Goal: Task Accomplishment & Management: Manage account settings

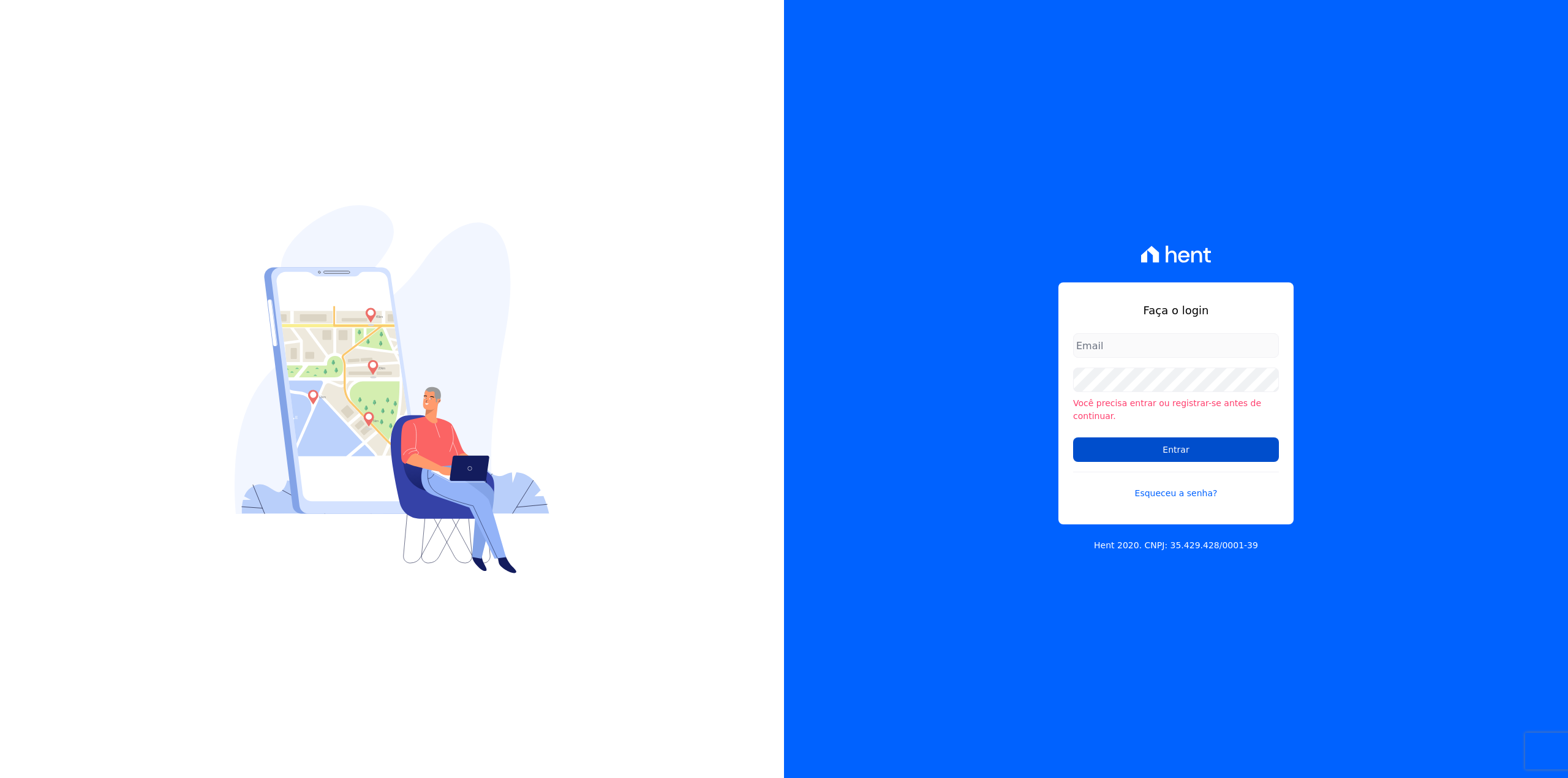
click at [1176, 449] on input "Entrar" at bounding box center [1176, 449] width 205 height 24
type input "[EMAIL_ADDRESS][DOMAIN_NAME]"
click at [1172, 335] on div "Faça o login loteamento.rv@gruporei.com.br Você precisa entrar ou registrar-se …" at bounding box center [1176, 403] width 235 height 242
click at [1159, 349] on input "[EMAIL_ADDRESS][DOMAIN_NAME]" at bounding box center [1176, 345] width 205 height 24
click at [1113, 444] on input "Entrar" at bounding box center [1176, 449] width 205 height 24
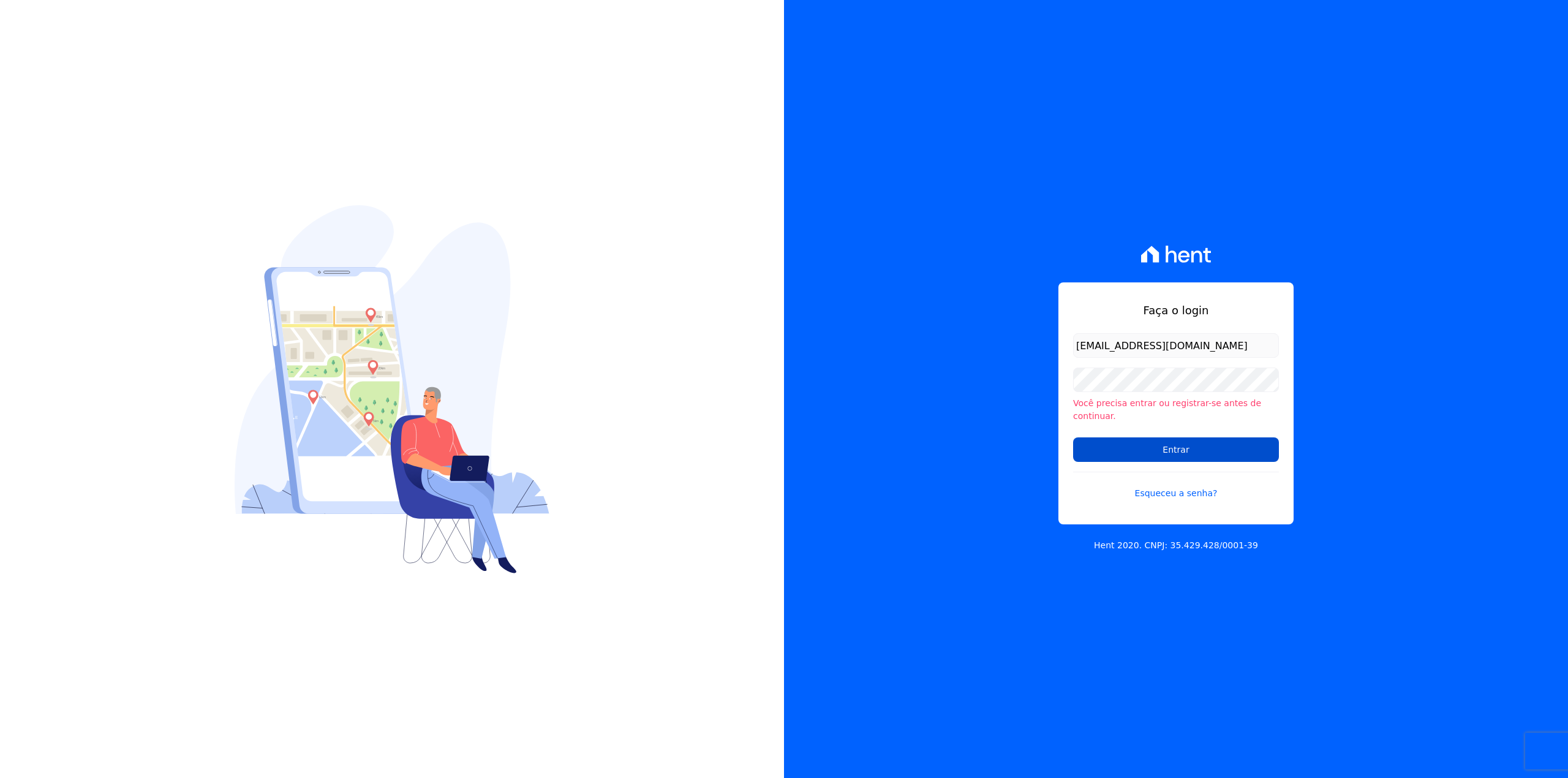
click at [1172, 445] on input "Entrar" at bounding box center [1176, 449] width 205 height 24
click at [1084, 448] on input "Entrar" at bounding box center [1176, 448] width 205 height 24
click at [1085, 446] on input "Entrar" at bounding box center [1176, 448] width 205 height 24
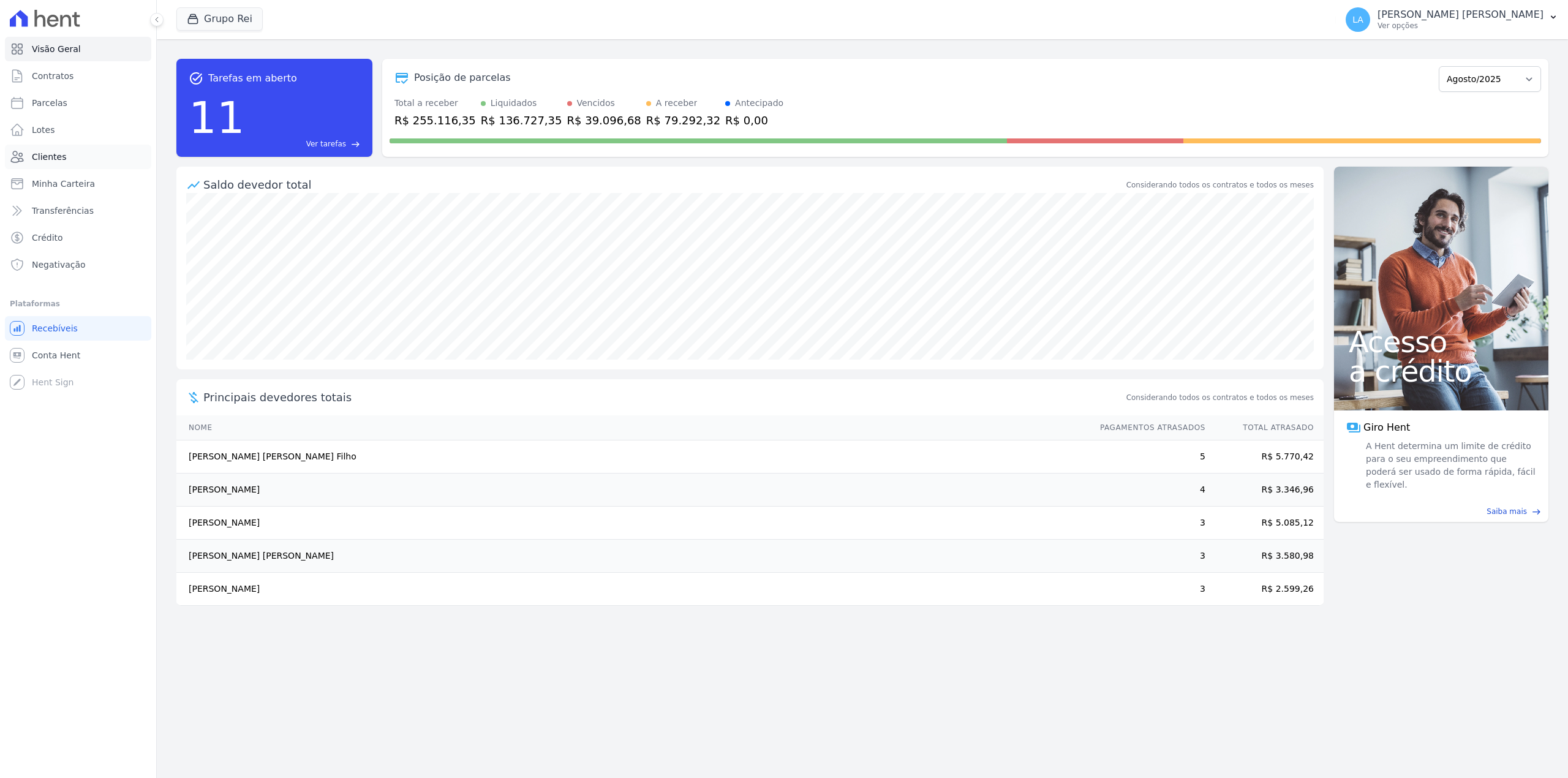
click at [58, 159] on span "Clientes" at bounding box center [49, 157] width 34 height 13
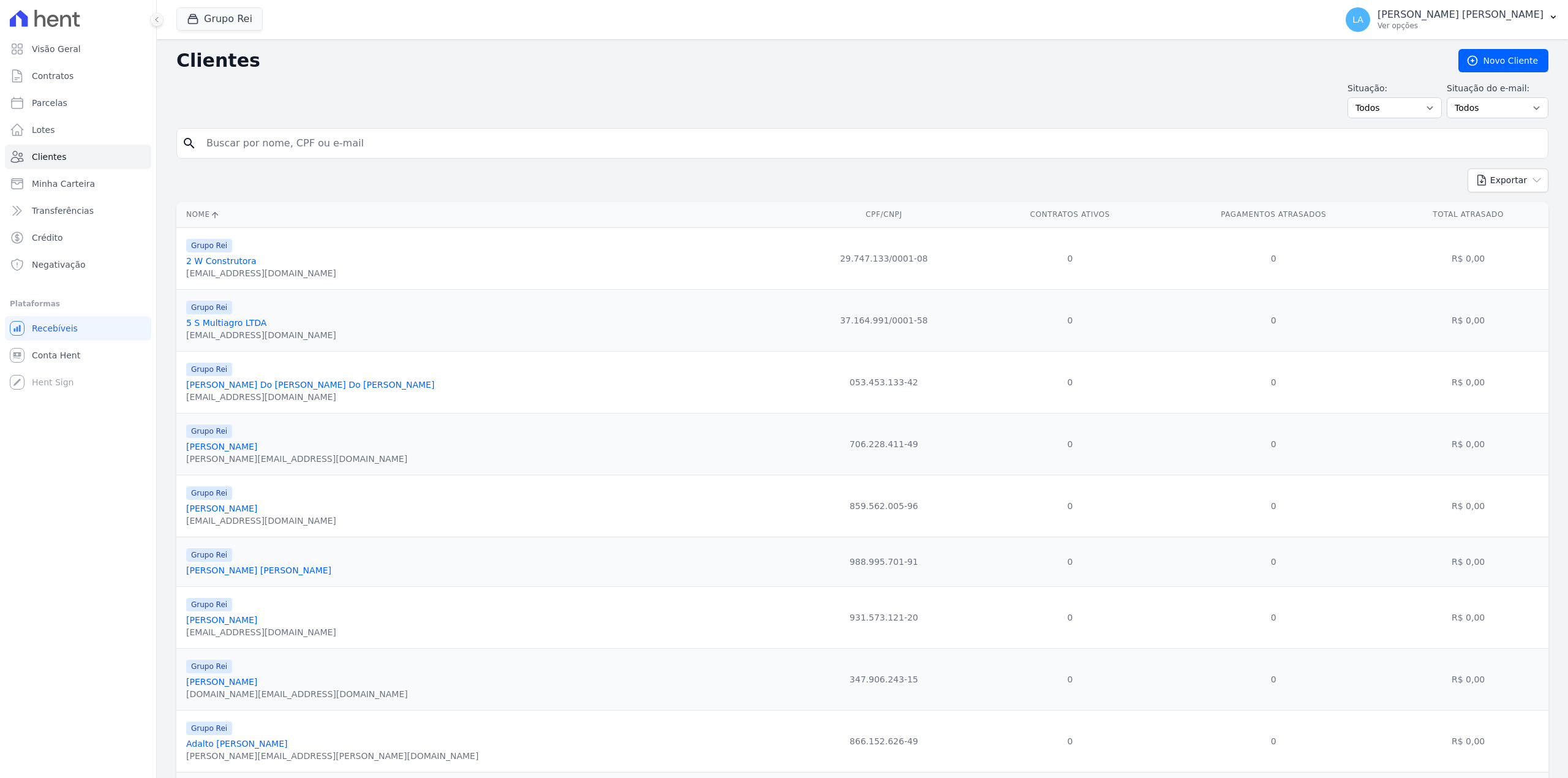
click at [382, 149] on input "search" at bounding box center [870, 143] width 1343 height 24
paste input "016.315.181-43"
type input "016.315.181-43"
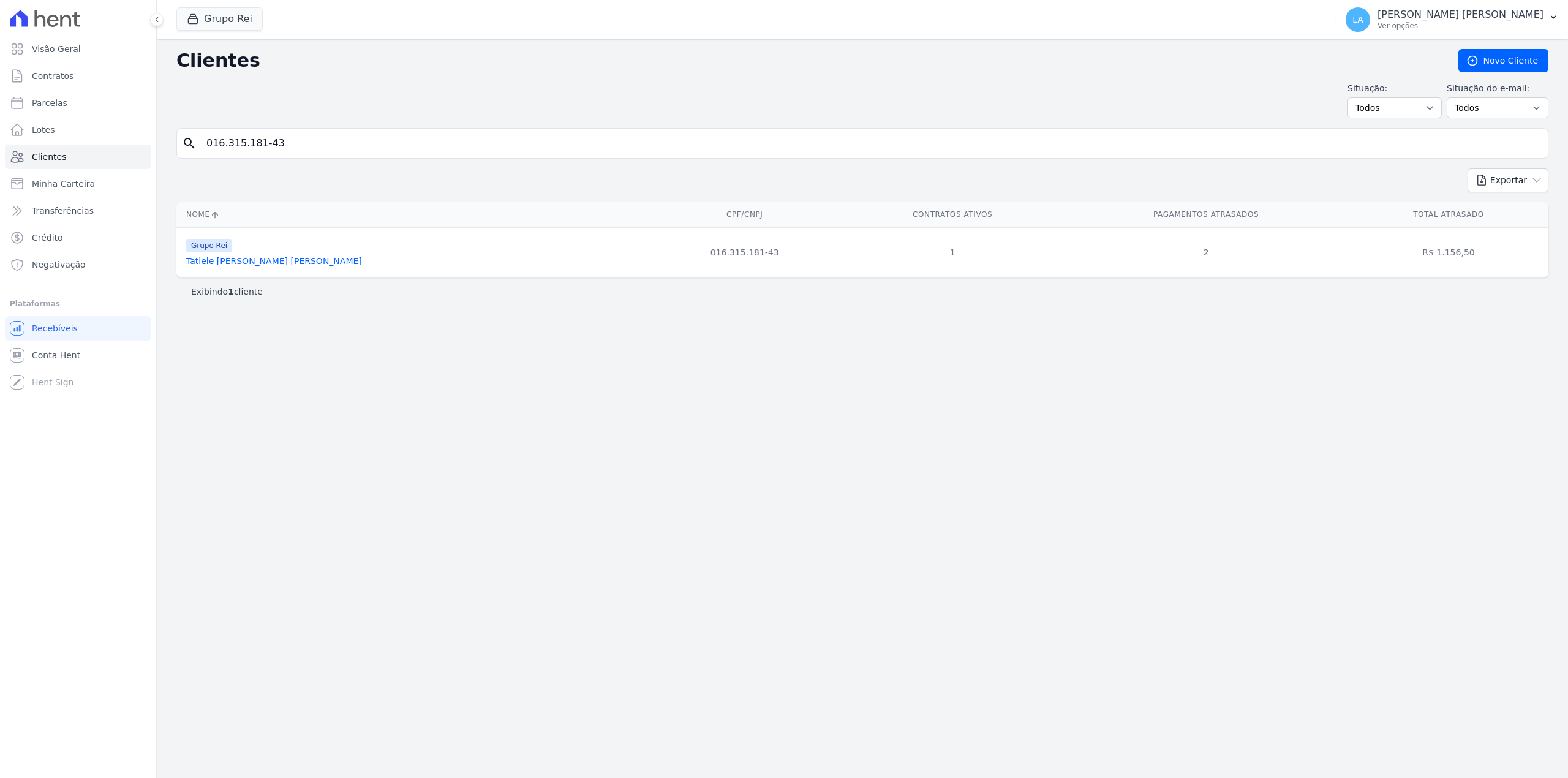
click at [240, 263] on link "Tatiele Teixeira Rezende" at bounding box center [274, 260] width 176 height 10
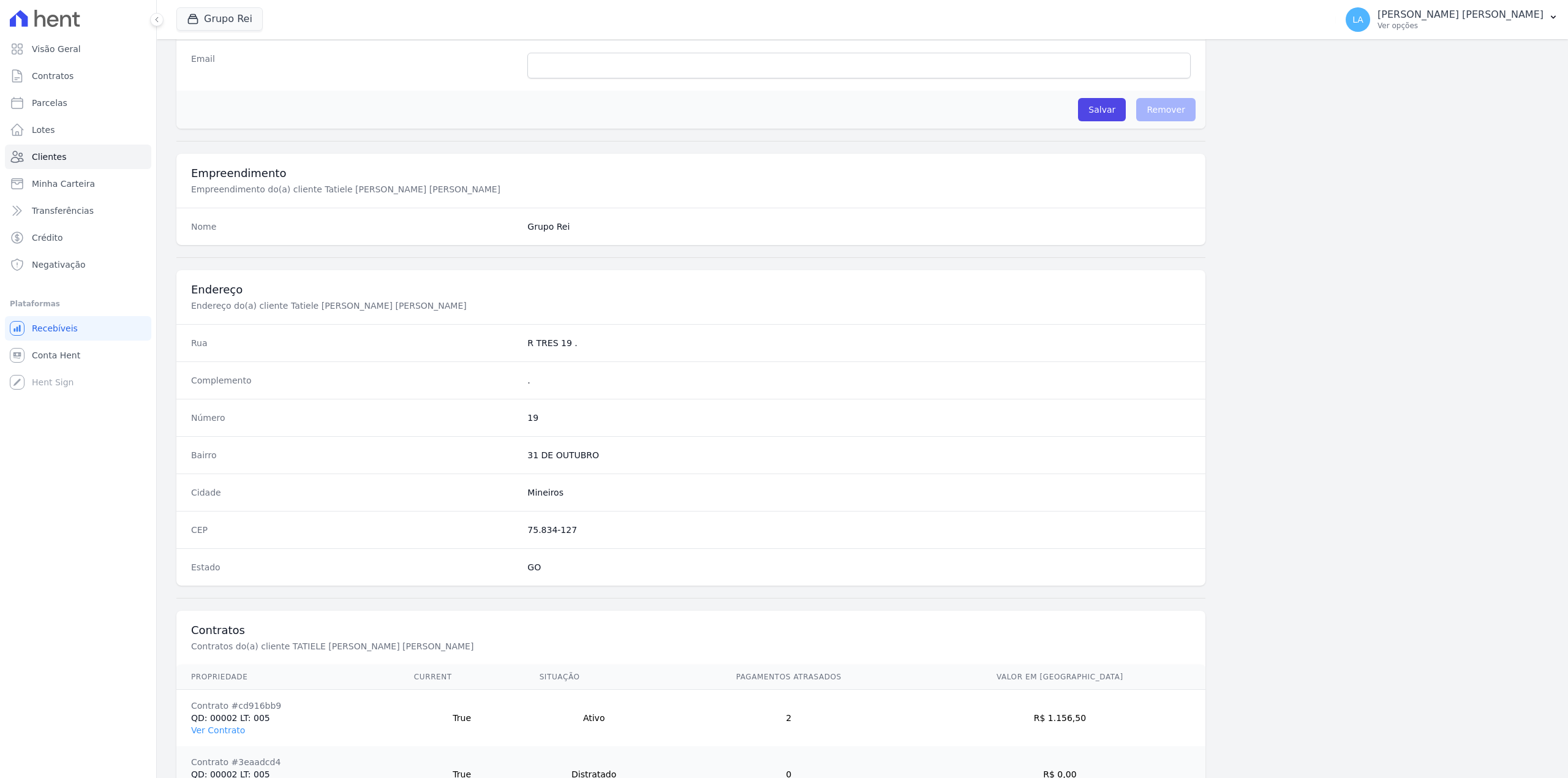
scroll to position [408, 0]
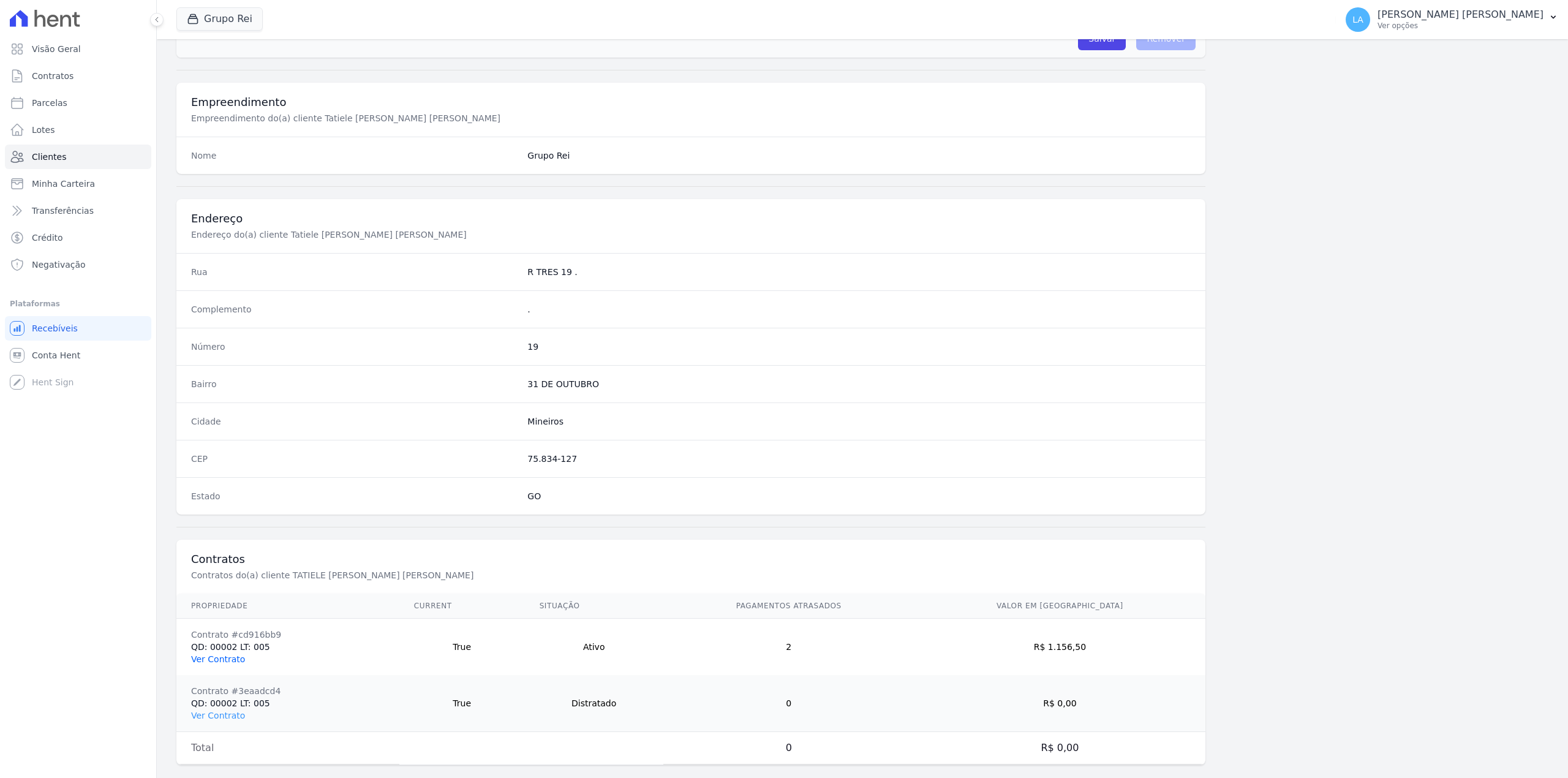
click at [240, 660] on link "Ver Contrato" at bounding box center [218, 658] width 54 height 10
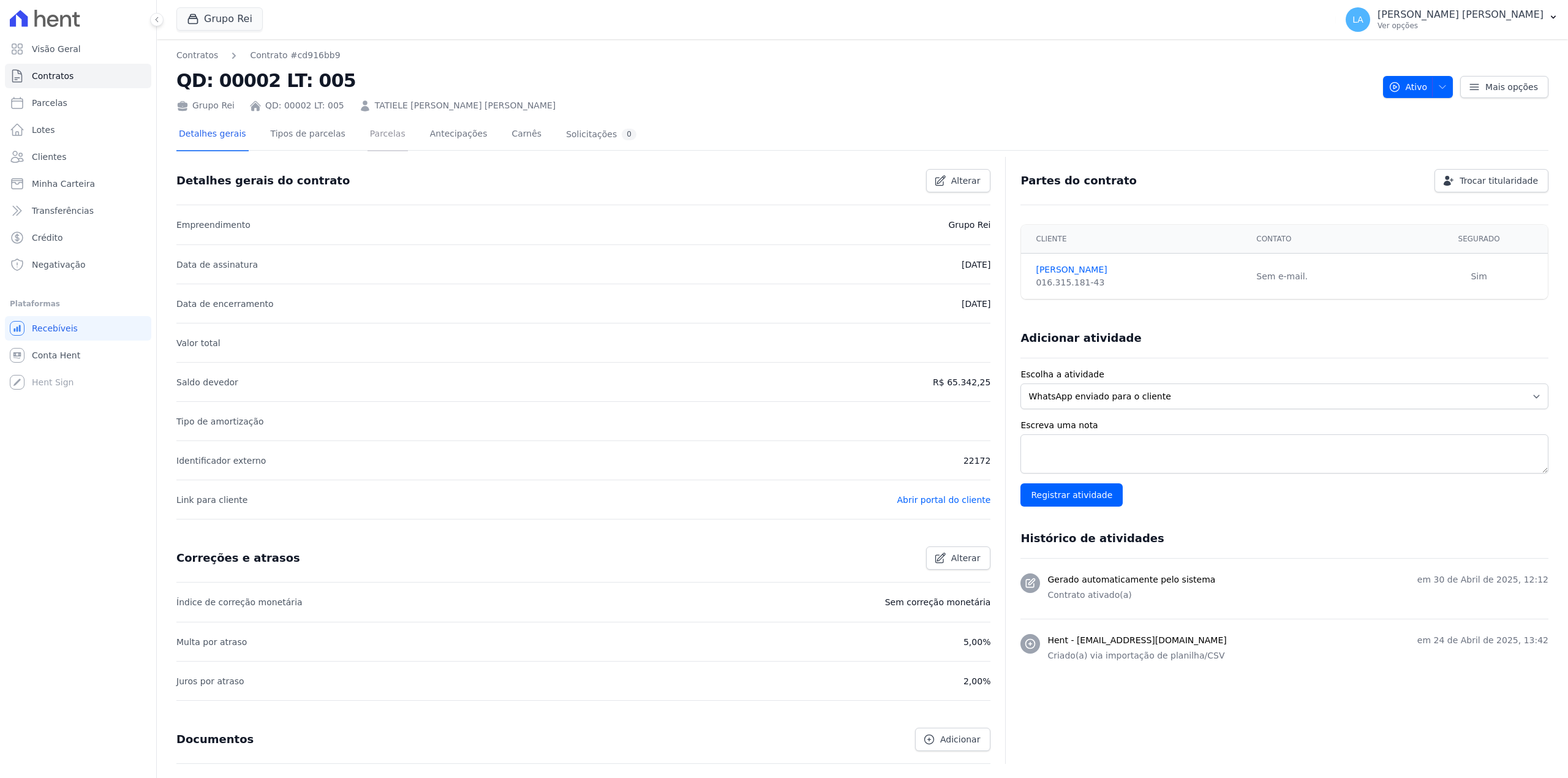
click at [369, 134] on link "Parcelas" at bounding box center [387, 135] width 41 height 33
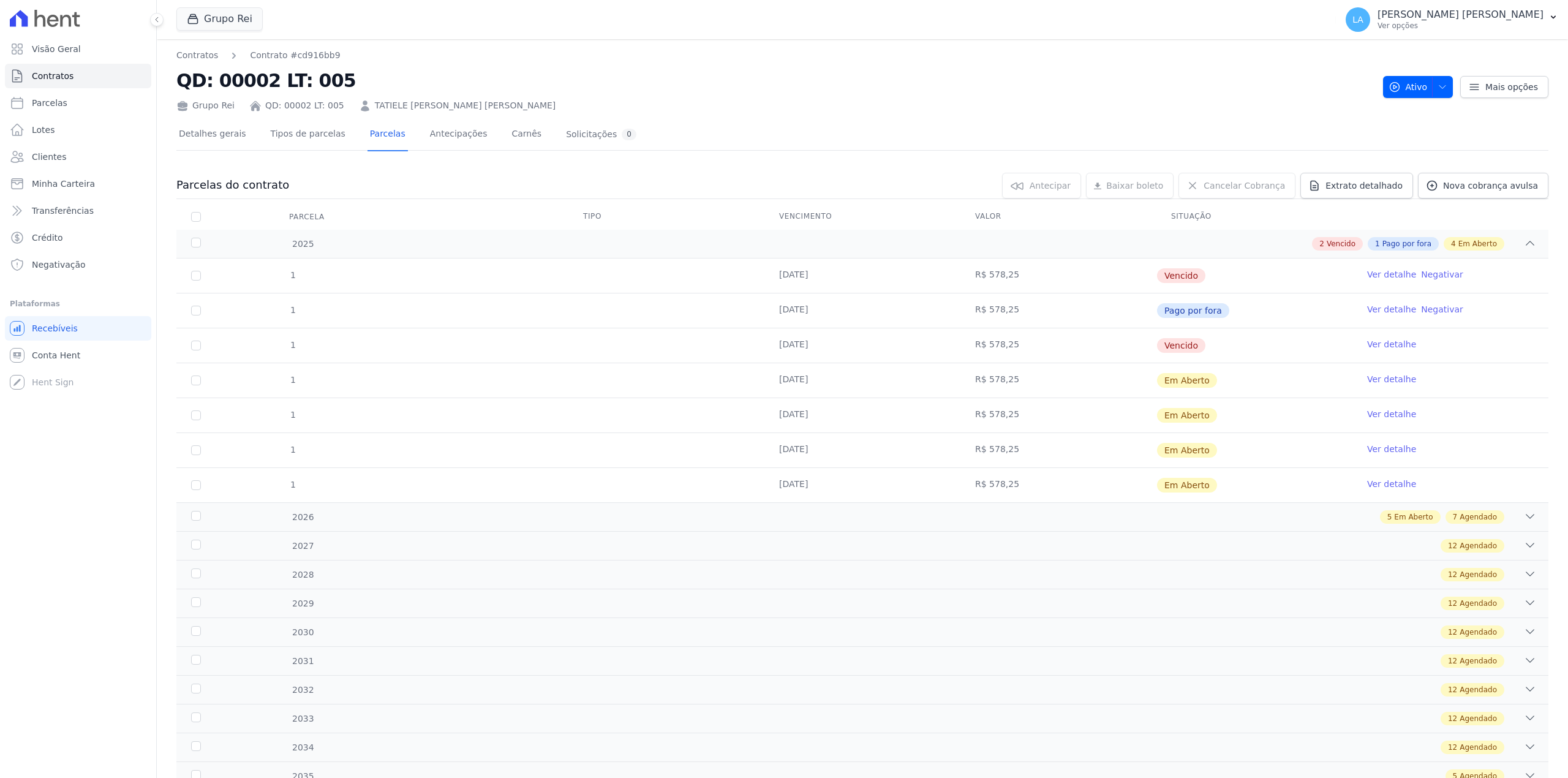
click at [1177, 315] on span "Pago por fora" at bounding box center [1193, 310] width 72 height 15
click at [1177, 314] on span "Pago por fora" at bounding box center [1193, 310] width 72 height 15
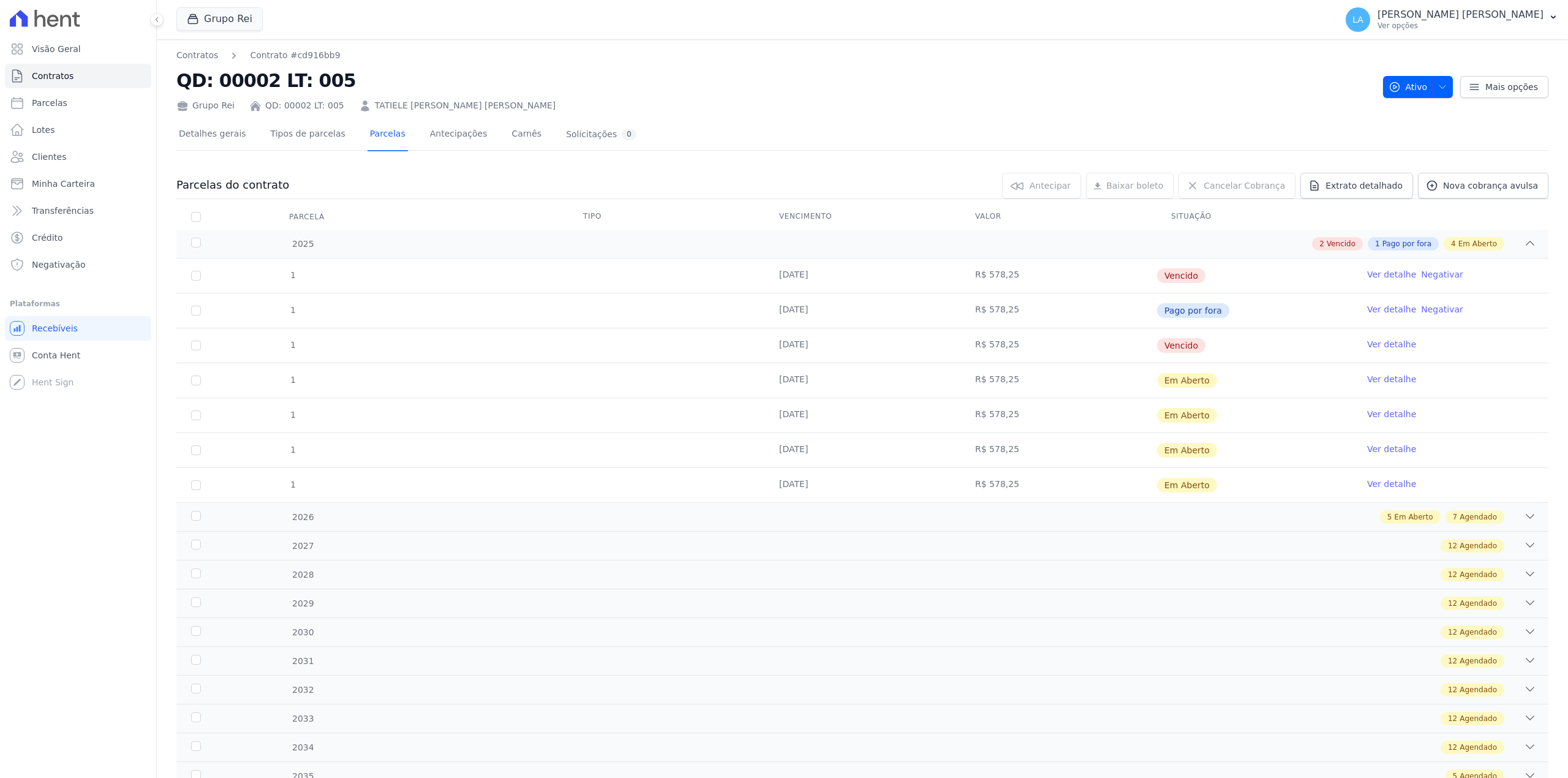
click at [1177, 314] on span "Pago por fora" at bounding box center [1193, 310] width 72 height 15
click at [1176, 313] on span "Pago por fora" at bounding box center [1193, 310] width 72 height 15
click at [1165, 316] on span "Pago por fora" at bounding box center [1193, 310] width 72 height 15
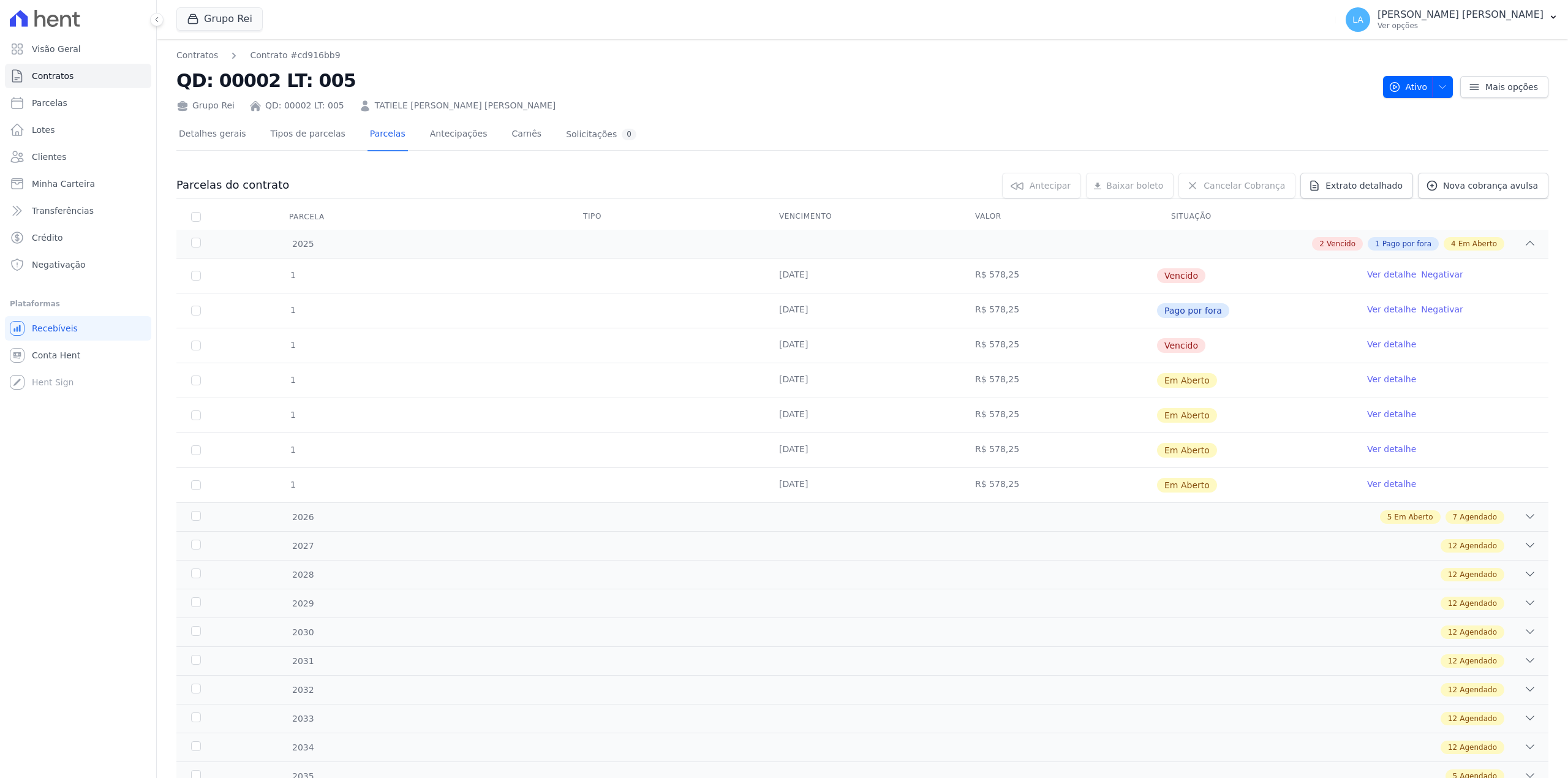
click at [1165, 316] on span "Pago por fora" at bounding box center [1193, 310] width 72 height 15
click at [1176, 312] on span "Pago por fora" at bounding box center [1193, 310] width 72 height 15
click at [1170, 312] on span "Pago por fora" at bounding box center [1193, 310] width 72 height 15
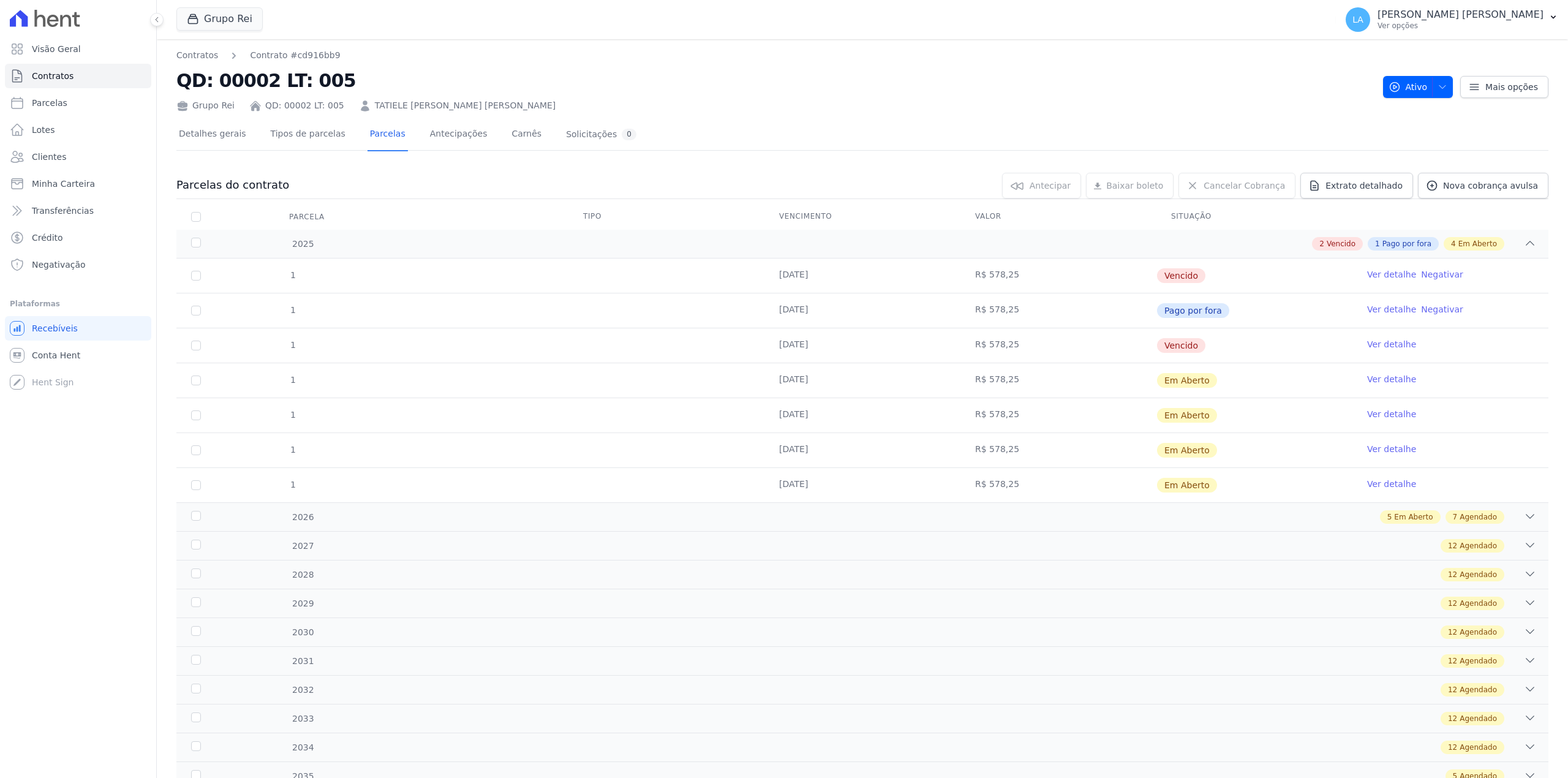
click at [1003, 284] on td "R$ 578,25" at bounding box center [1058, 276] width 196 height 34
click at [1003, 284] on td "R$ 578,25" at bounding box center [1058, 276] width 196 height 34
click at [796, 513] on div "5 Em Aberto 7 Agendado" at bounding box center [930, 516] width 1212 height 13
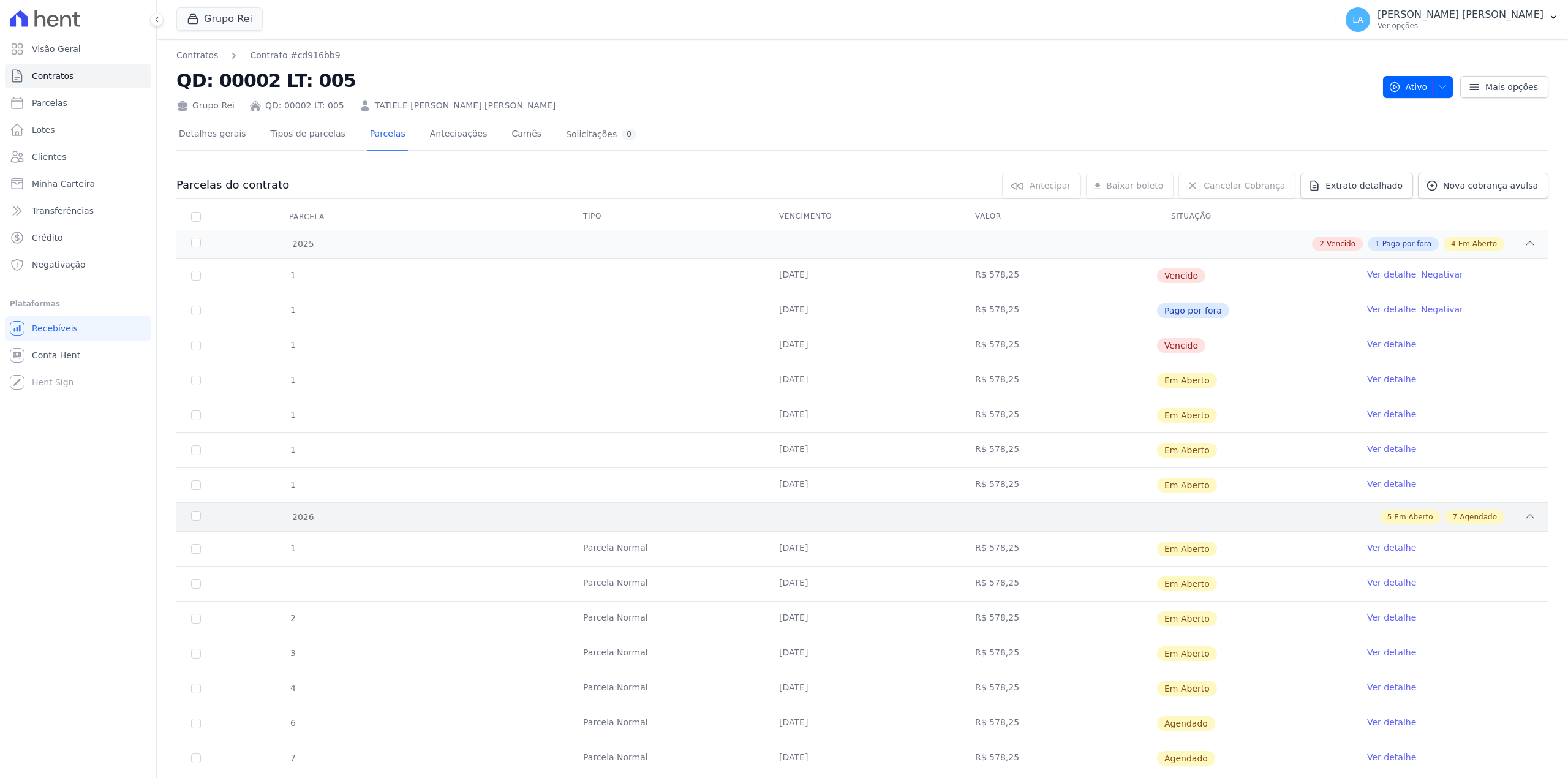
click at [825, 518] on div "5 Em Aberto 7 Agendado" at bounding box center [930, 516] width 1212 height 13
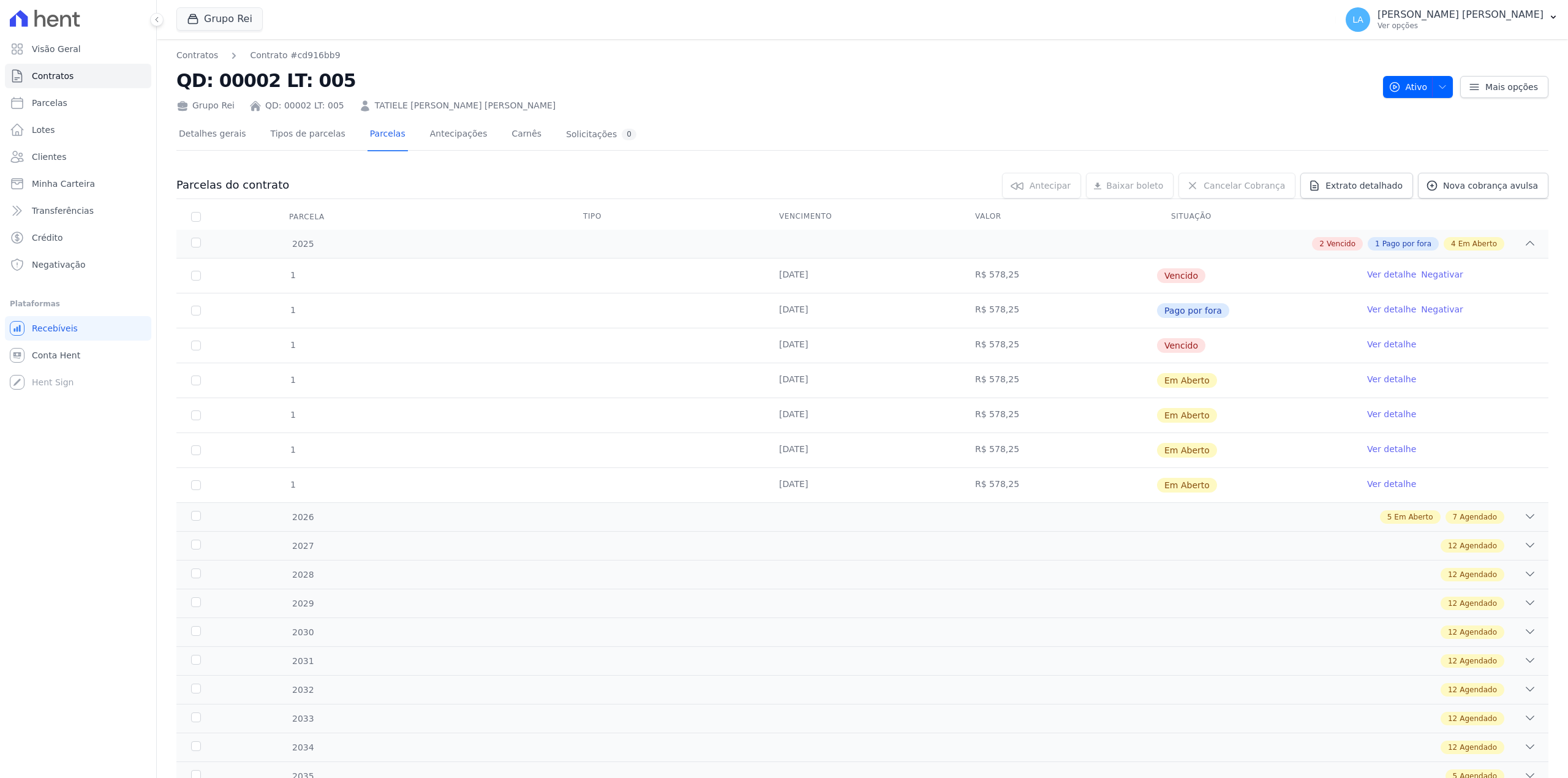
click at [833, 89] on h2 "QD: 00002 LT: 005" at bounding box center [775, 80] width 1197 height 27
click at [877, 64] on div "Contratos Contrato #cd916bb9 QD: 00002 LT: 005 Grupo Rei QD: 00002 LT: 005 TATI…" at bounding box center [775, 80] width 1197 height 63
click at [812, 93] on h2 "QD: 00002 LT: 005" at bounding box center [775, 80] width 1197 height 27
click at [1370, 273] on link "Ver detalhe" at bounding box center [1391, 274] width 49 height 13
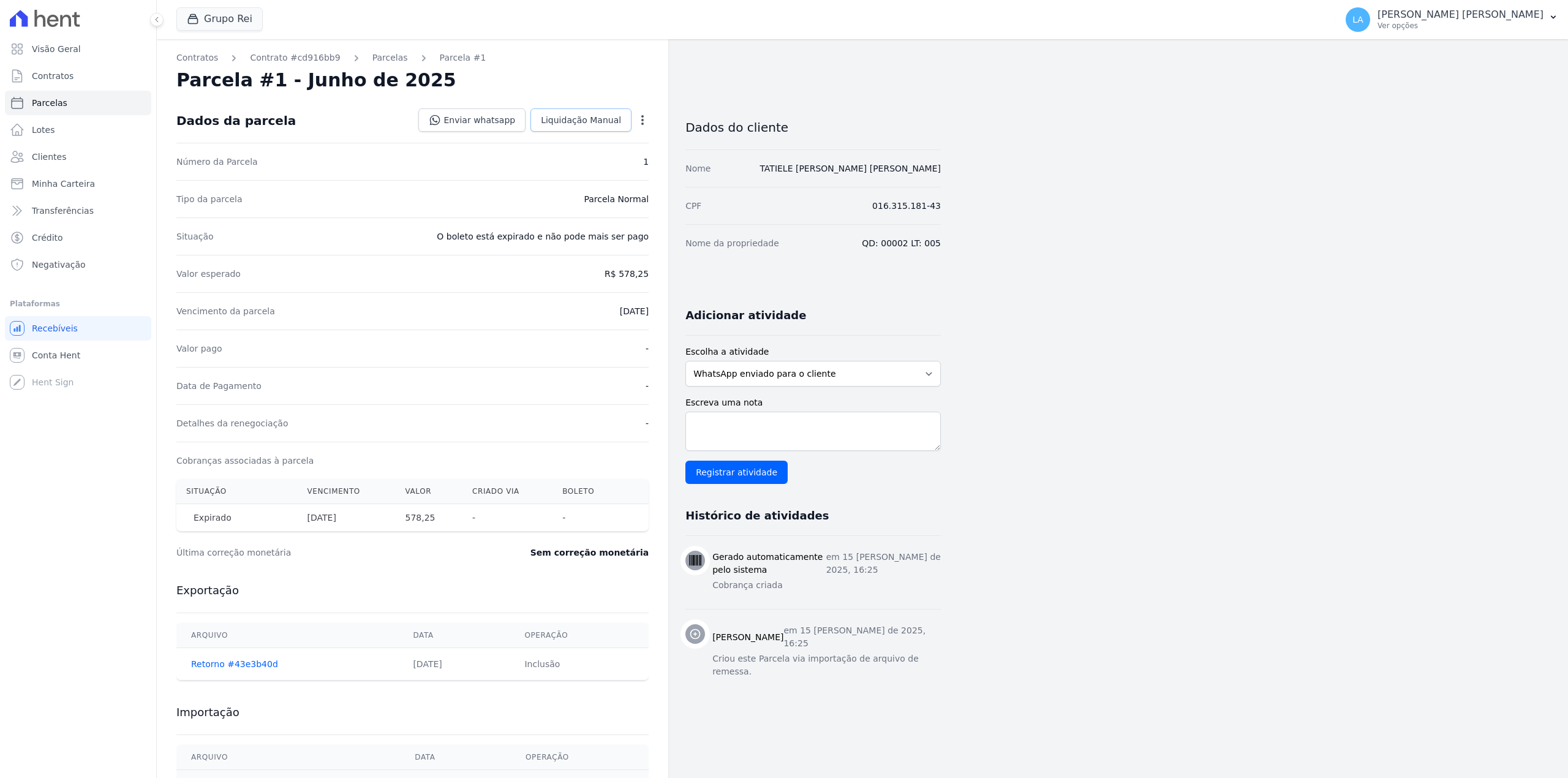
click at [573, 120] on span "Liquidação Manual" at bounding box center [581, 120] width 81 height 13
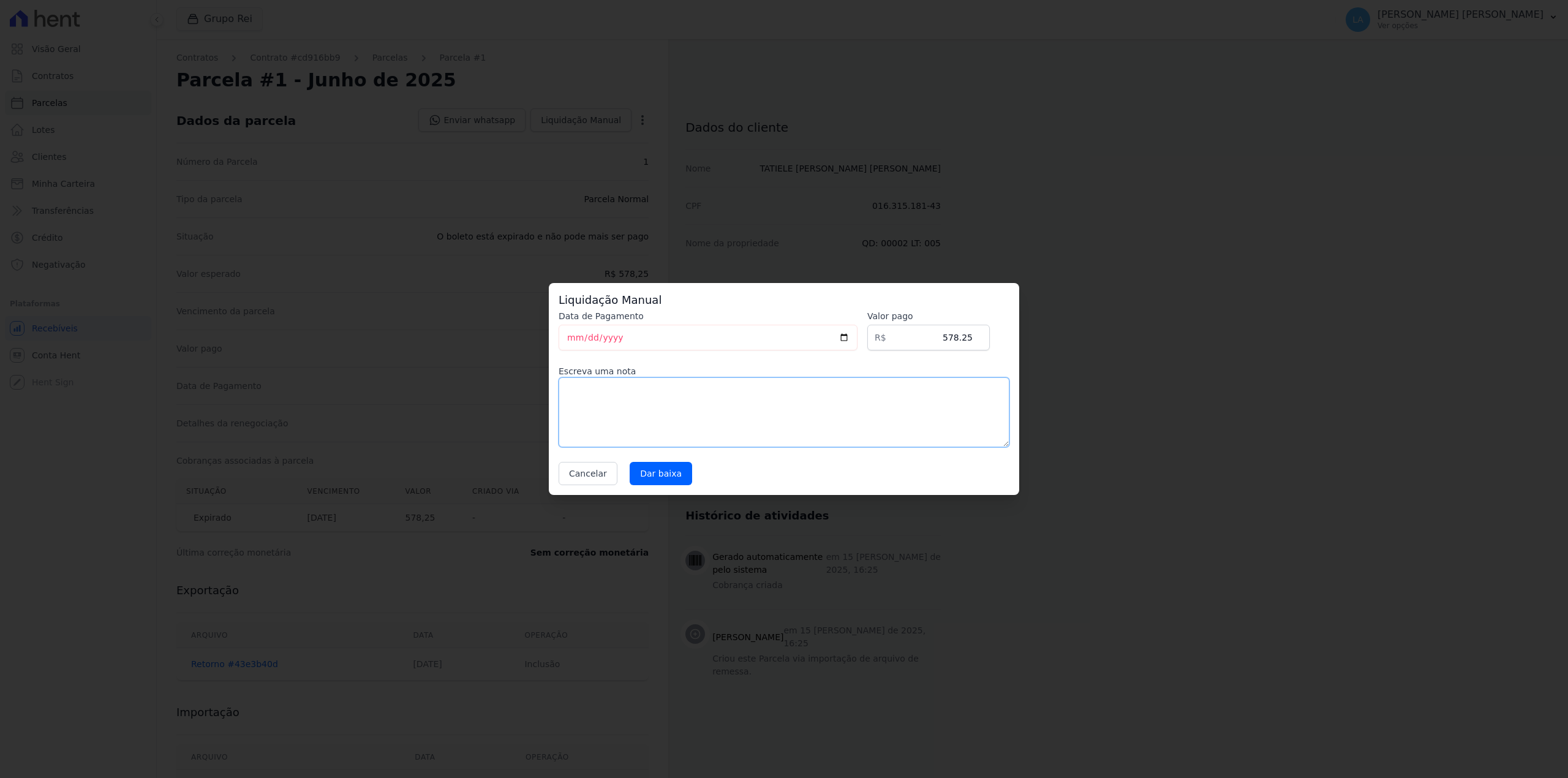
click at [808, 424] on textarea at bounding box center [784, 412] width 451 height 69
drag, startPoint x: 839, startPoint y: 429, endPoint x: 253, endPoint y: 409, distance: 586.3
click at [242, 404] on div "Liquidação Manual Data de Pagamento 2025-08-29 Valor pago R$ 578.25 Escreva uma…" at bounding box center [784, 389] width 1568 height 778
type textarea "CLIENTE FEZ RENEG COM CLARIFY"
click at [665, 463] on input "Dar baixa" at bounding box center [661, 473] width 63 height 23
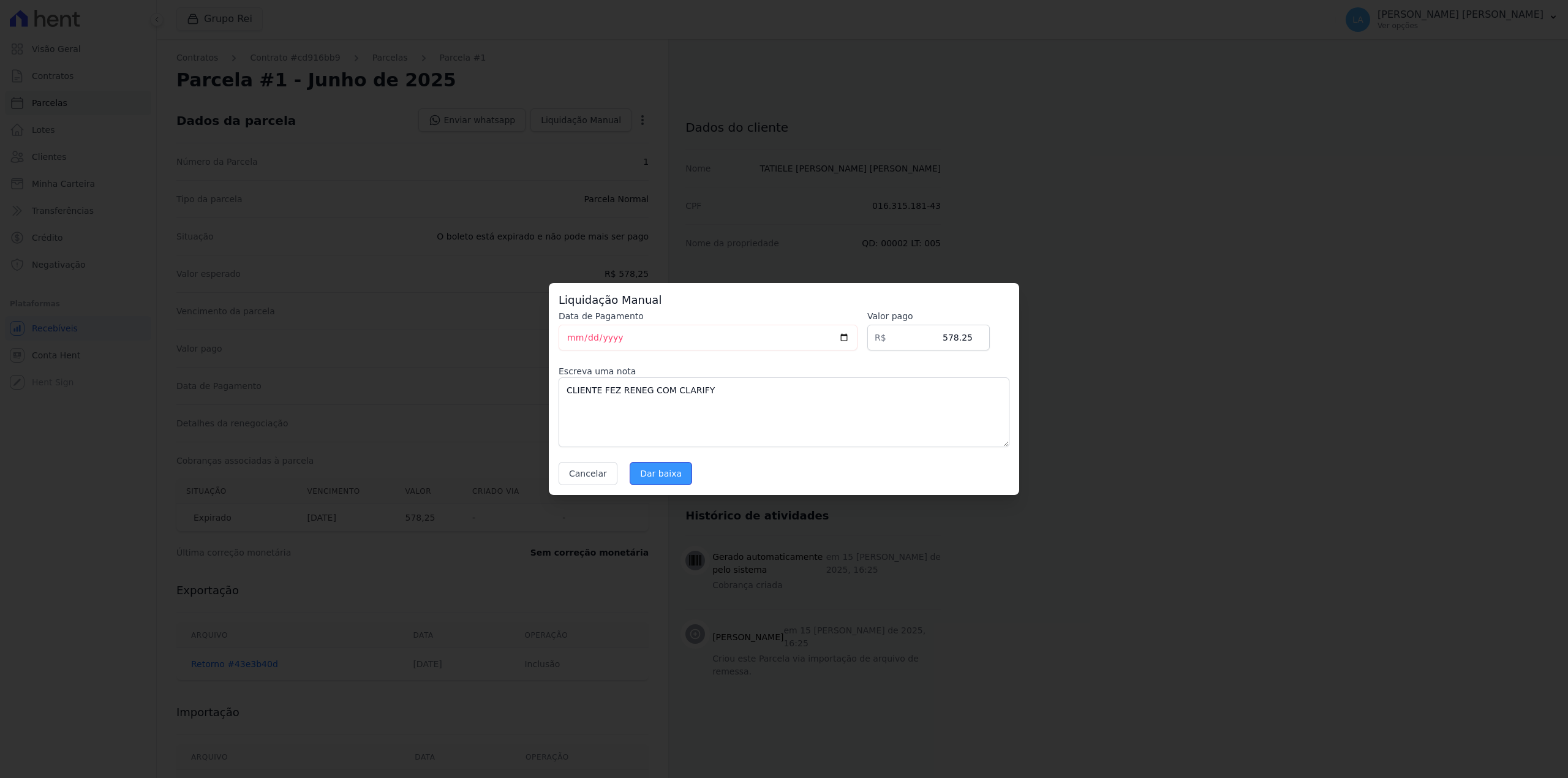
click at [669, 473] on input "Dar baixa" at bounding box center [661, 473] width 63 height 23
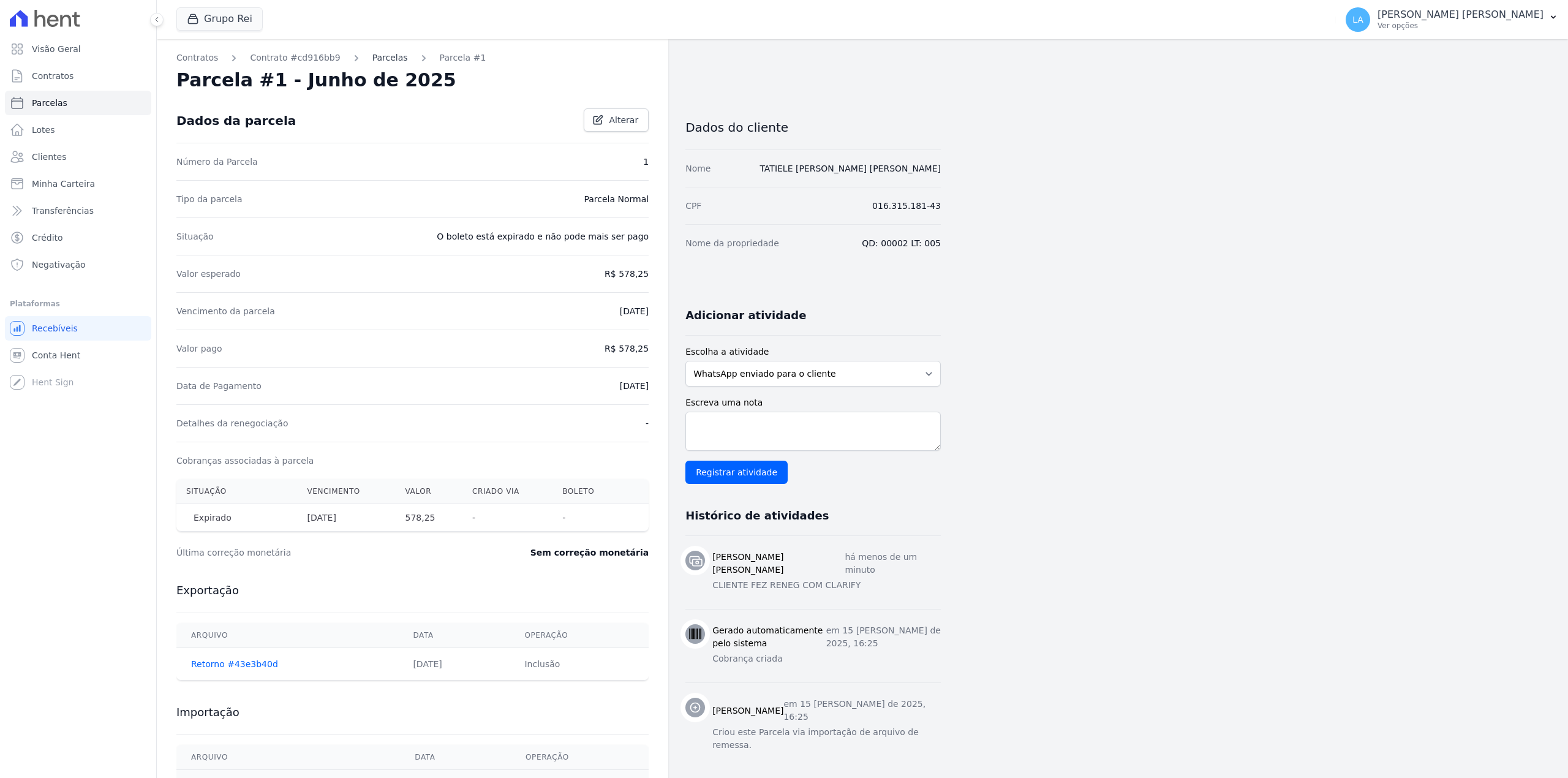
click at [375, 56] on link "Parcelas" at bounding box center [390, 58] width 35 height 13
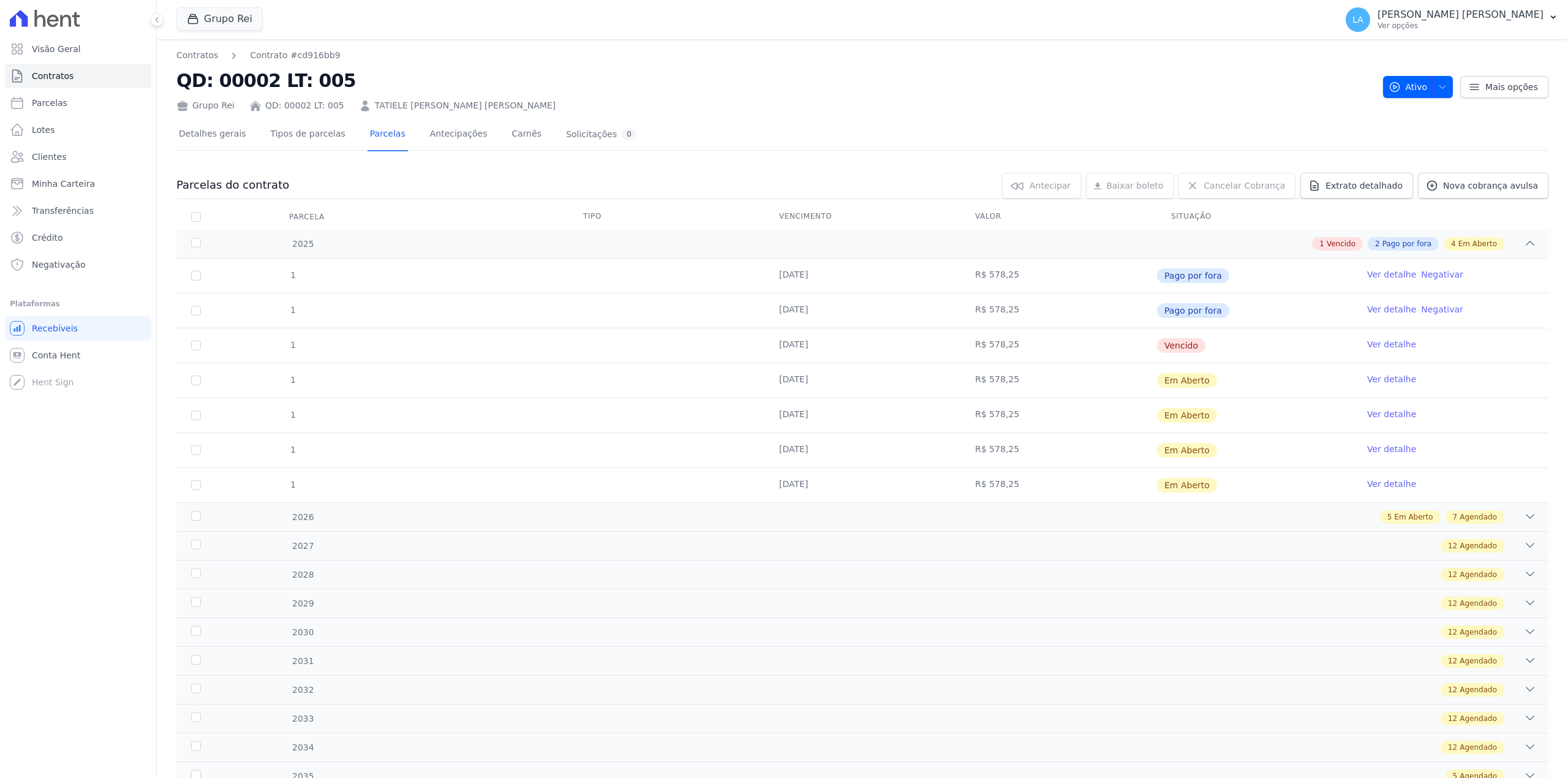
click at [1380, 341] on link "Ver detalhe" at bounding box center [1391, 344] width 49 height 13
click at [1386, 345] on link "Ver detalhe" at bounding box center [1391, 344] width 49 height 13
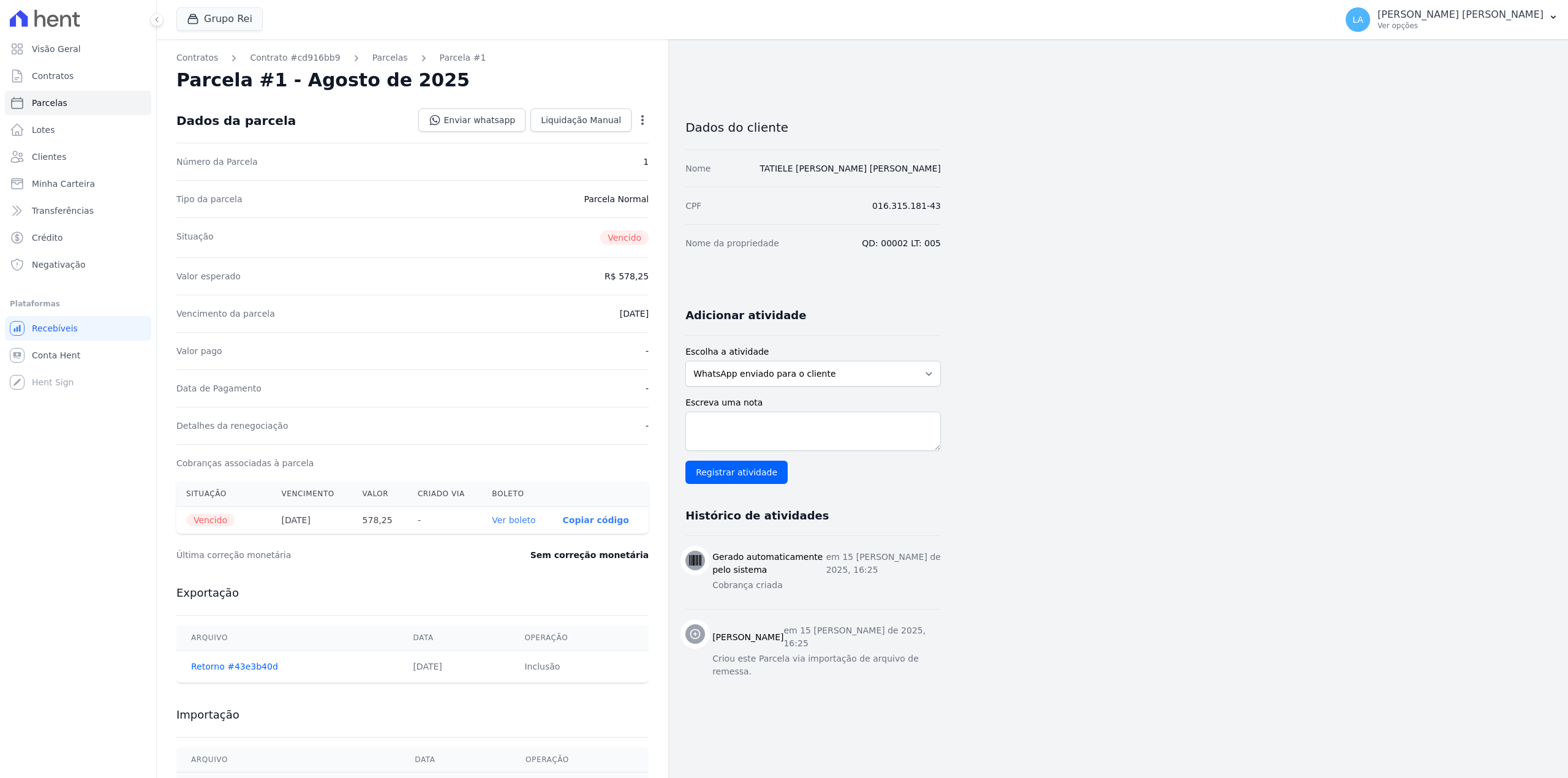
click at [601, 130] on link "Liquidação Manual" at bounding box center [581, 120] width 101 height 23
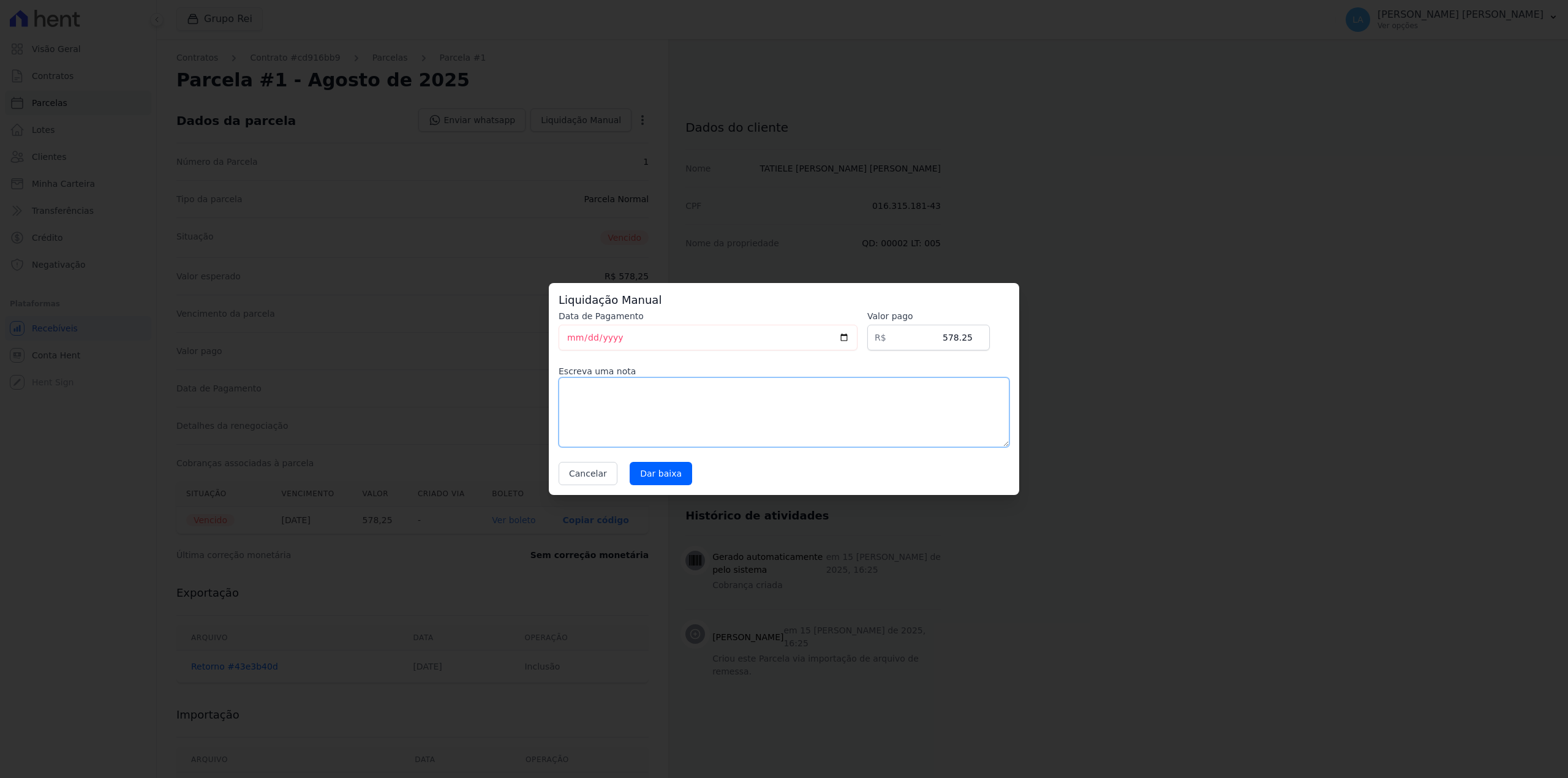
click at [687, 415] on textarea at bounding box center [784, 412] width 451 height 69
paste textarea "CLIENTE FEZ RENEG COM CLARIFY"
type textarea "CLIENTE FEZ RENEG COM CLARIFY"
click at [665, 474] on input "Dar baixa" at bounding box center [661, 473] width 63 height 23
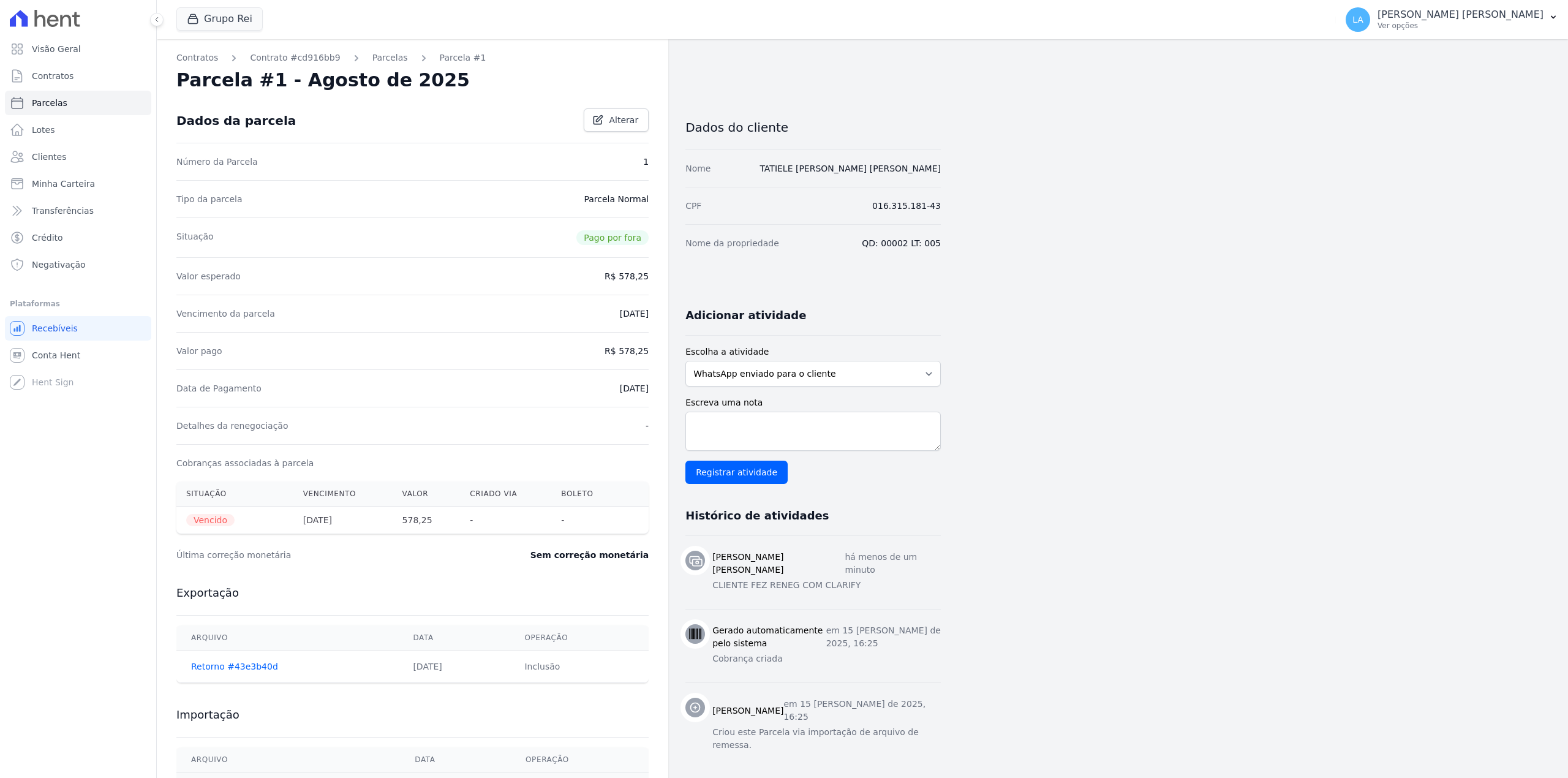
click at [351, 57] on div "Parcelas" at bounding box center [379, 58] width 58 height 13
click at [372, 57] on link "Parcelas" at bounding box center [390, 58] width 35 height 13
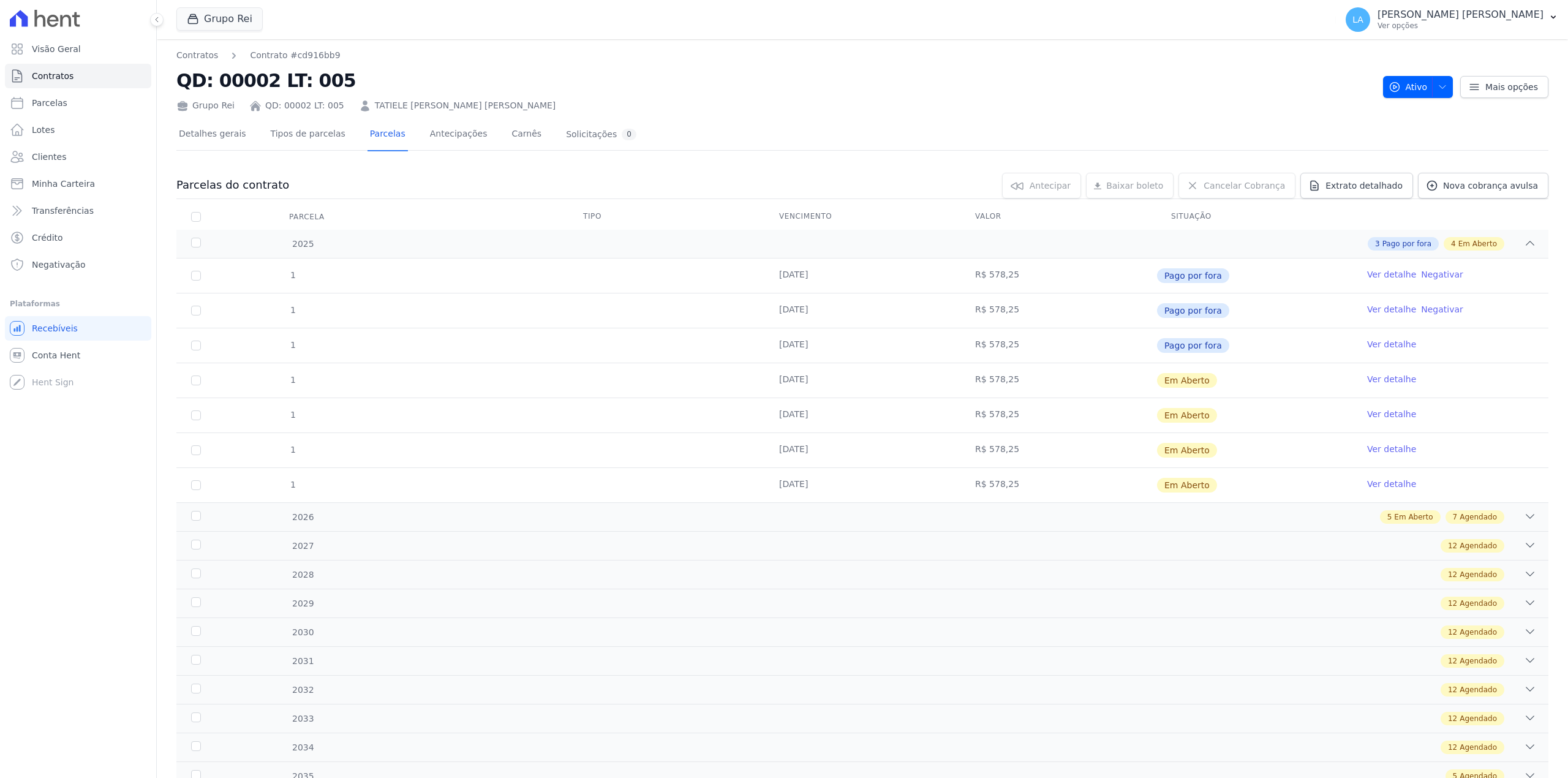
click at [1382, 381] on link "Ver detalhe" at bounding box center [1391, 379] width 49 height 13
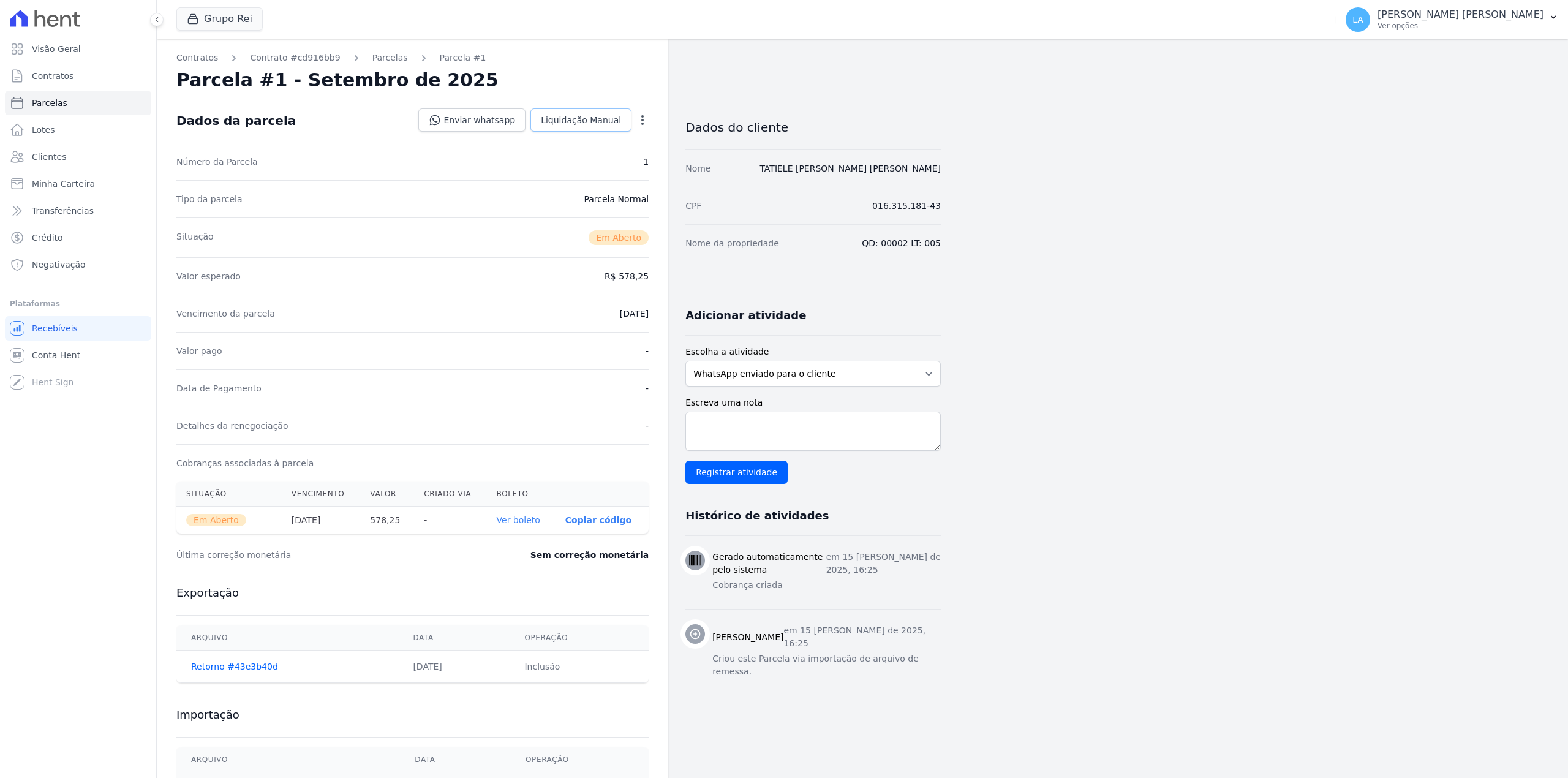
click at [573, 121] on span "Liquidação Manual" at bounding box center [581, 120] width 81 height 13
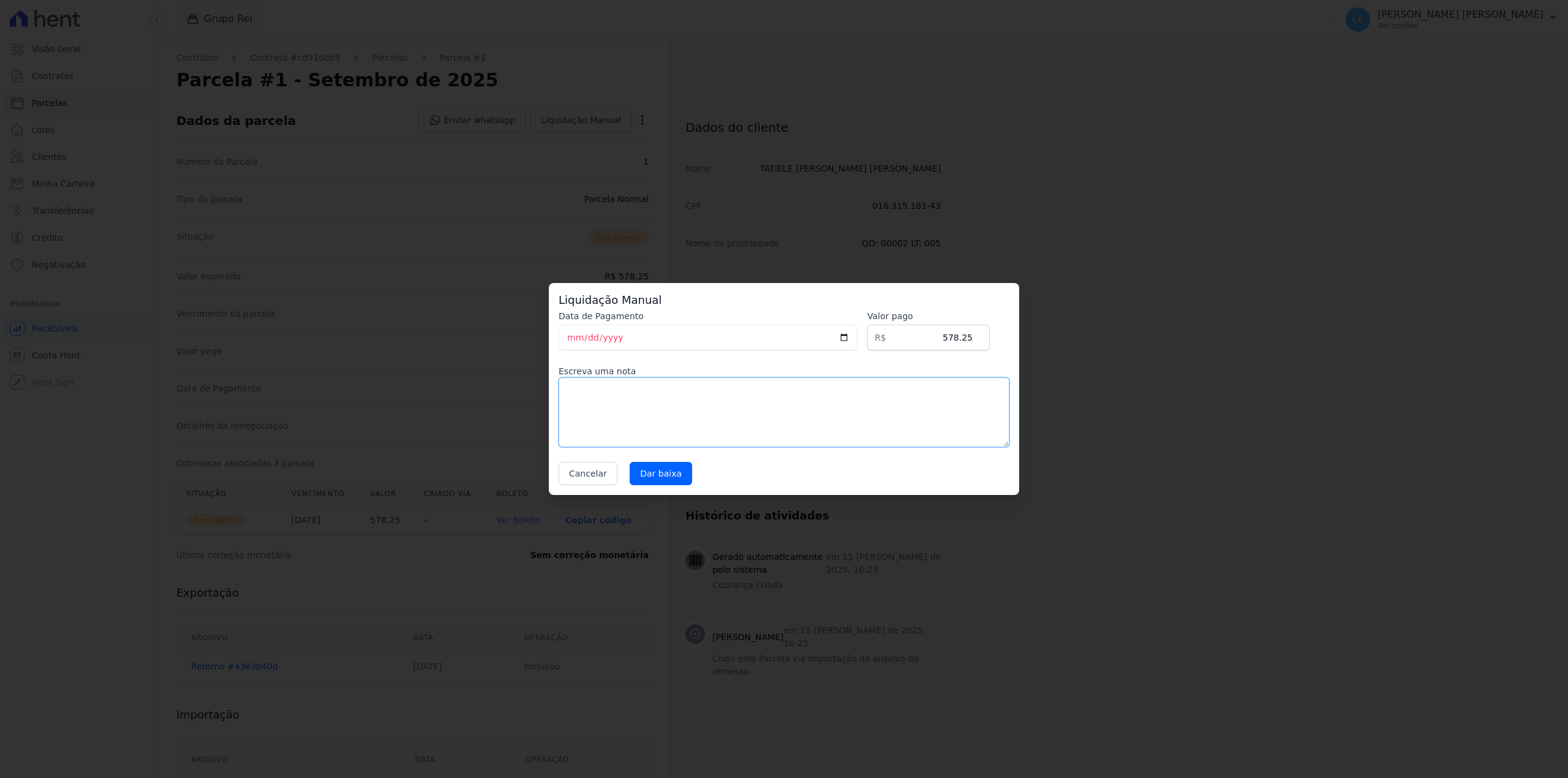
drag, startPoint x: 817, startPoint y: 444, endPoint x: 758, endPoint y: 406, distance: 70.2
click at [812, 442] on textarea at bounding box center [784, 412] width 451 height 69
paste textarea "CLIENTE FEZ RENEG COM CLARIFY"
type textarea "CLIENTE FEZ RENEG COM CLARIFY"
click at [653, 471] on input "Dar baixa" at bounding box center [661, 473] width 63 height 23
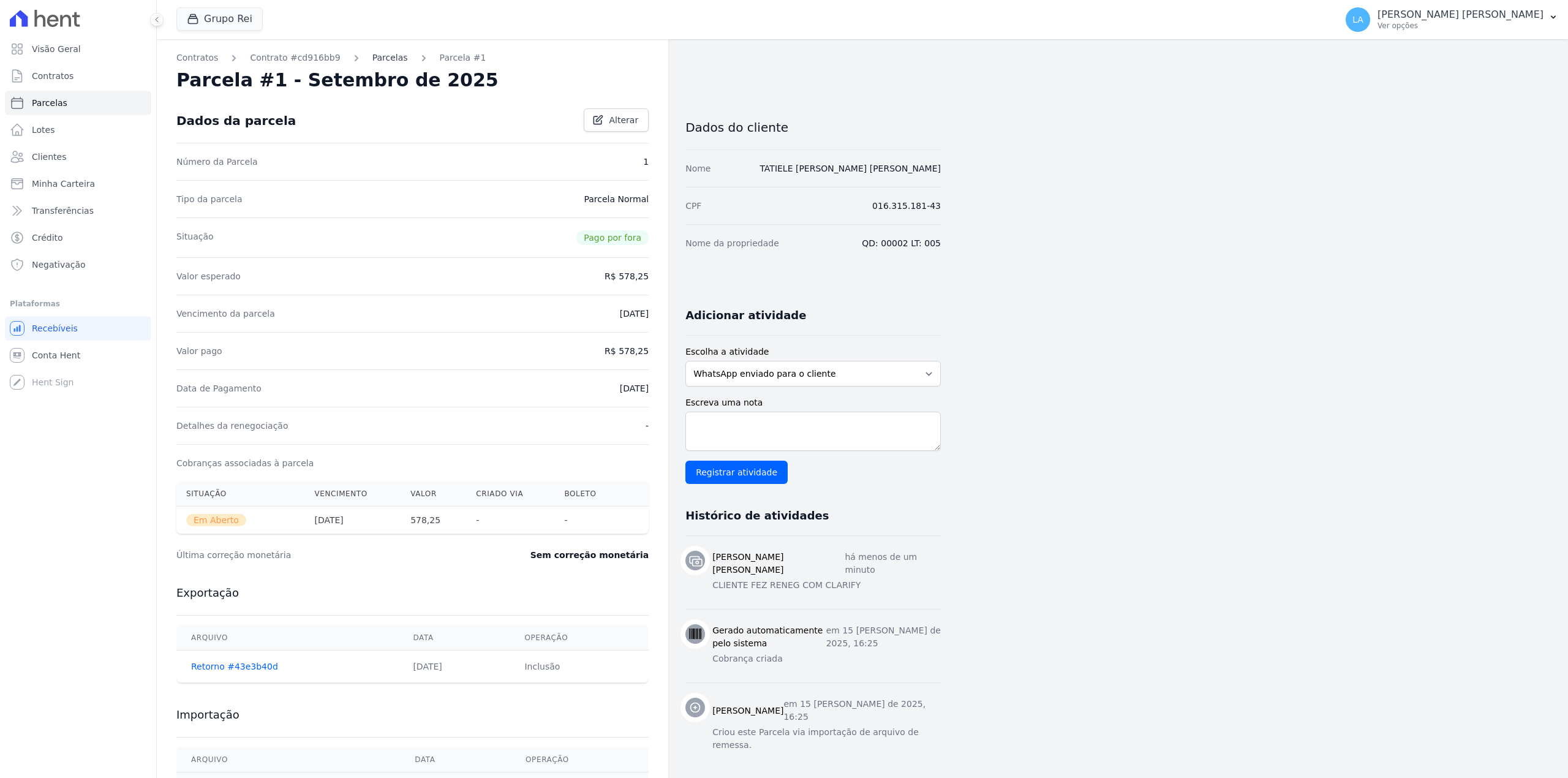
click at [372, 58] on link "Parcelas" at bounding box center [390, 58] width 35 height 13
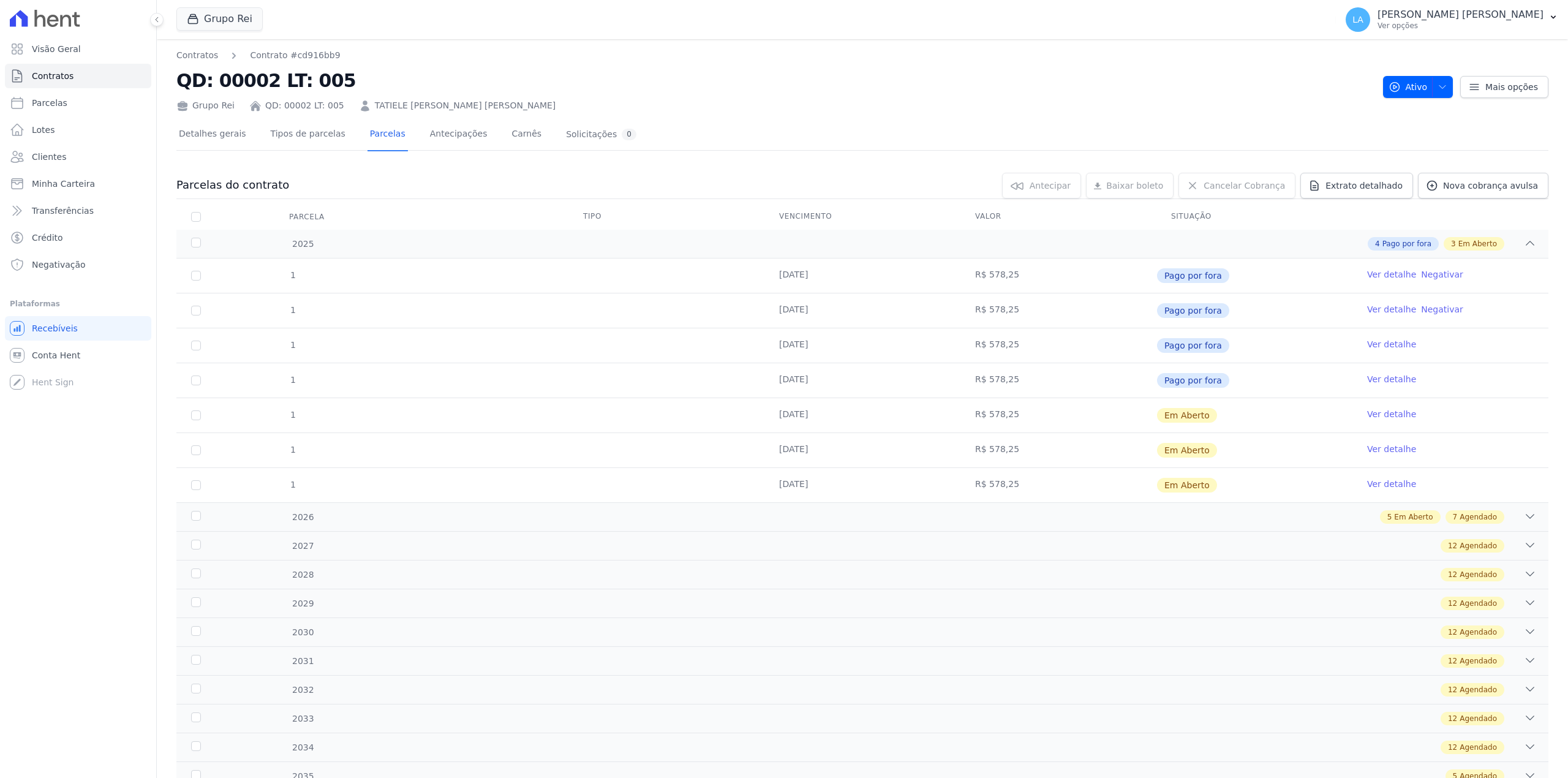
click at [1377, 414] on link "Ver detalhe" at bounding box center [1391, 414] width 49 height 13
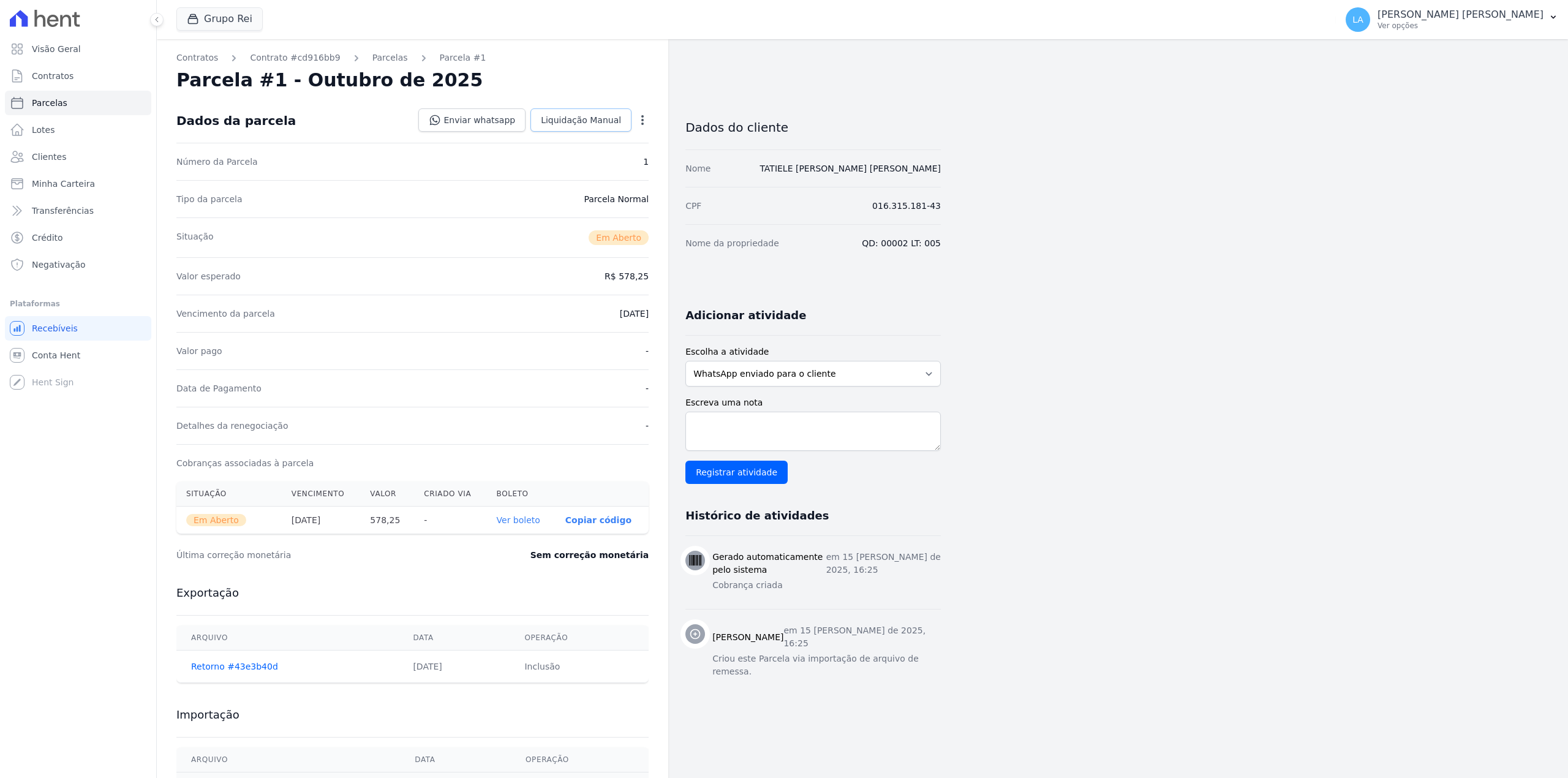
click at [565, 121] on span "Liquidação Manual" at bounding box center [581, 120] width 81 height 13
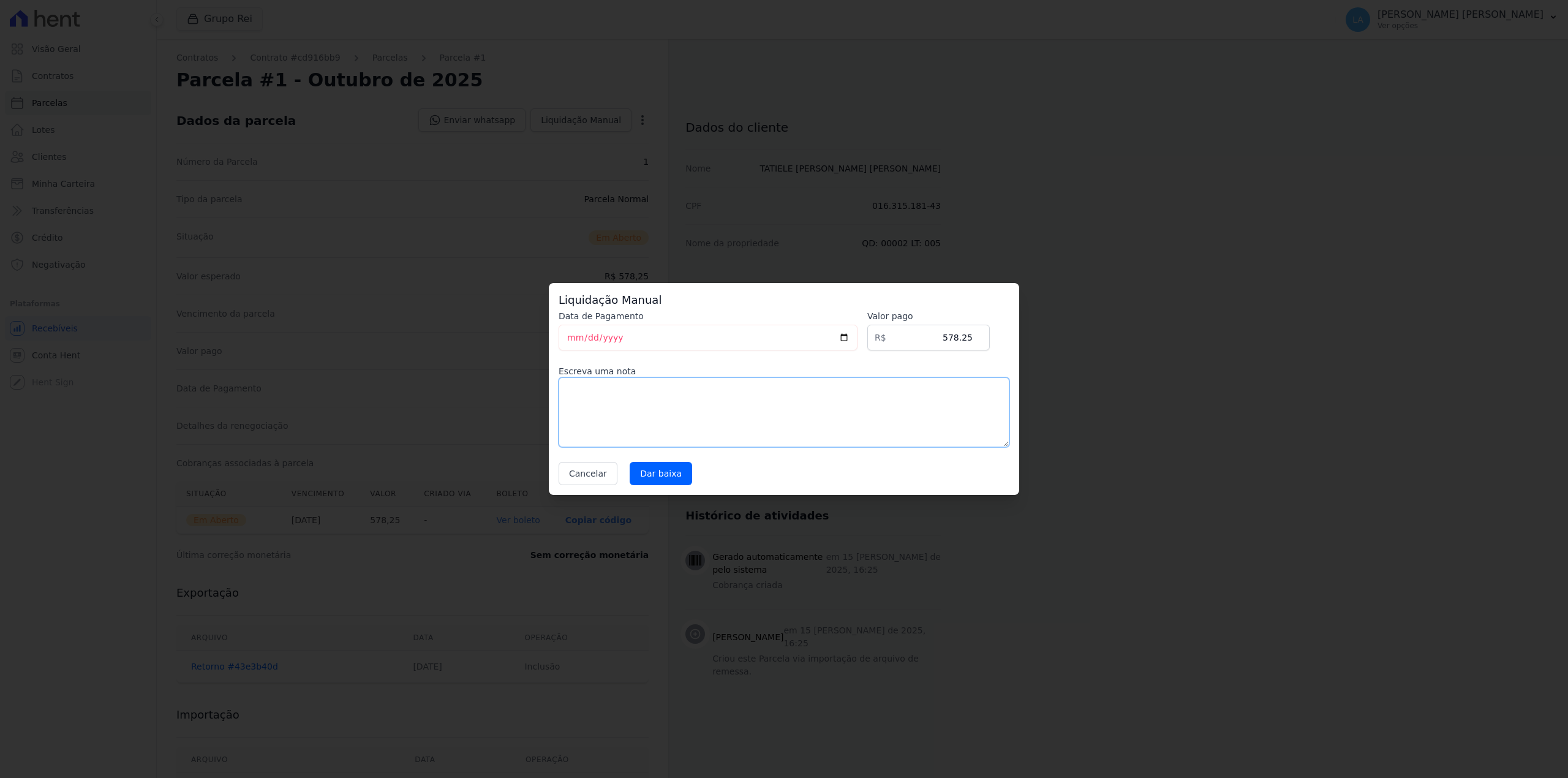
click at [650, 406] on textarea at bounding box center [784, 412] width 451 height 69
paste textarea "CLIENTE FEZ RENEG COM CLARIFY"
type textarea "CLIENTE FEZ RENEG COM CLARIFY"
click at [635, 474] on input "Dar baixa" at bounding box center [661, 473] width 63 height 23
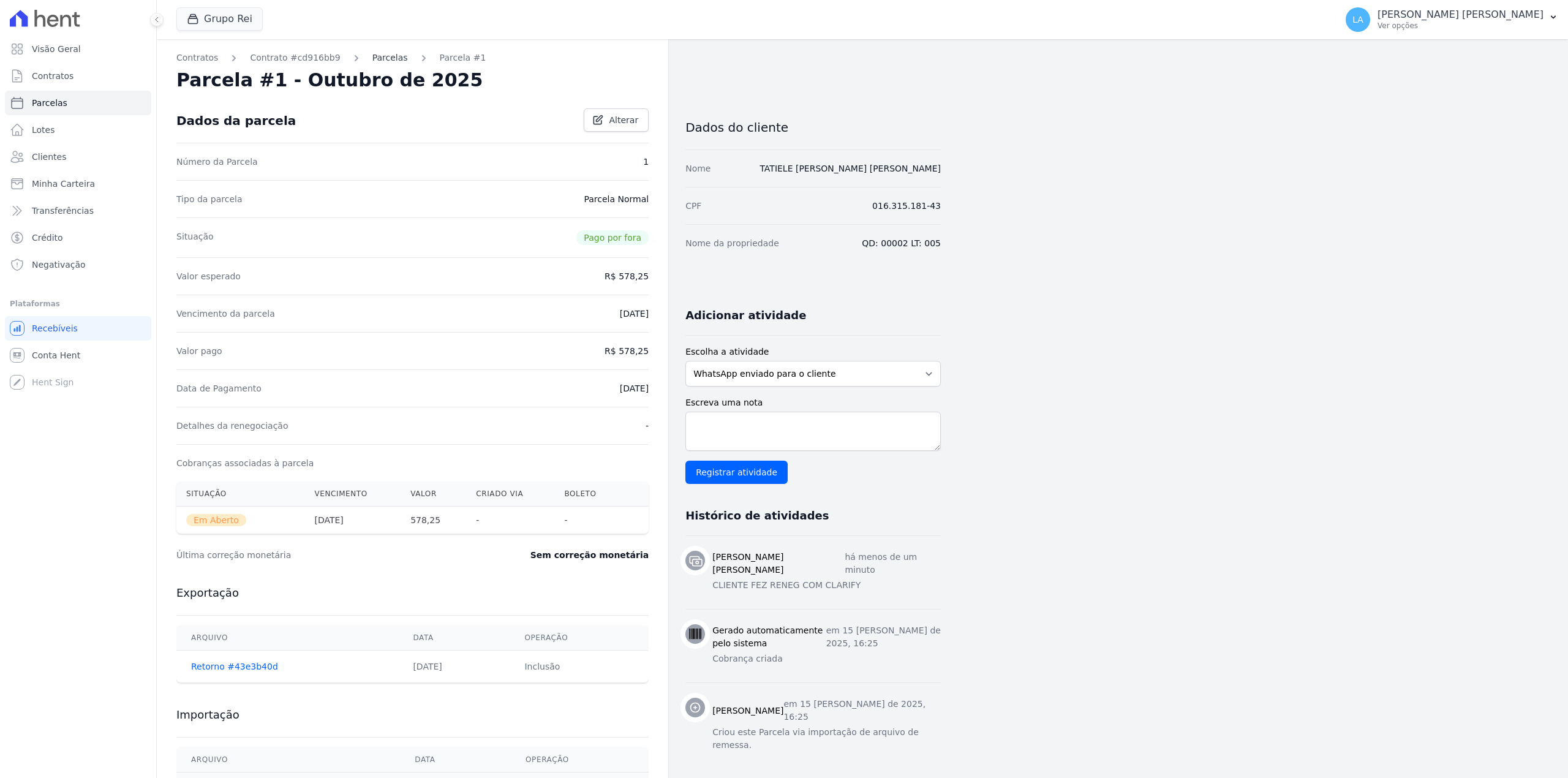
click at [372, 63] on link "Parcelas" at bounding box center [390, 58] width 35 height 13
click at [356, 56] on div "Parcelas" at bounding box center [379, 58] width 58 height 13
click at [373, 57] on link "Parcelas" at bounding box center [390, 58] width 35 height 13
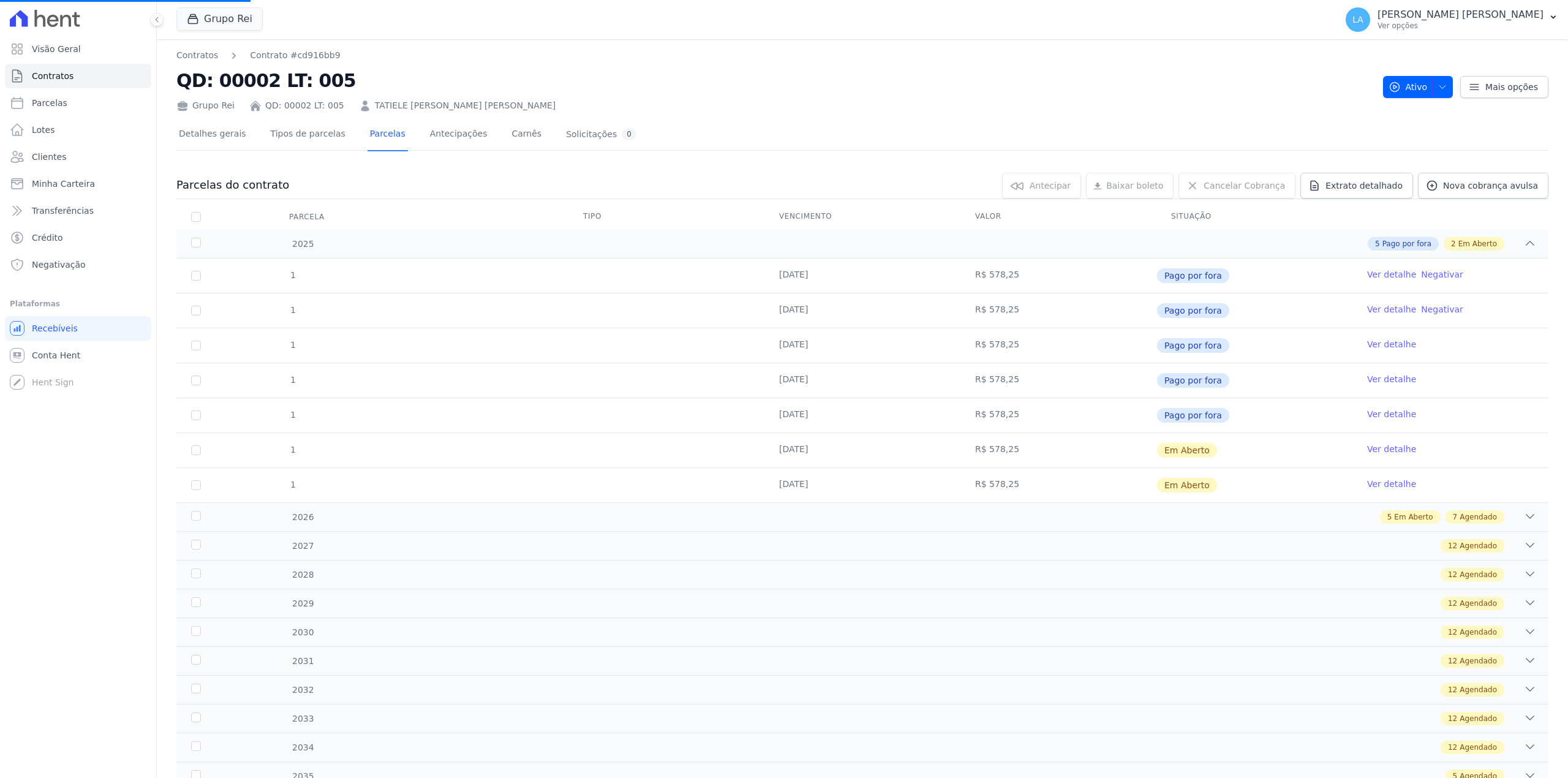
click at [1367, 449] on link "Ver detalhe" at bounding box center [1391, 448] width 49 height 13
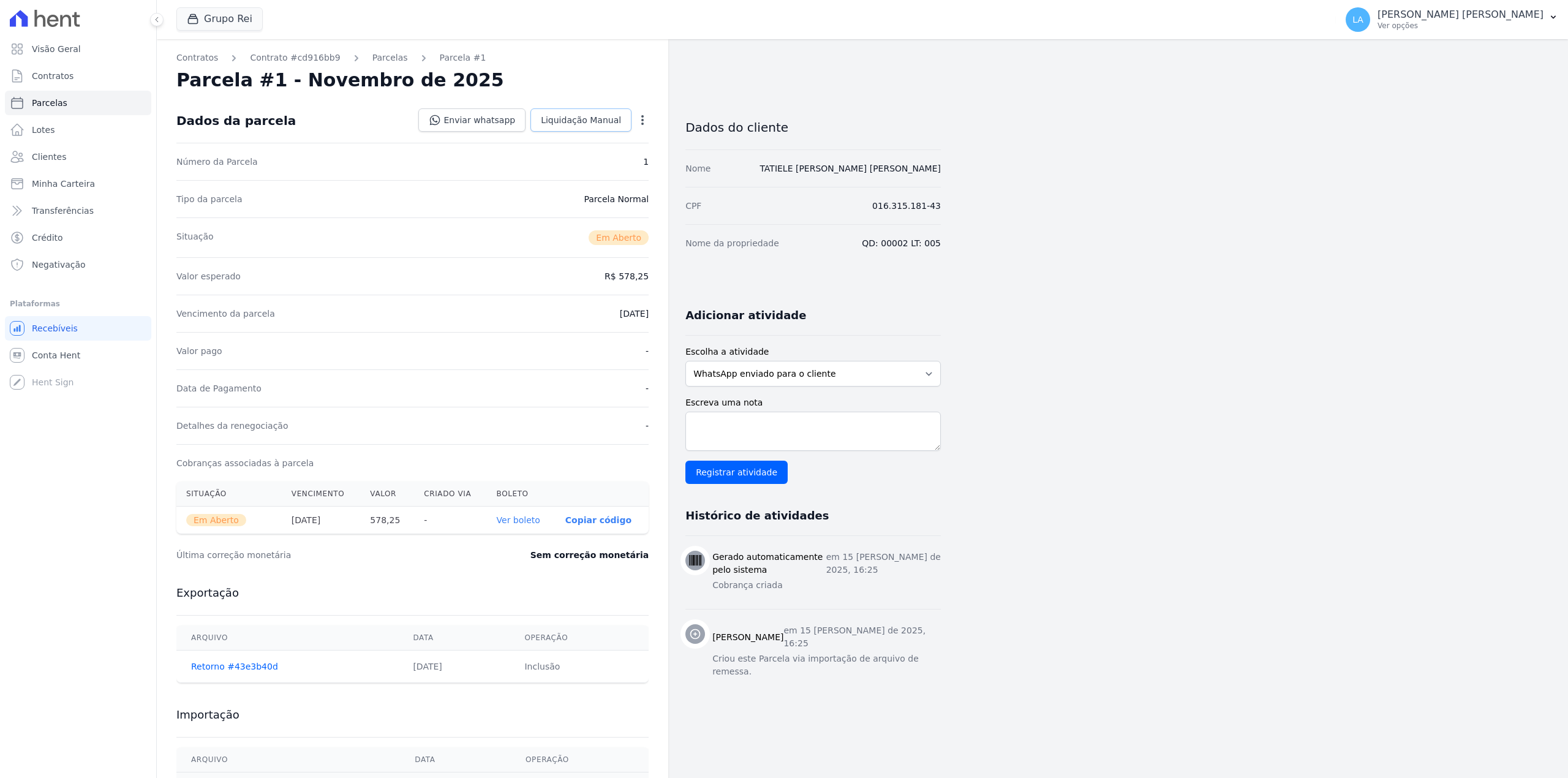
click at [582, 130] on link "Liquidação Manual" at bounding box center [581, 120] width 101 height 23
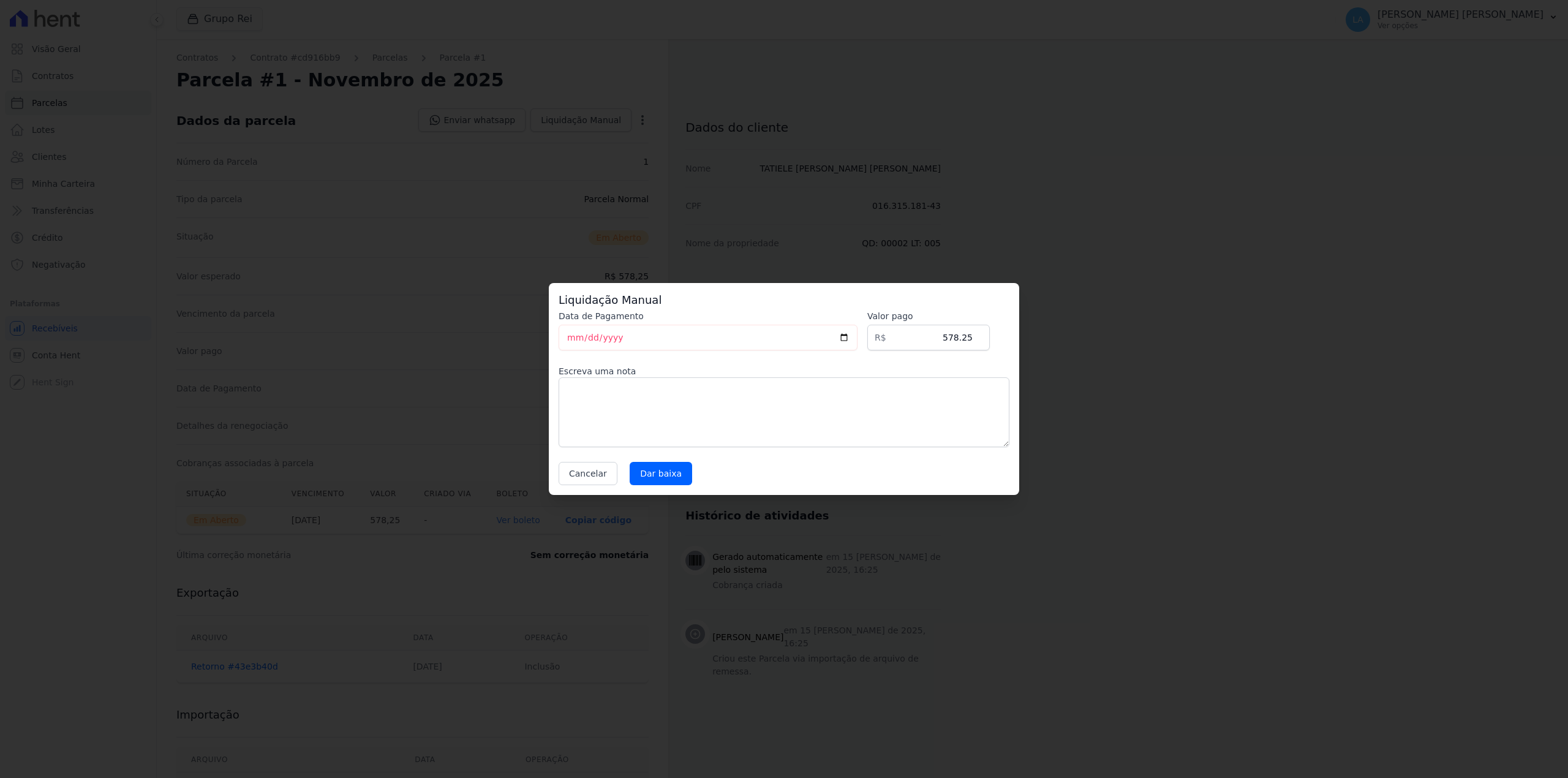
drag, startPoint x: 763, startPoint y: 369, endPoint x: 752, endPoint y: 388, distance: 22.0
click at [757, 381] on div "Escreva uma nota" at bounding box center [784, 406] width 451 height 82
click at [735, 424] on textarea at bounding box center [784, 412] width 451 height 69
paste textarea "CLIENTE FEZ RENEG COM CLARIFY"
type textarea "CLIENTE FEZ RENEG COM CLARIFY"
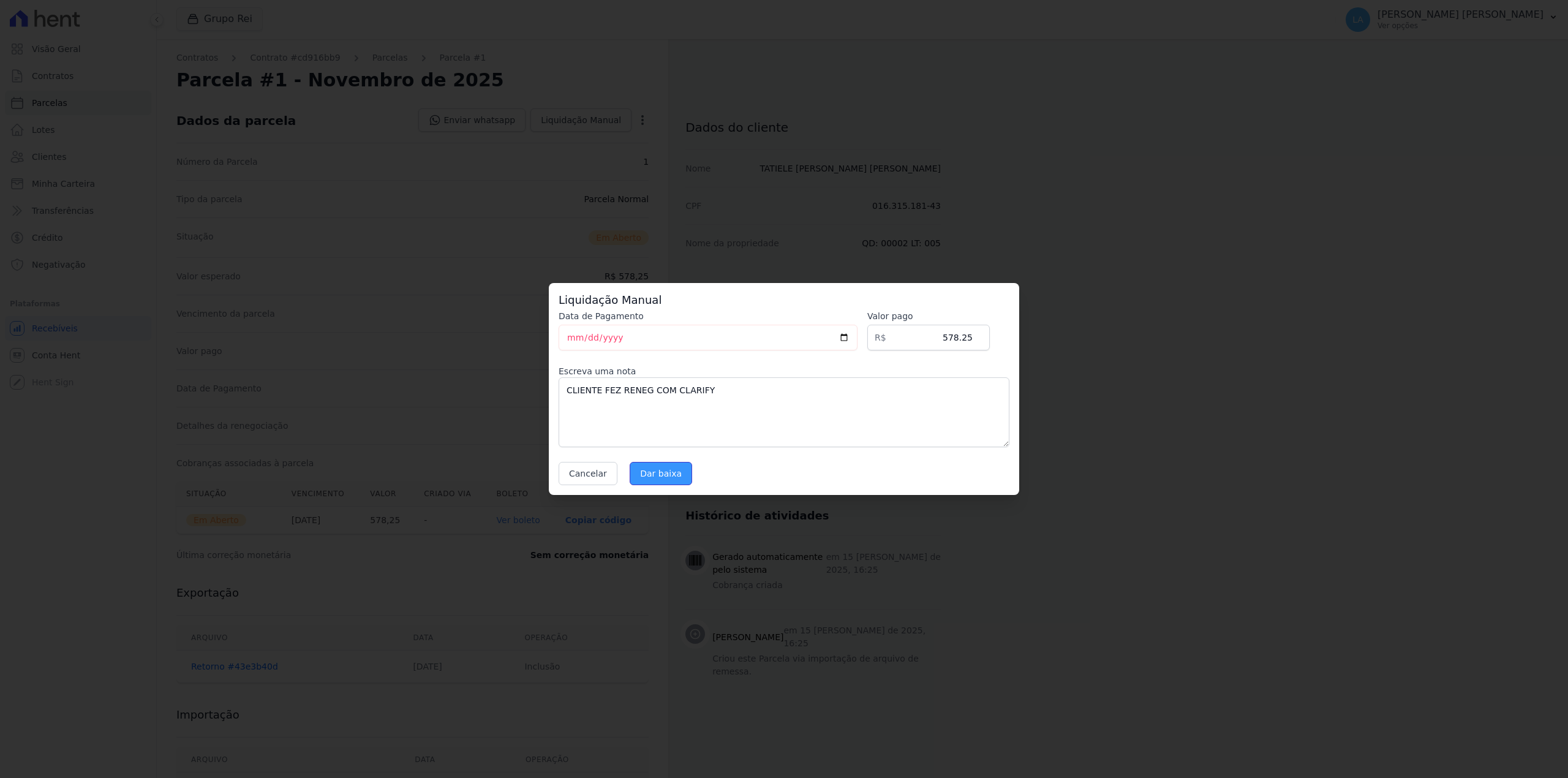
click at [659, 478] on input "Dar baixa" at bounding box center [661, 473] width 63 height 23
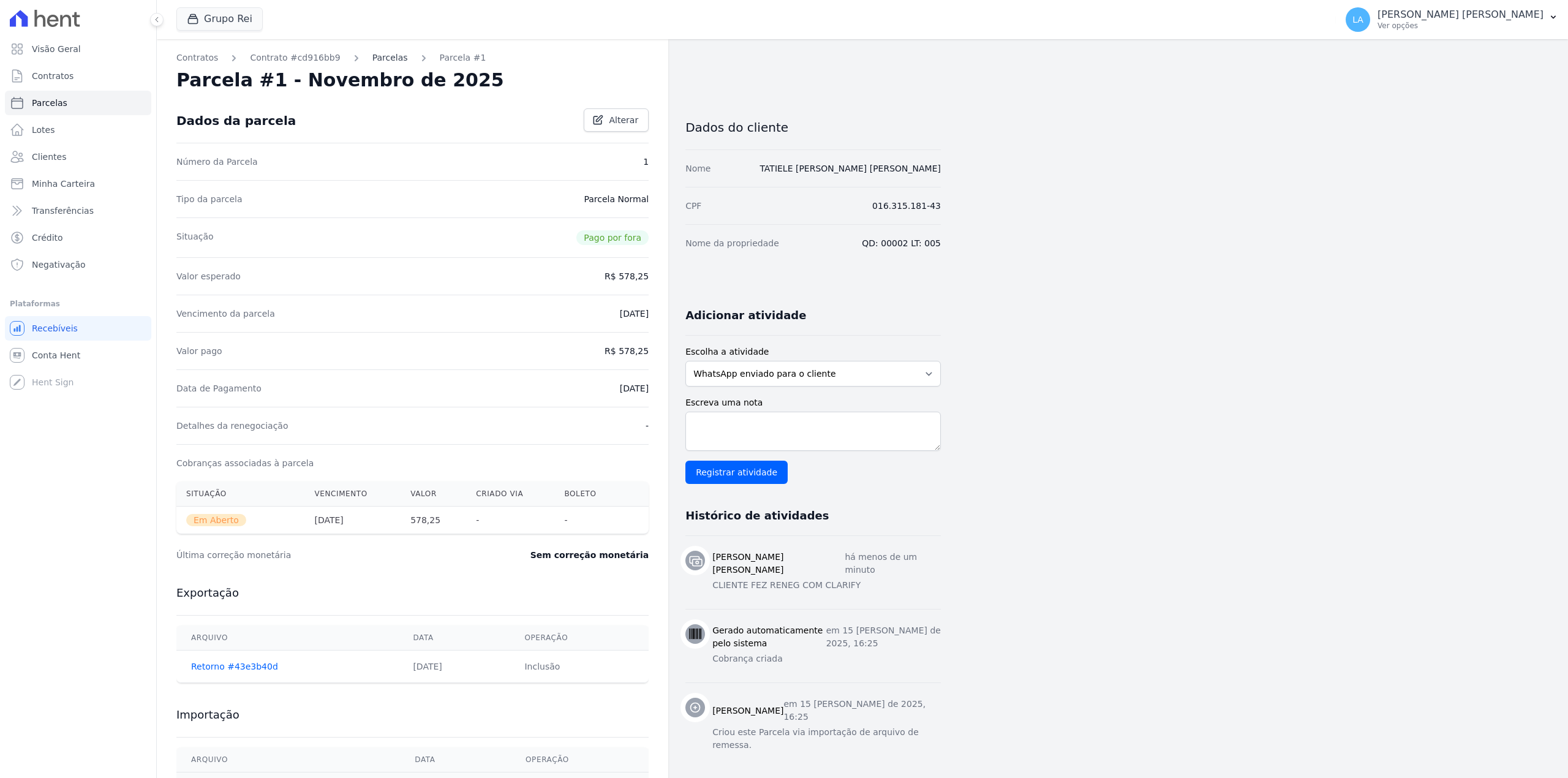
click at [372, 52] on link "Parcelas" at bounding box center [390, 58] width 35 height 13
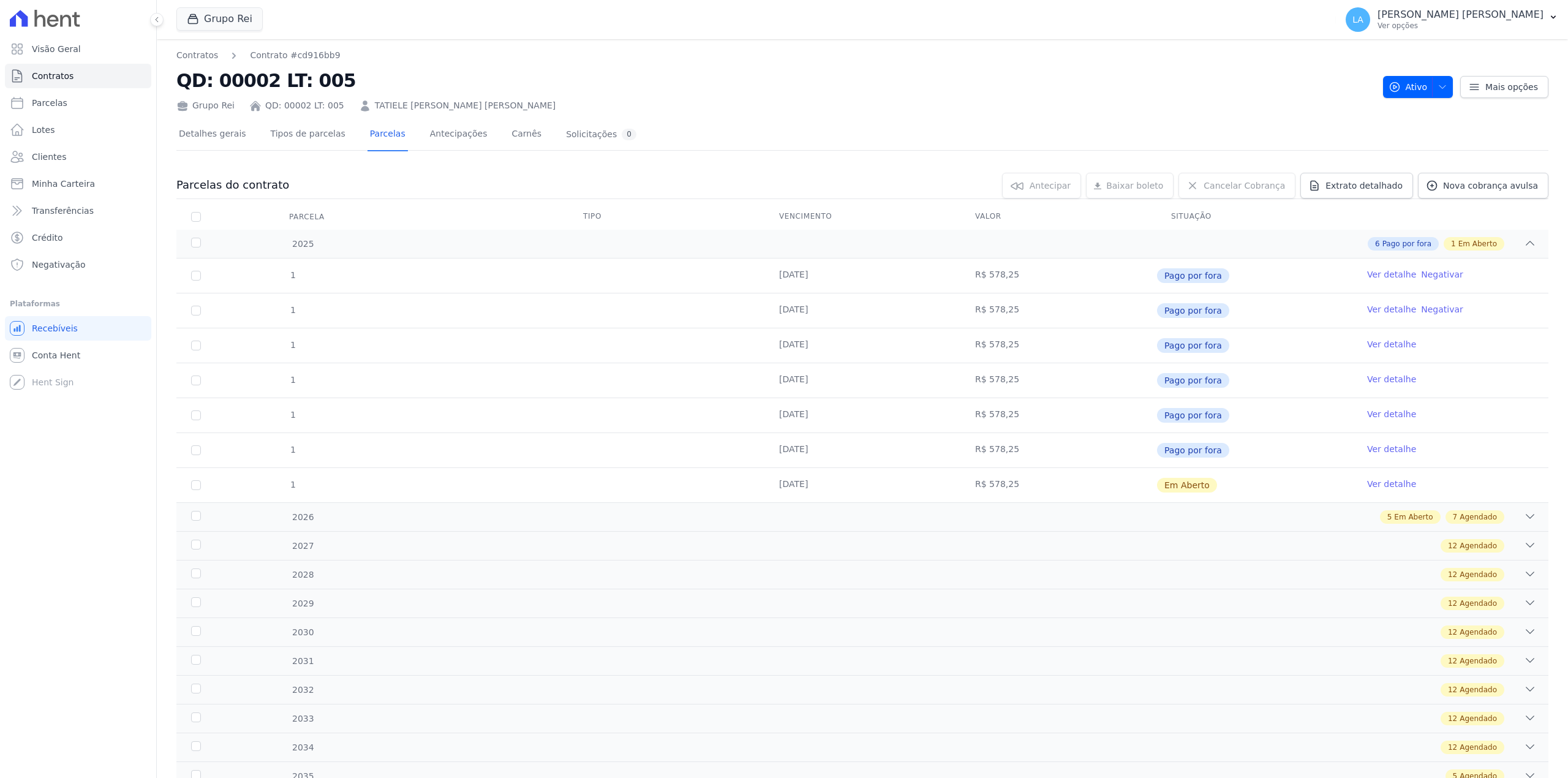
click at [1393, 488] on link "Ver detalhe" at bounding box center [1391, 483] width 49 height 13
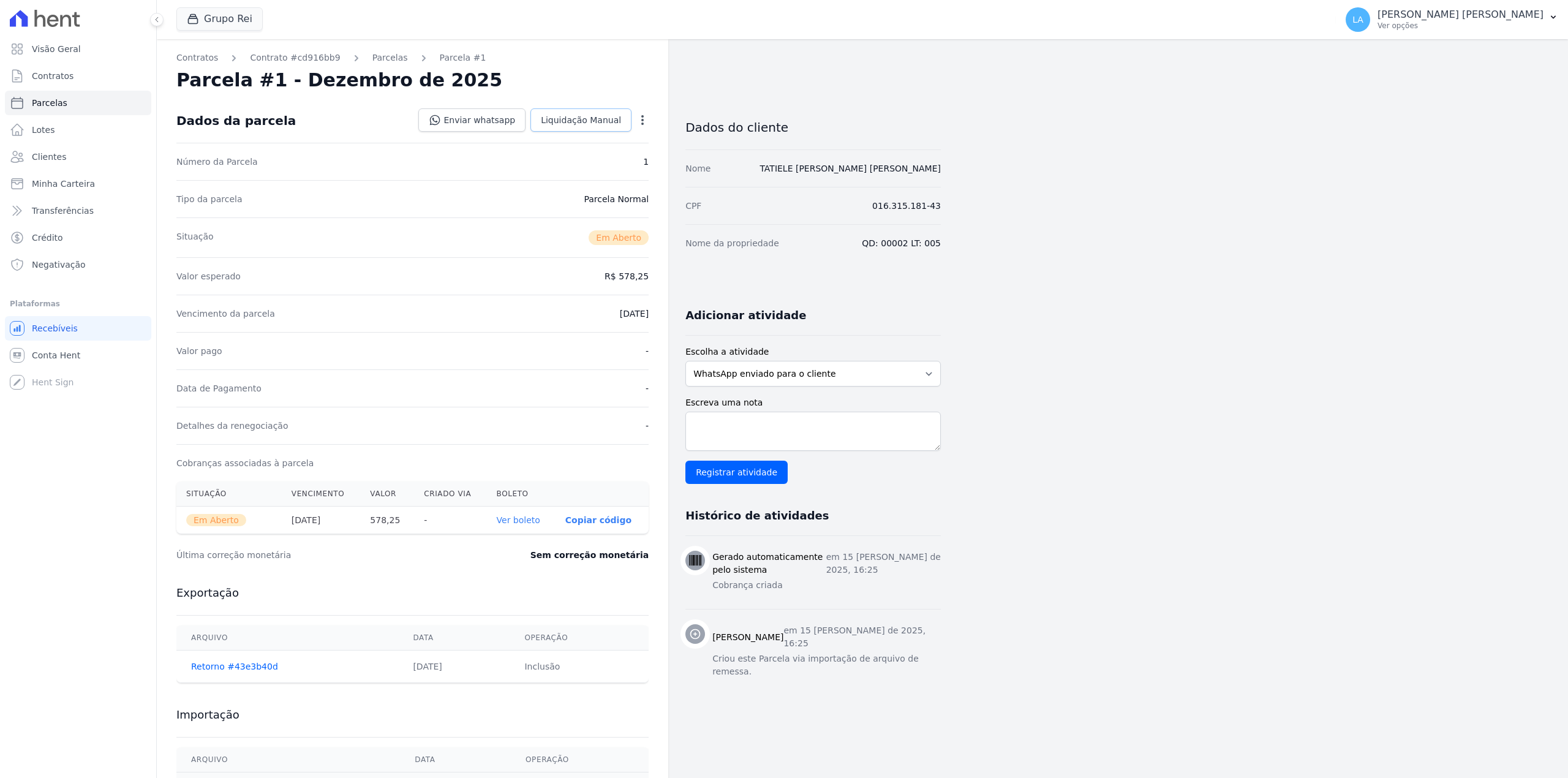
click at [586, 116] on span "Liquidação Manual" at bounding box center [581, 120] width 81 height 13
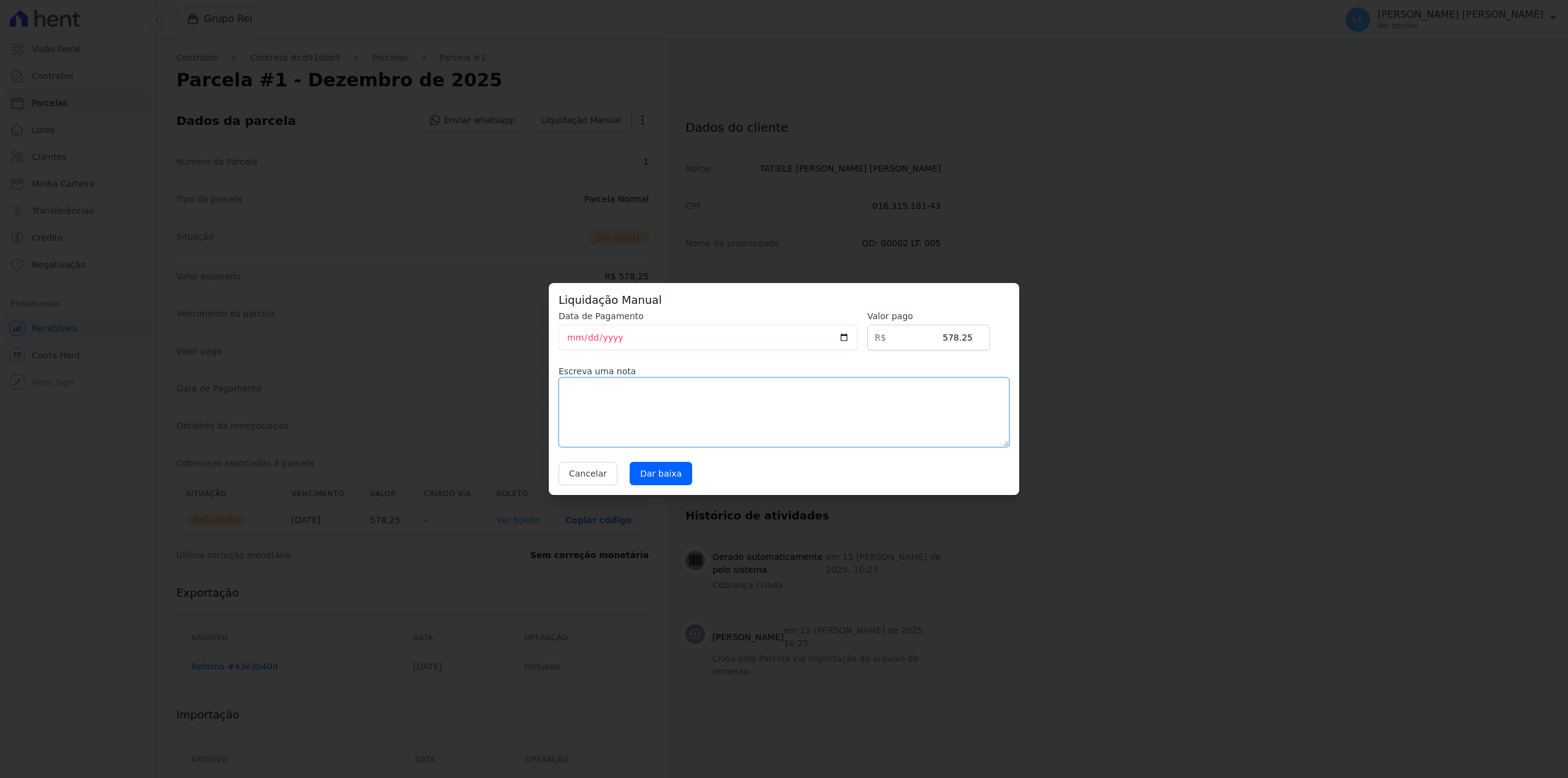
drag, startPoint x: 694, startPoint y: 393, endPoint x: 701, endPoint y: 421, distance: 28.9
click at [694, 395] on textarea at bounding box center [784, 412] width 451 height 69
paste textarea "CLIENTE FEZ RENEG COM CLARIFY"
type textarea "CLIENTE FEZ RENEG COM CLARIFY"
click at [653, 478] on input "Dar baixa" at bounding box center [661, 473] width 63 height 23
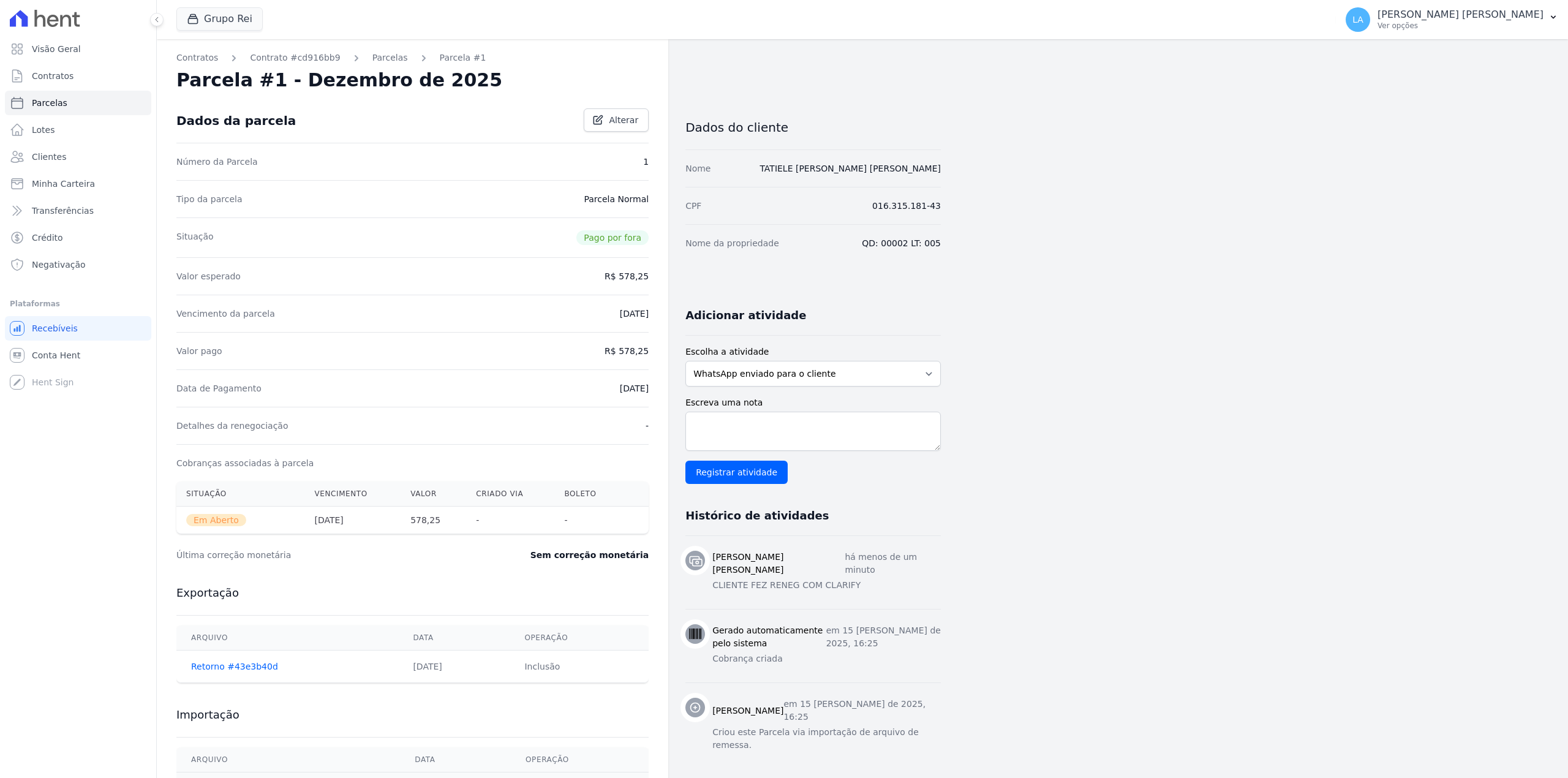
click at [352, 60] on div "Parcelas" at bounding box center [379, 58] width 58 height 13
click at [372, 57] on link "Parcelas" at bounding box center [390, 58] width 35 height 13
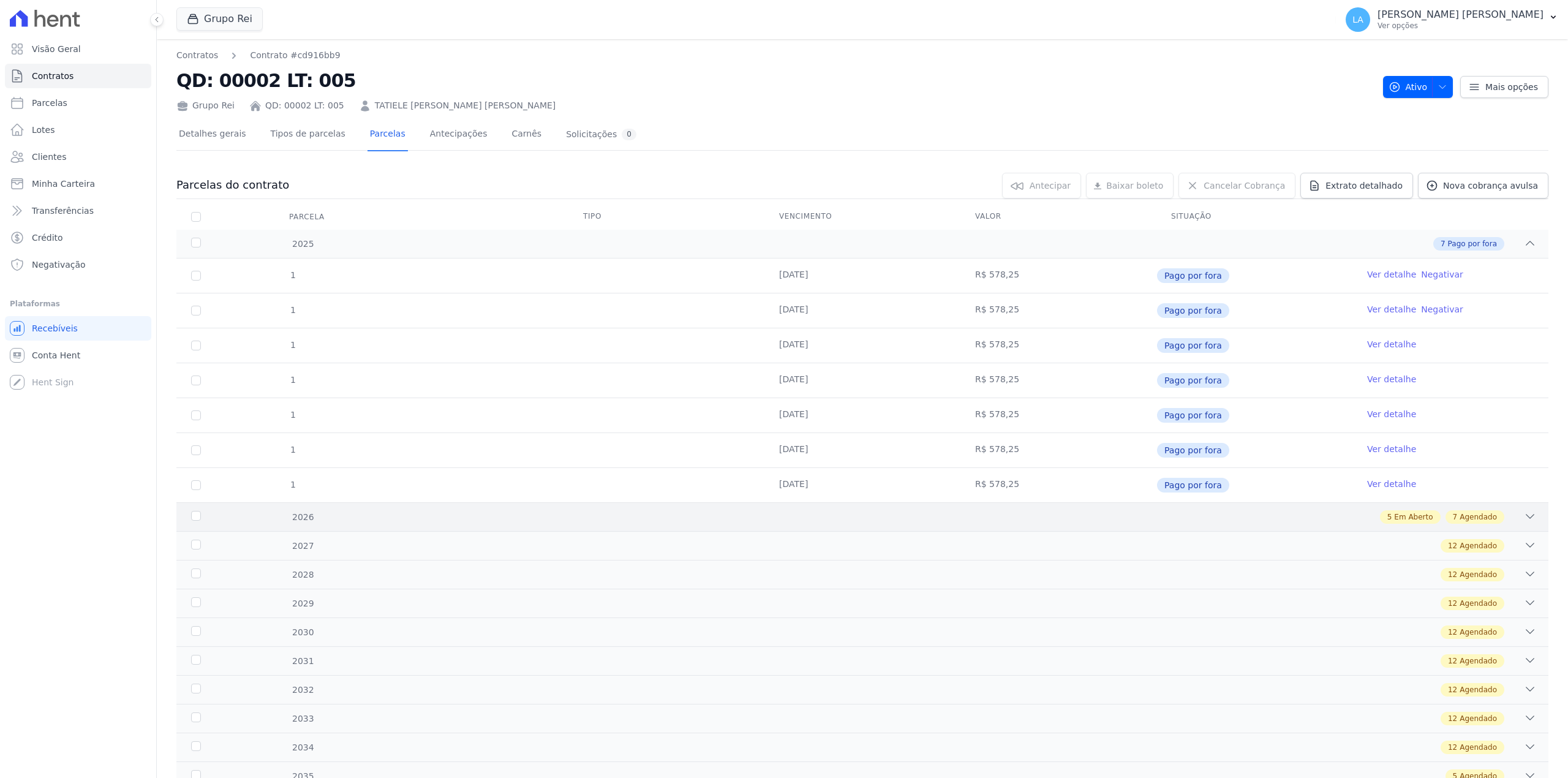
click at [1365, 531] on div "2026 5 Em Aberto 7 Agendado" at bounding box center [862, 516] width 1372 height 29
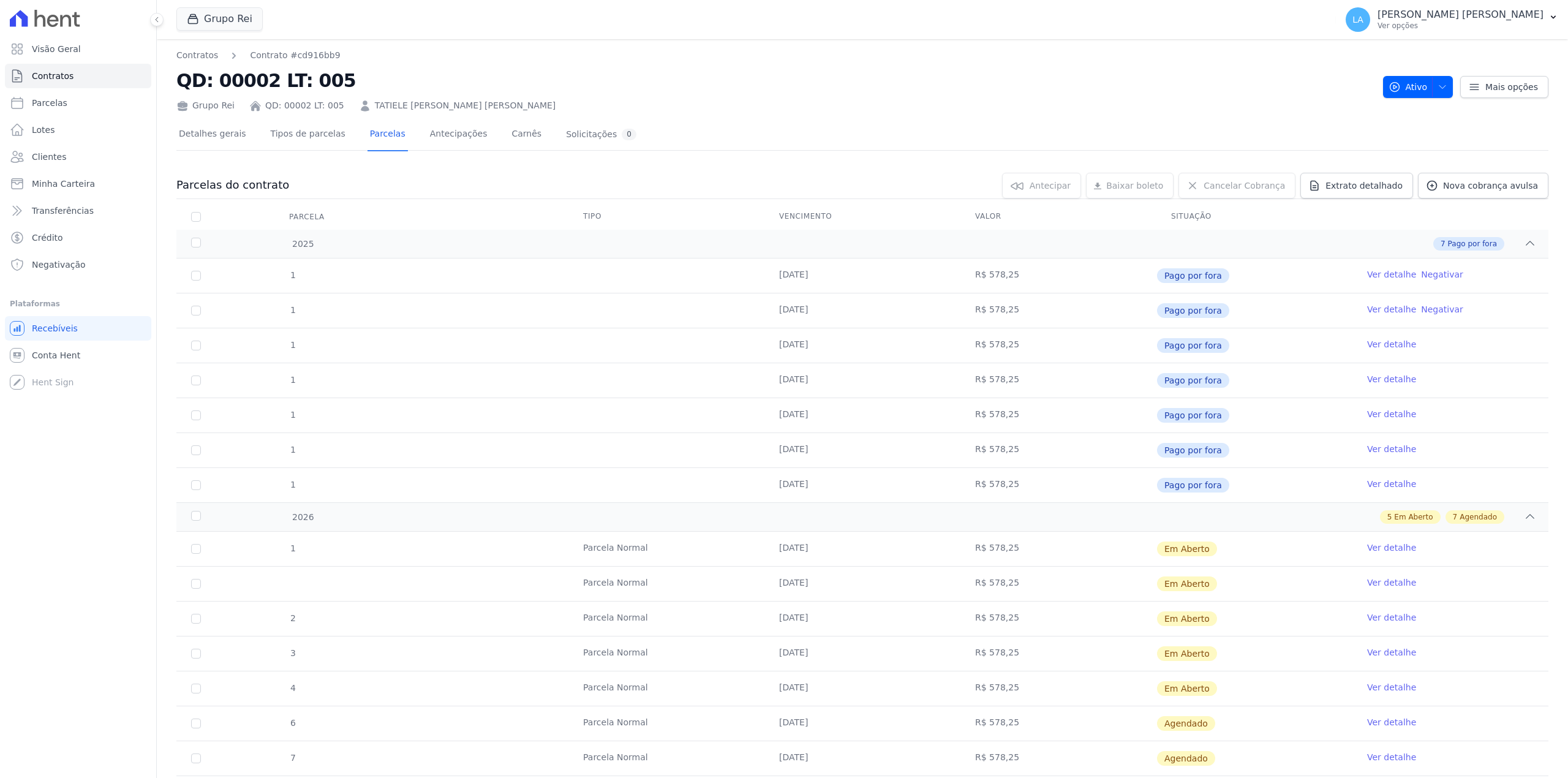
click at [1374, 552] on link "Ver detalhe" at bounding box center [1391, 547] width 49 height 13
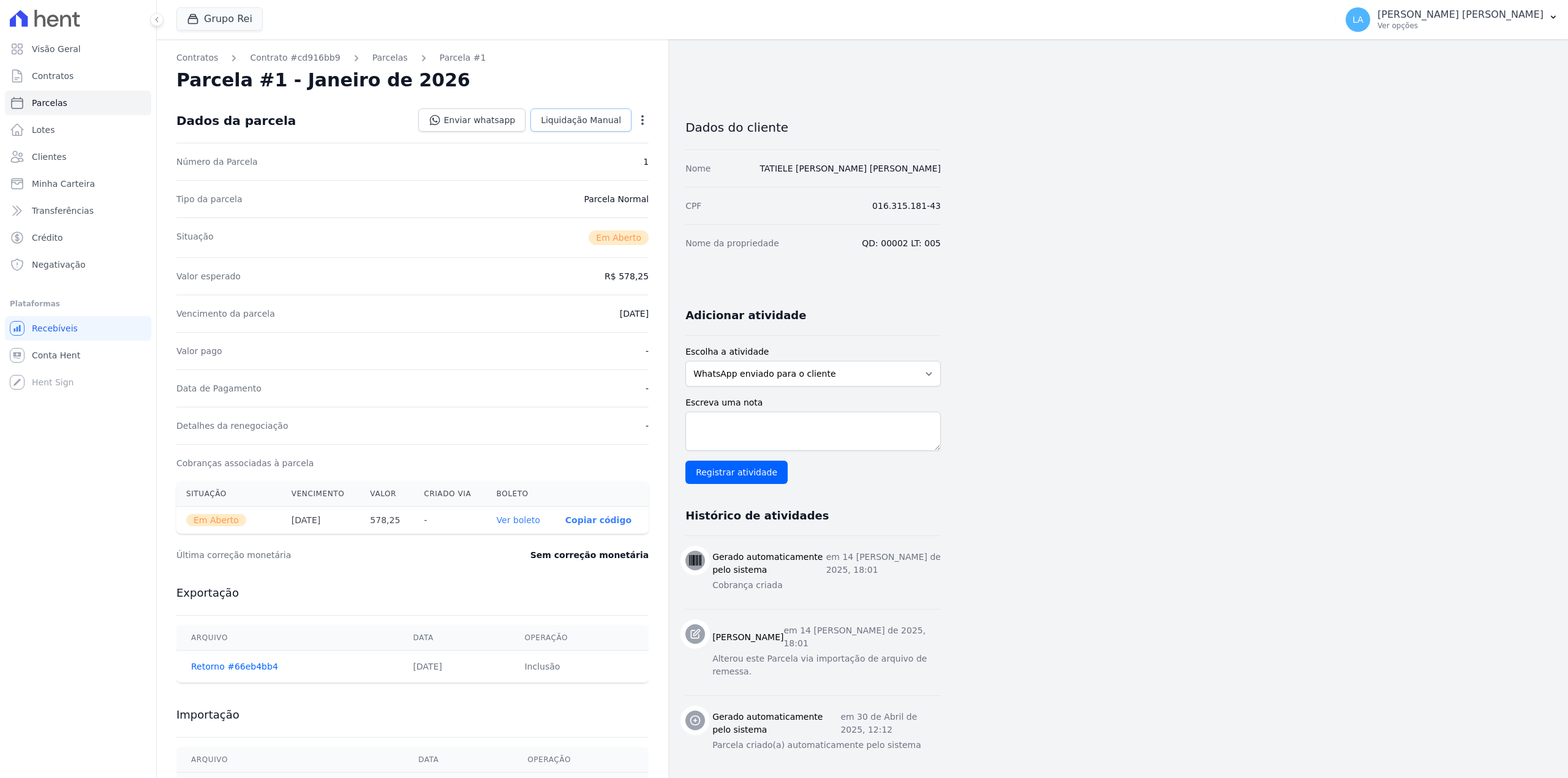
click at [604, 123] on span "Liquidação Manual" at bounding box center [581, 120] width 81 height 13
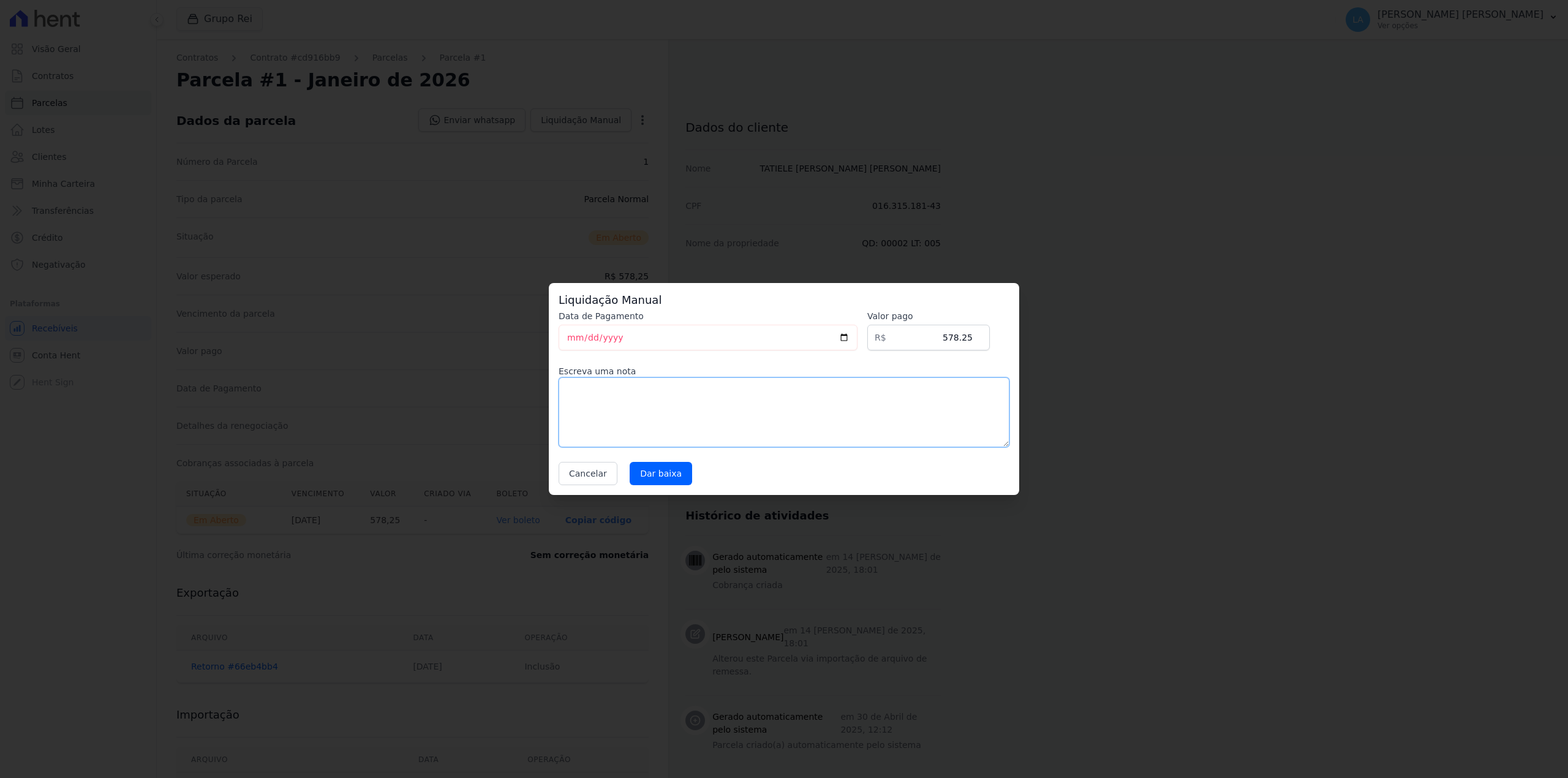
click at [774, 417] on textarea at bounding box center [784, 412] width 451 height 69
paste textarea "CLIENTE FEZ RENEG COM CLARIFY"
type textarea "CLIENTE FEZ RENEG COM CLARIFY"
click at [647, 479] on input "Dar baixa" at bounding box center [661, 473] width 63 height 23
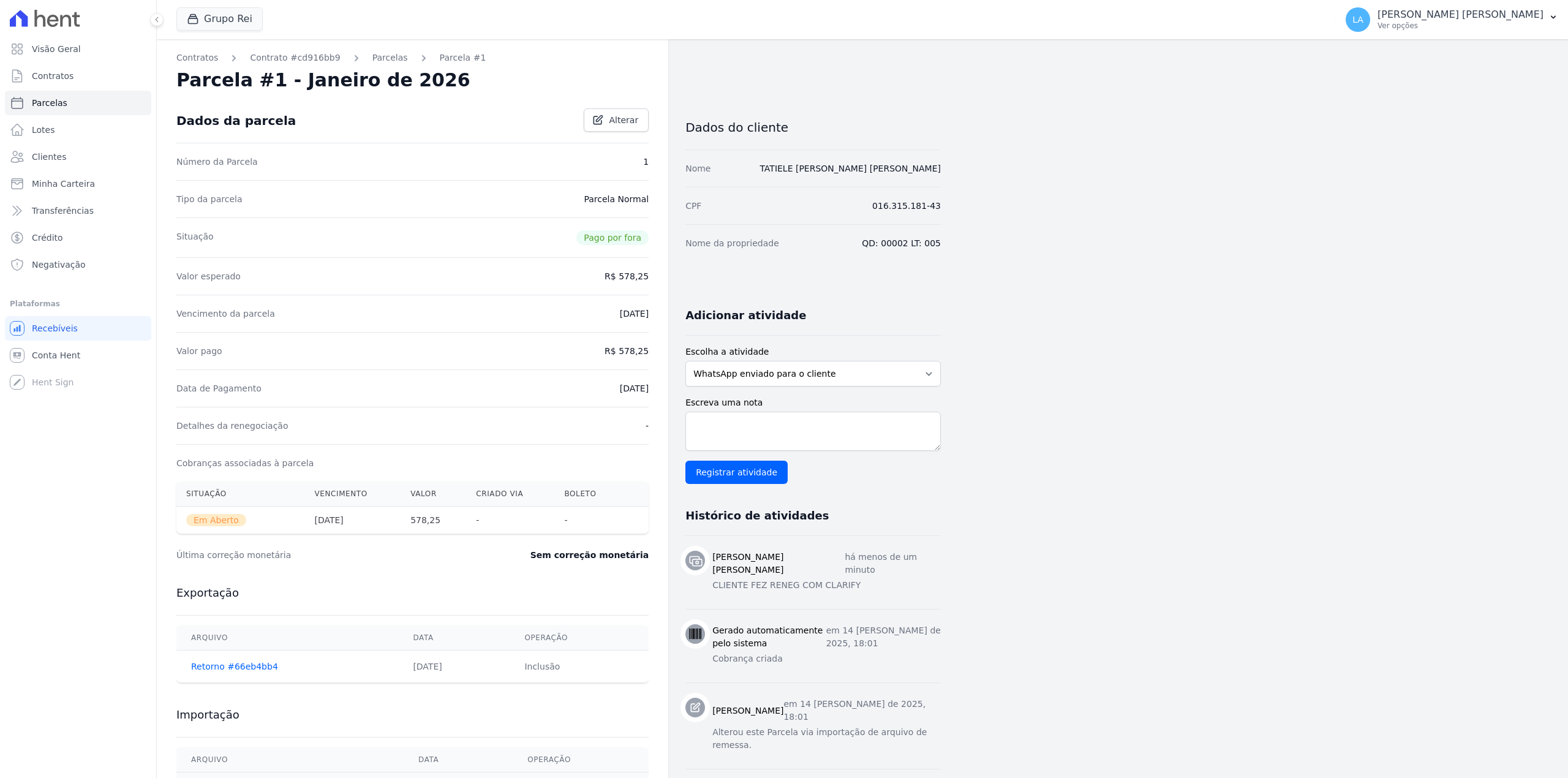
click at [375, 47] on div "Contratos Contrato #cd916bb9 Parcelas Parcela #1 Parcela #1 - Janeiro de 2026 D…" at bounding box center [412, 446] width 511 height 813
click at [372, 52] on link "Parcelas" at bounding box center [390, 58] width 35 height 13
click at [378, 69] on h2 "Parcela #1 - Janeiro de 2026" at bounding box center [324, 81] width 294 height 22
click at [374, 52] on link "Parcelas" at bounding box center [390, 58] width 35 height 13
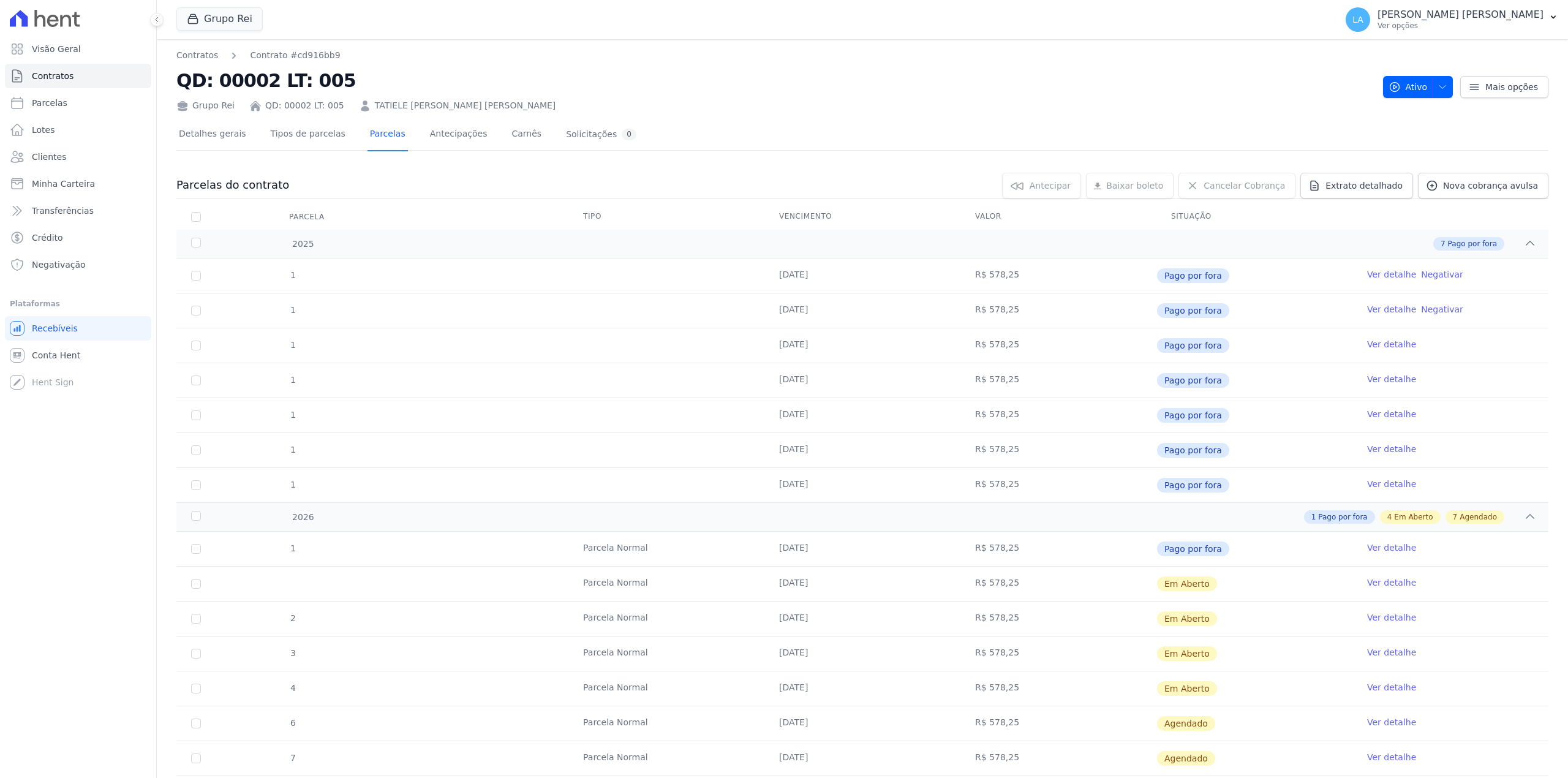
click at [1375, 585] on link "Ver detalhe" at bounding box center [1391, 582] width 49 height 13
click at [1368, 581] on link "Ver detalhe" at bounding box center [1391, 582] width 49 height 13
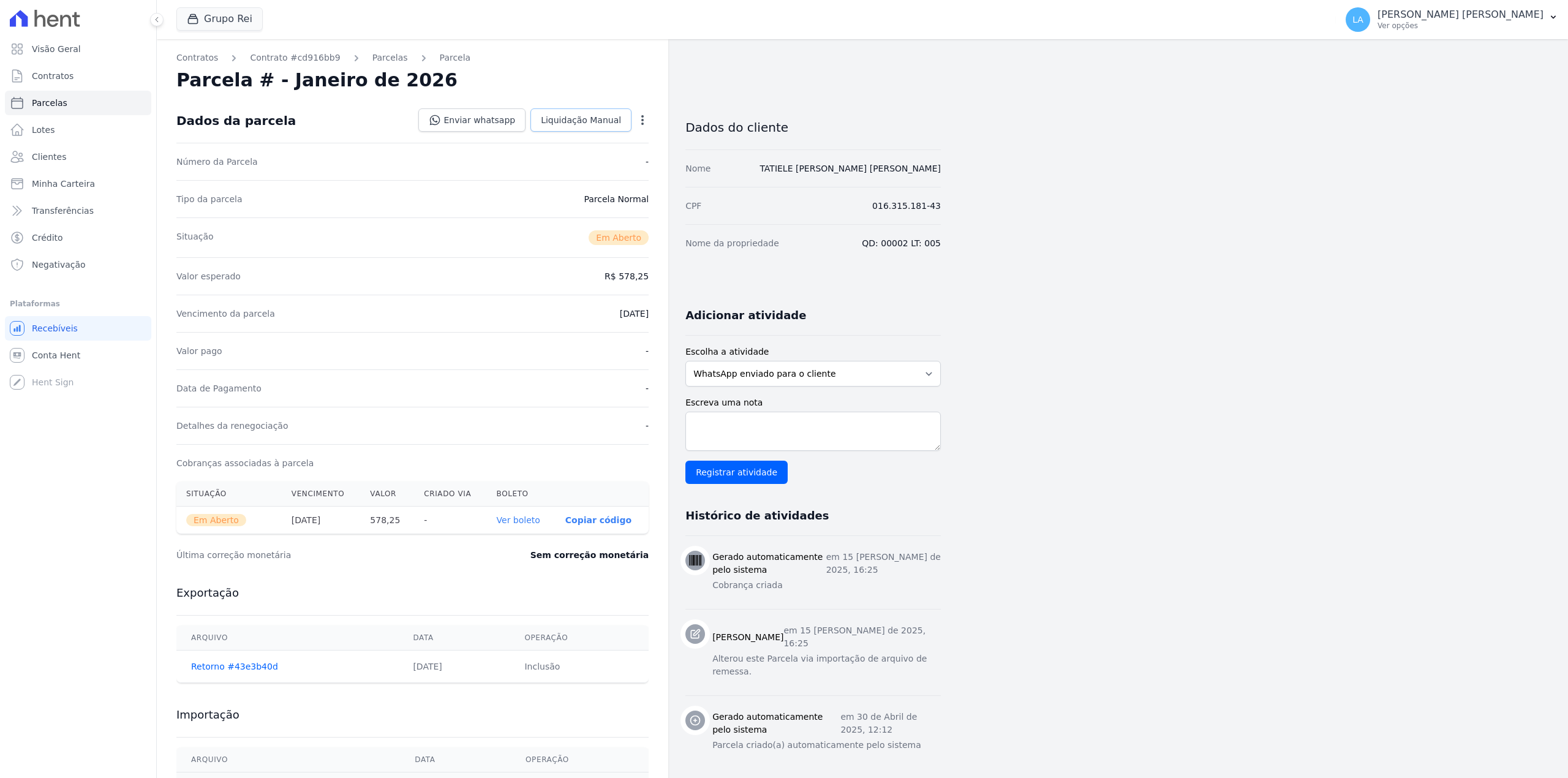
click at [576, 109] on link "Liquidação Manual" at bounding box center [581, 120] width 101 height 23
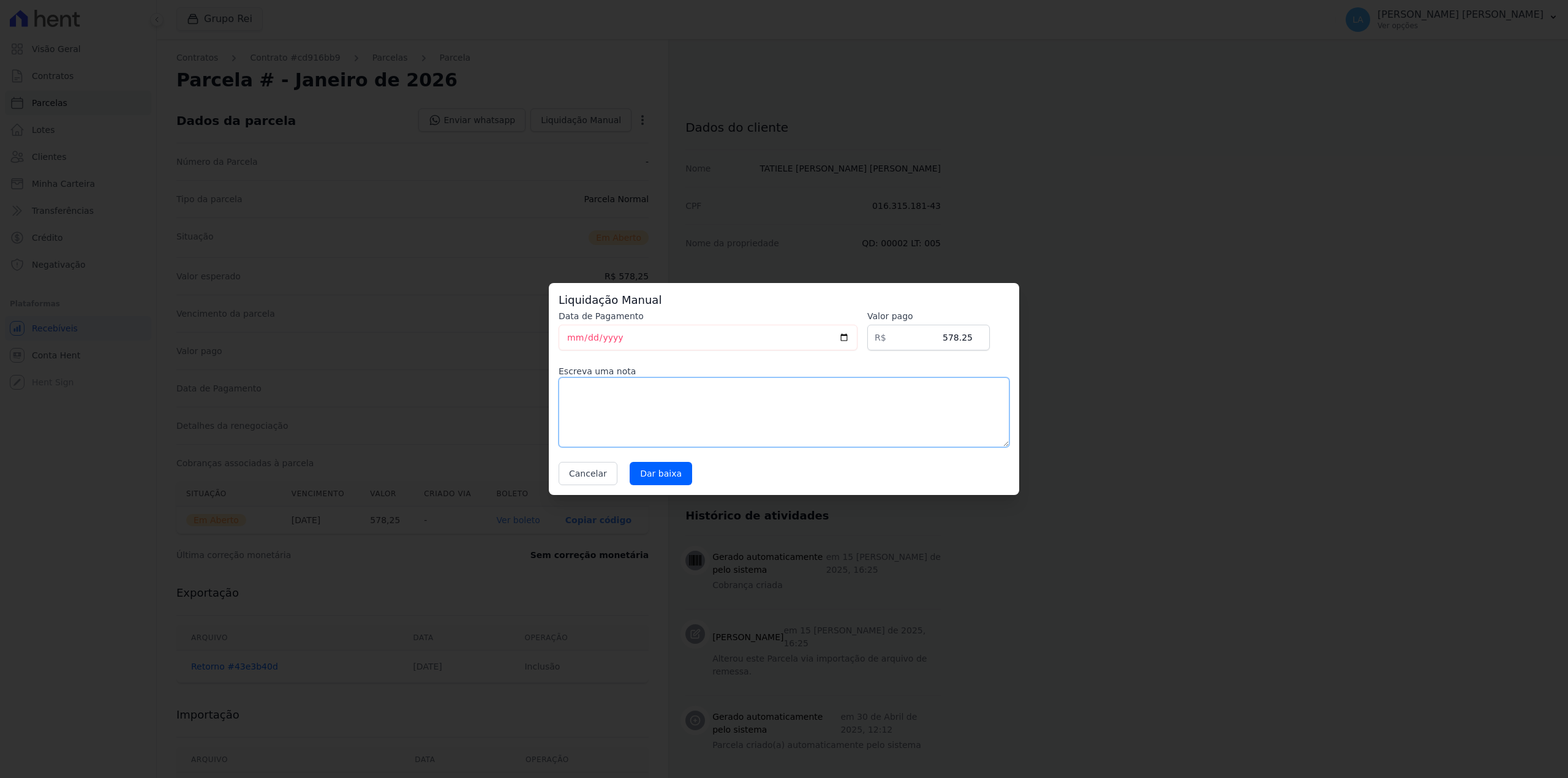
click at [710, 399] on textarea at bounding box center [784, 412] width 451 height 69
paste textarea "CLIENTE FEZ RENEG COM CLARIFY"
type textarea "CLIENTE FEZ RENEG COM CLARIFY"
click at [655, 467] on input "Dar baixa" at bounding box center [661, 473] width 63 height 23
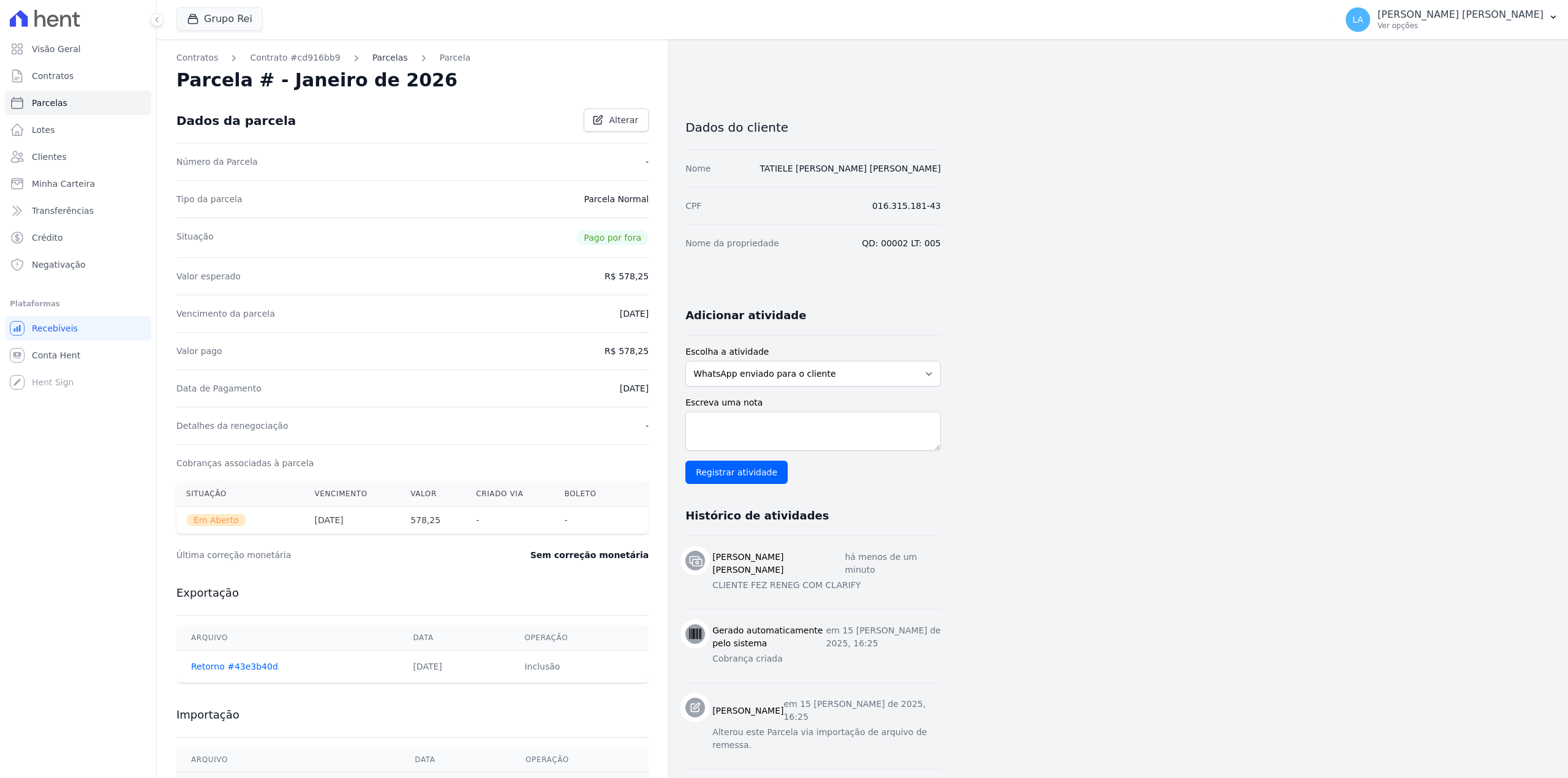
click at [372, 58] on link "Parcelas" at bounding box center [390, 58] width 35 height 13
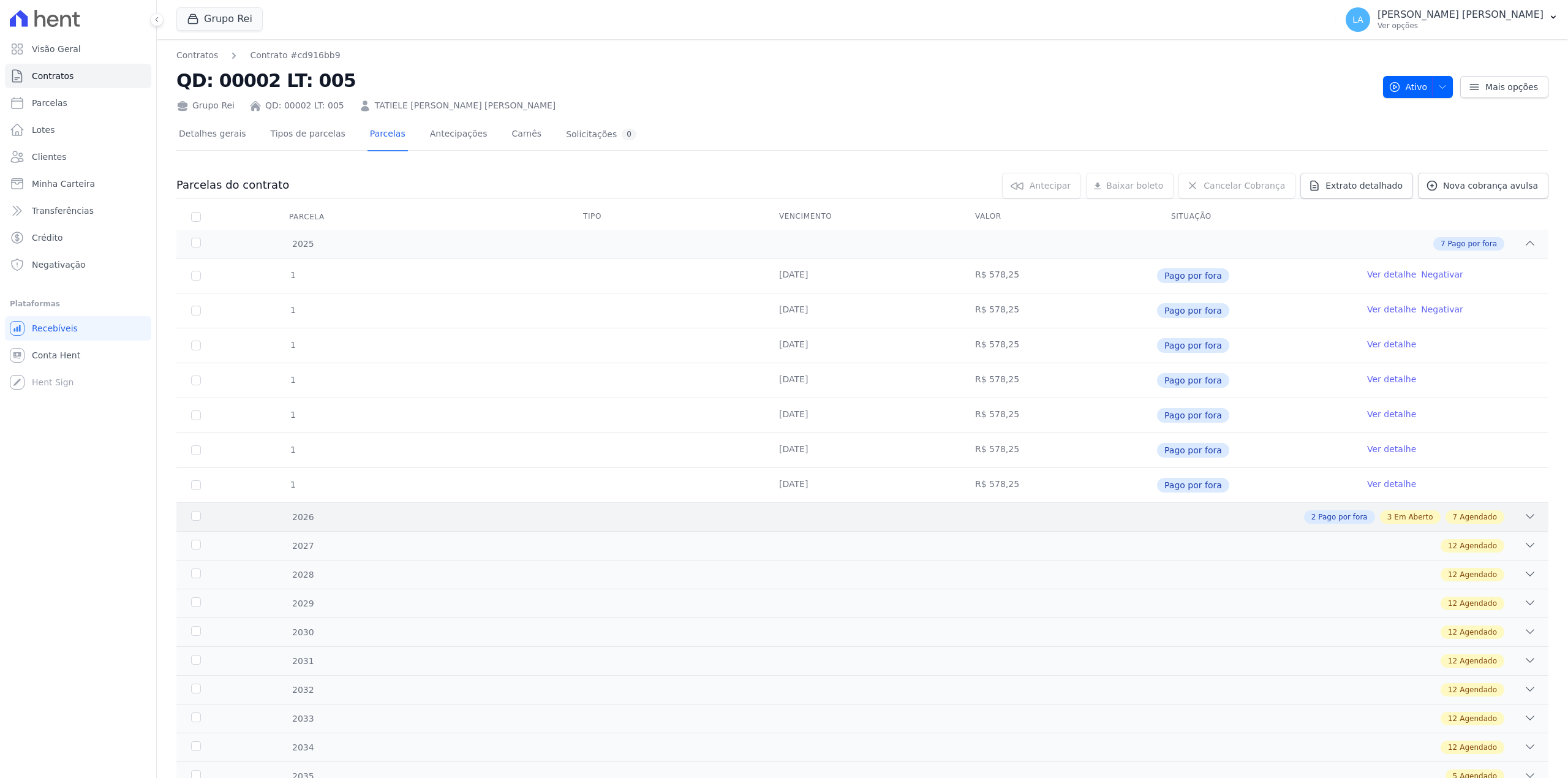
click at [1272, 523] on div "2 Pago por fora 3 Em Aberto 7 Agendado" at bounding box center [930, 516] width 1212 height 13
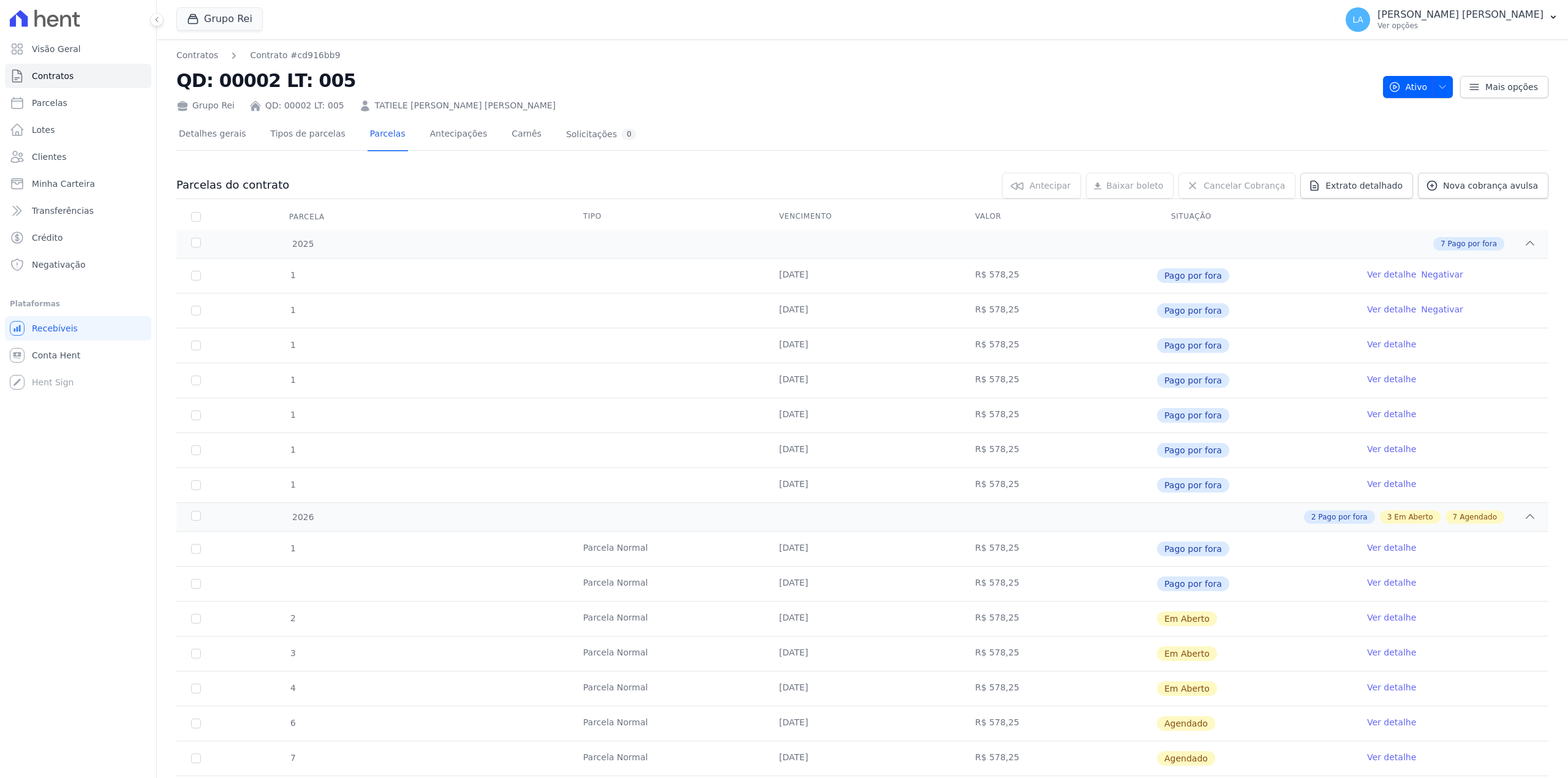
click at [1383, 621] on link "Ver detalhe" at bounding box center [1391, 617] width 49 height 13
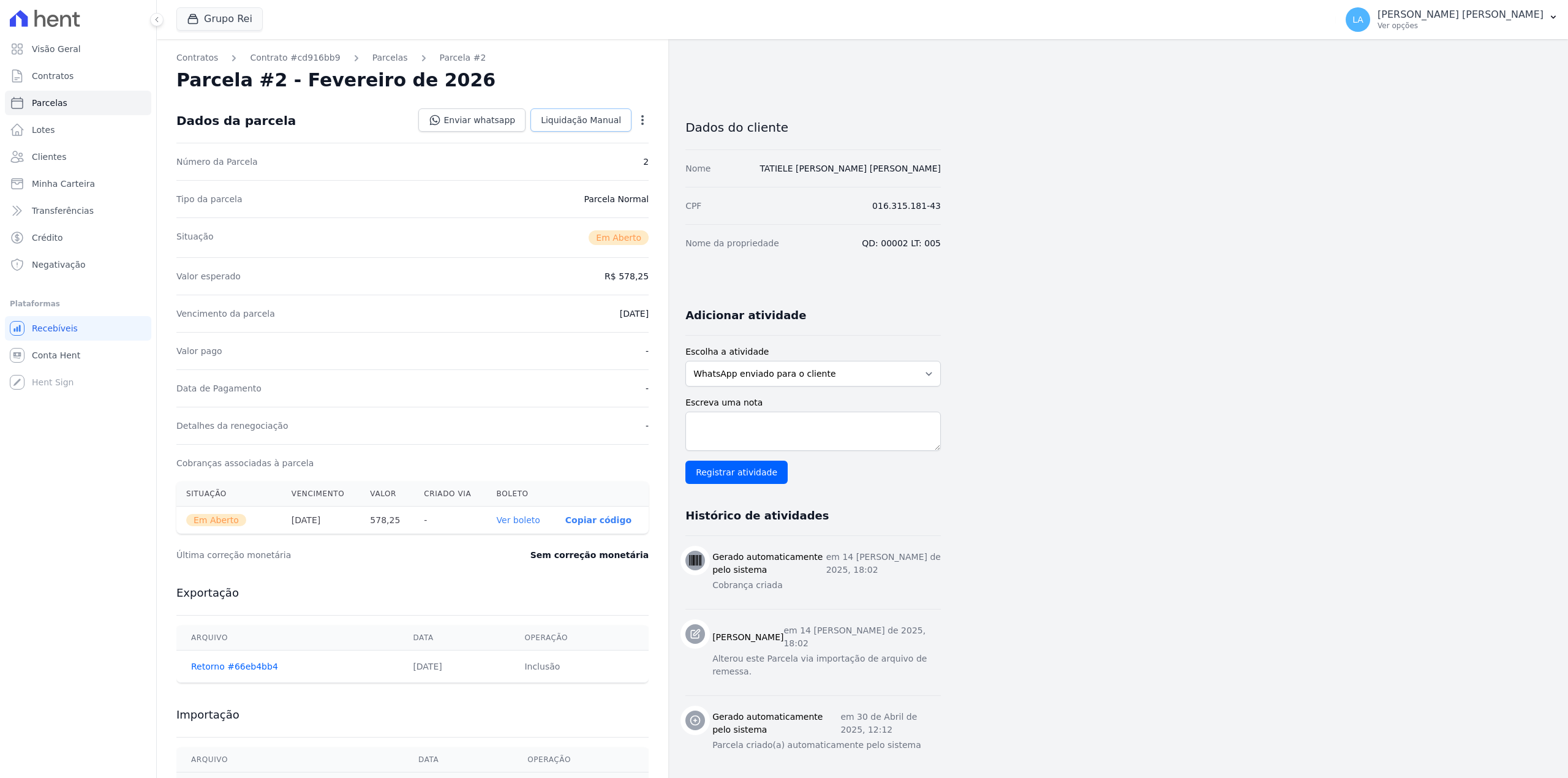
click at [591, 119] on span "Liquidação Manual" at bounding box center [581, 120] width 81 height 13
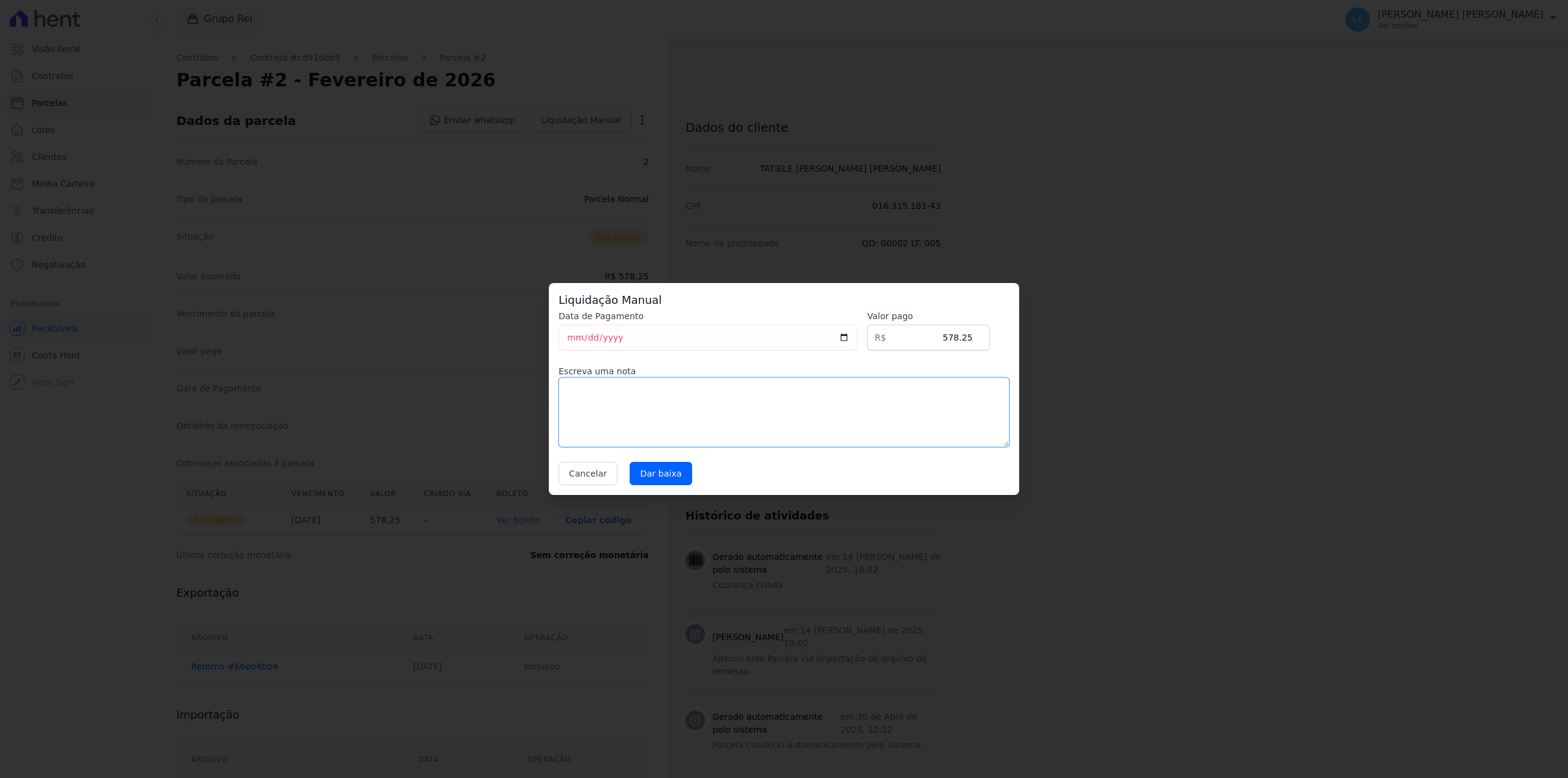
click at [610, 395] on textarea at bounding box center [784, 412] width 451 height 69
paste textarea "CLIENTE FEZ RENEG COM CLARIFY"
type textarea "CLIENTE FEZ RENEG COM CLARIFY"
click at [654, 476] on input "Dar baixa" at bounding box center [661, 473] width 63 height 23
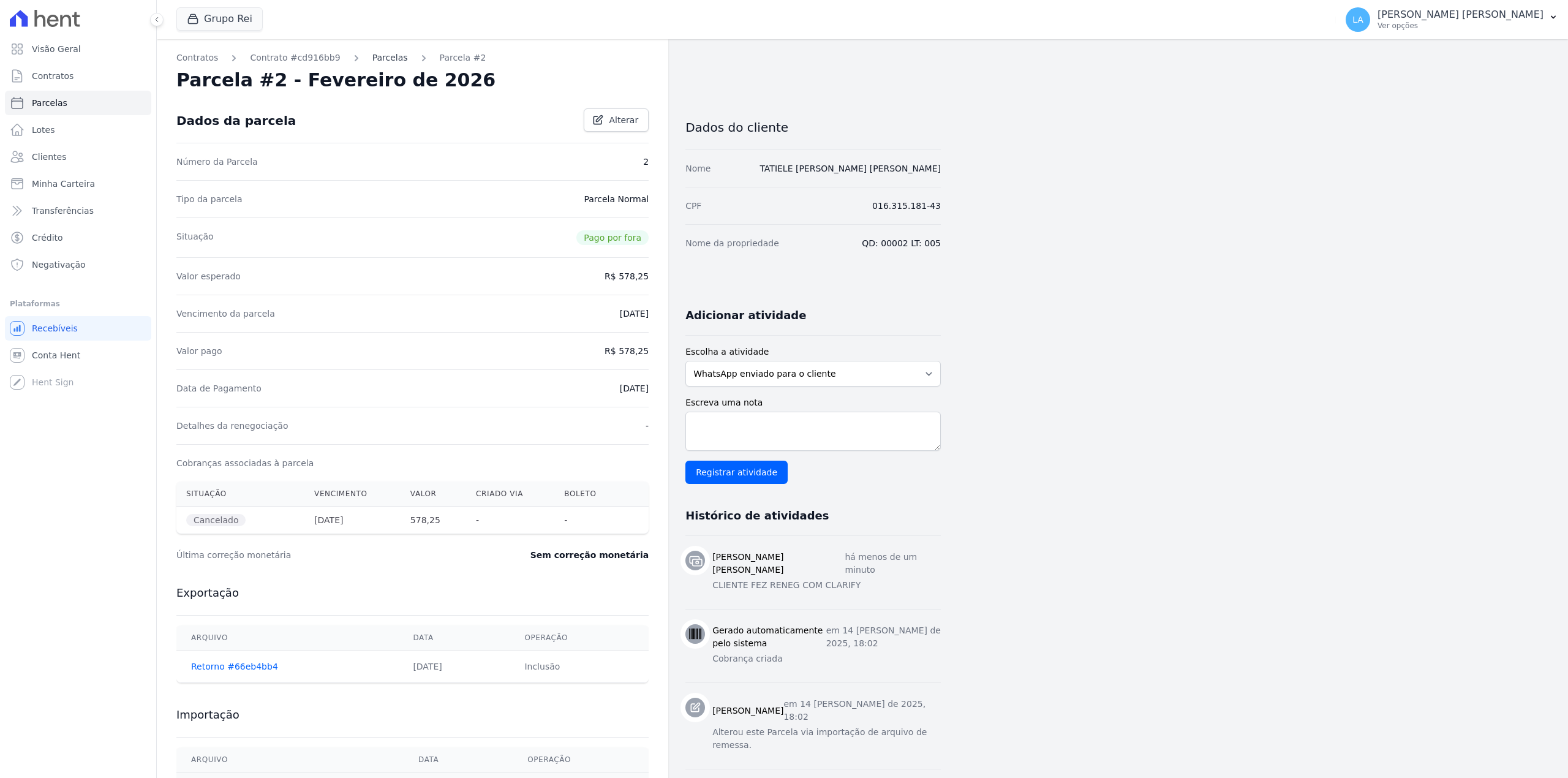
click at [380, 57] on link "Parcelas" at bounding box center [390, 58] width 35 height 13
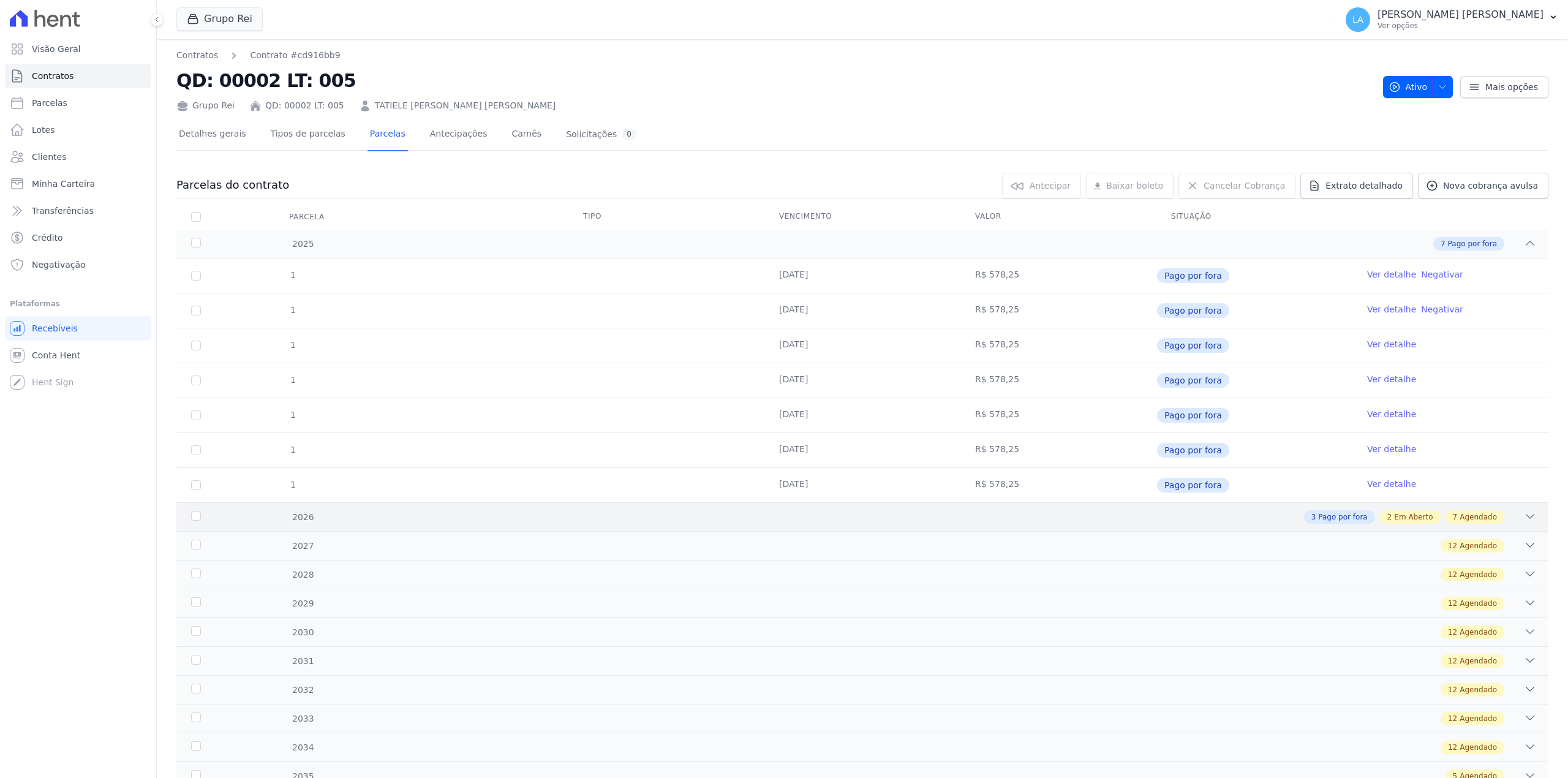
click at [1144, 524] on div "3 Pago por fora 2 Em Aberto 7 Agendado" at bounding box center [930, 516] width 1212 height 13
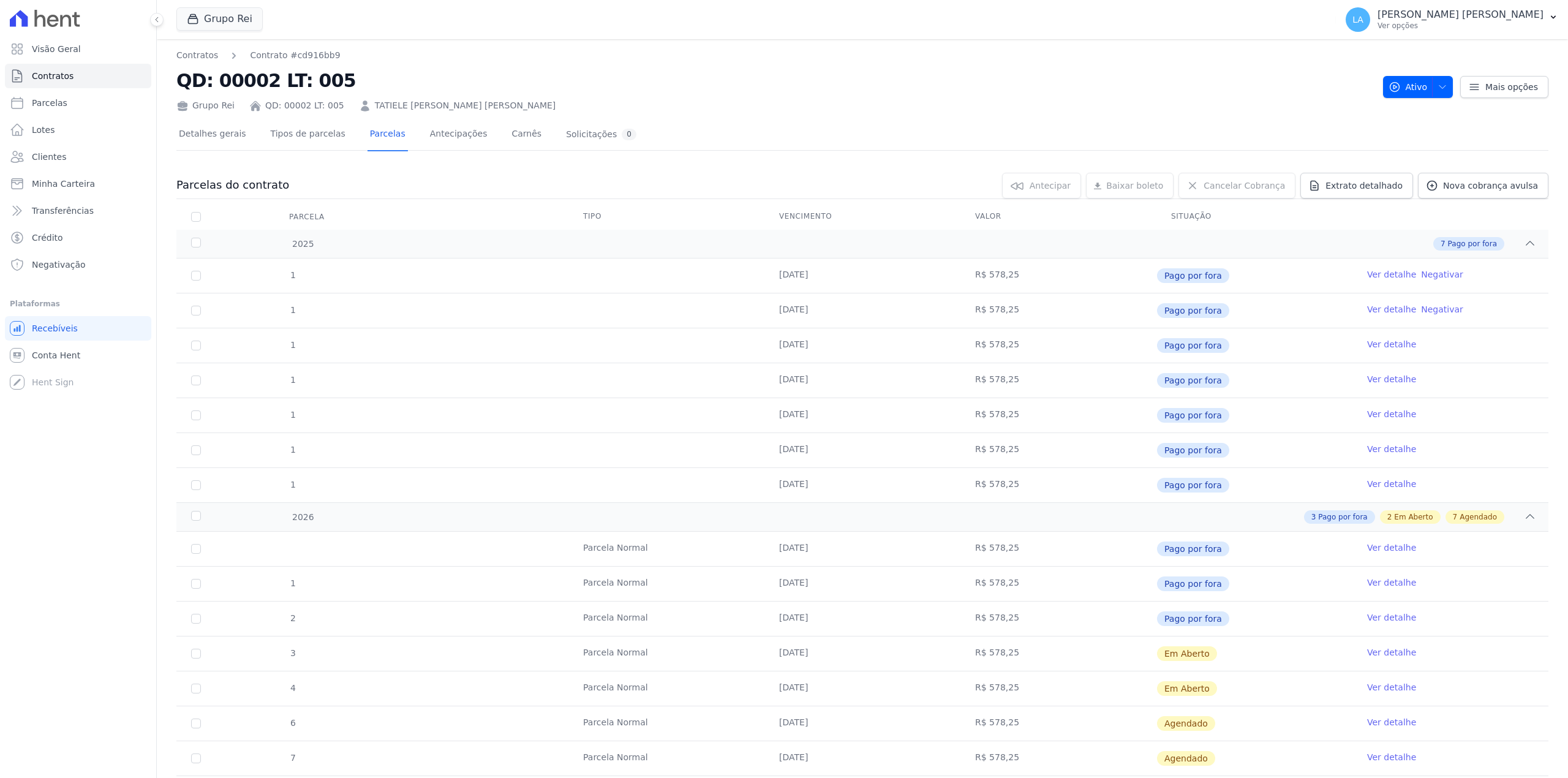
click at [1373, 652] on link "Ver detalhe" at bounding box center [1391, 652] width 49 height 13
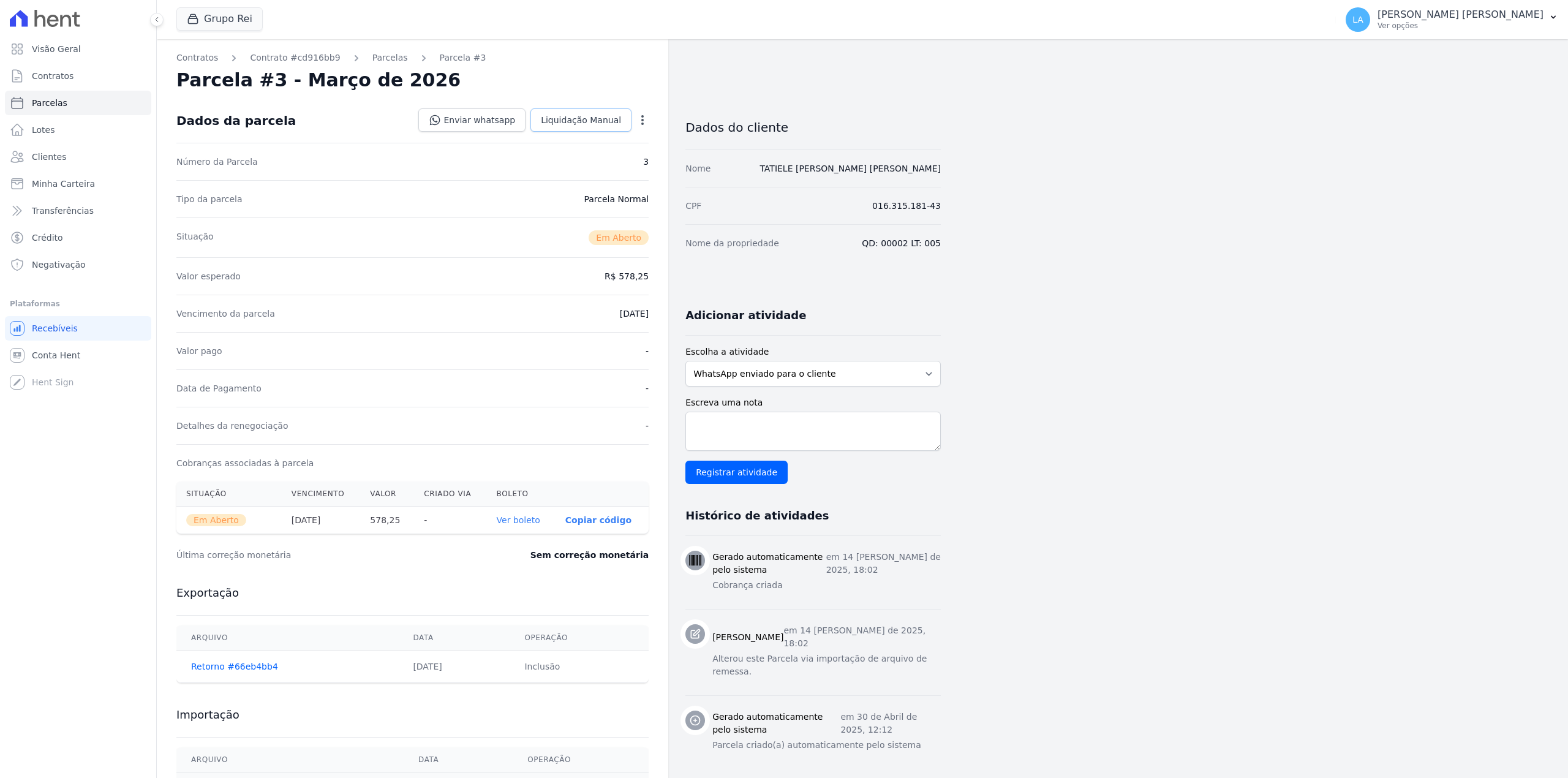
click at [591, 116] on span "Liquidação Manual" at bounding box center [581, 120] width 81 height 13
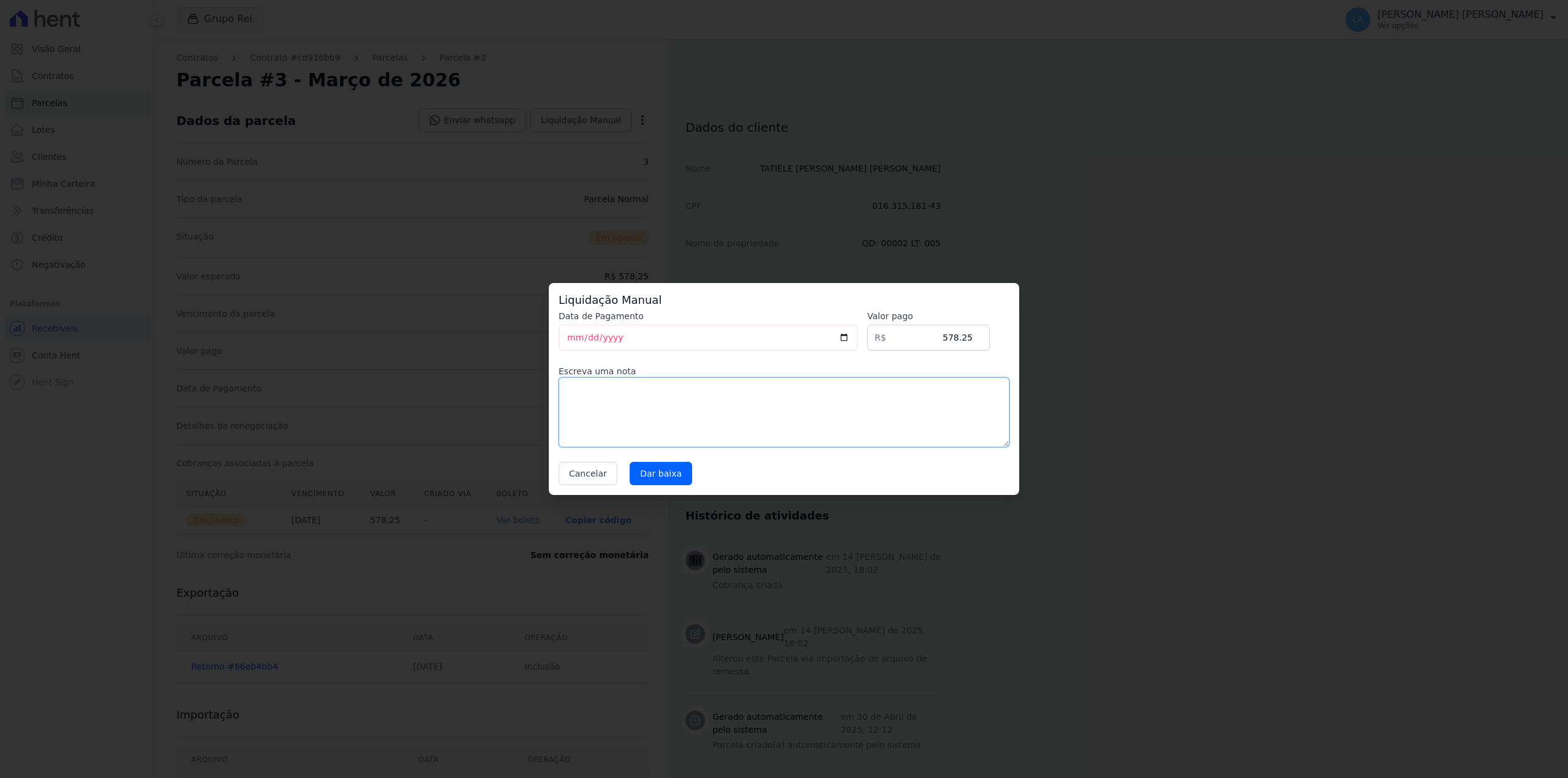
click at [709, 400] on textarea at bounding box center [784, 412] width 451 height 69
paste textarea "CLIENTE FEZ RENEG COM CLARIFY"
type textarea "CLIENTE FEZ RENEG COM CLARIFY"
click at [672, 468] on input "Dar baixa" at bounding box center [661, 473] width 63 height 23
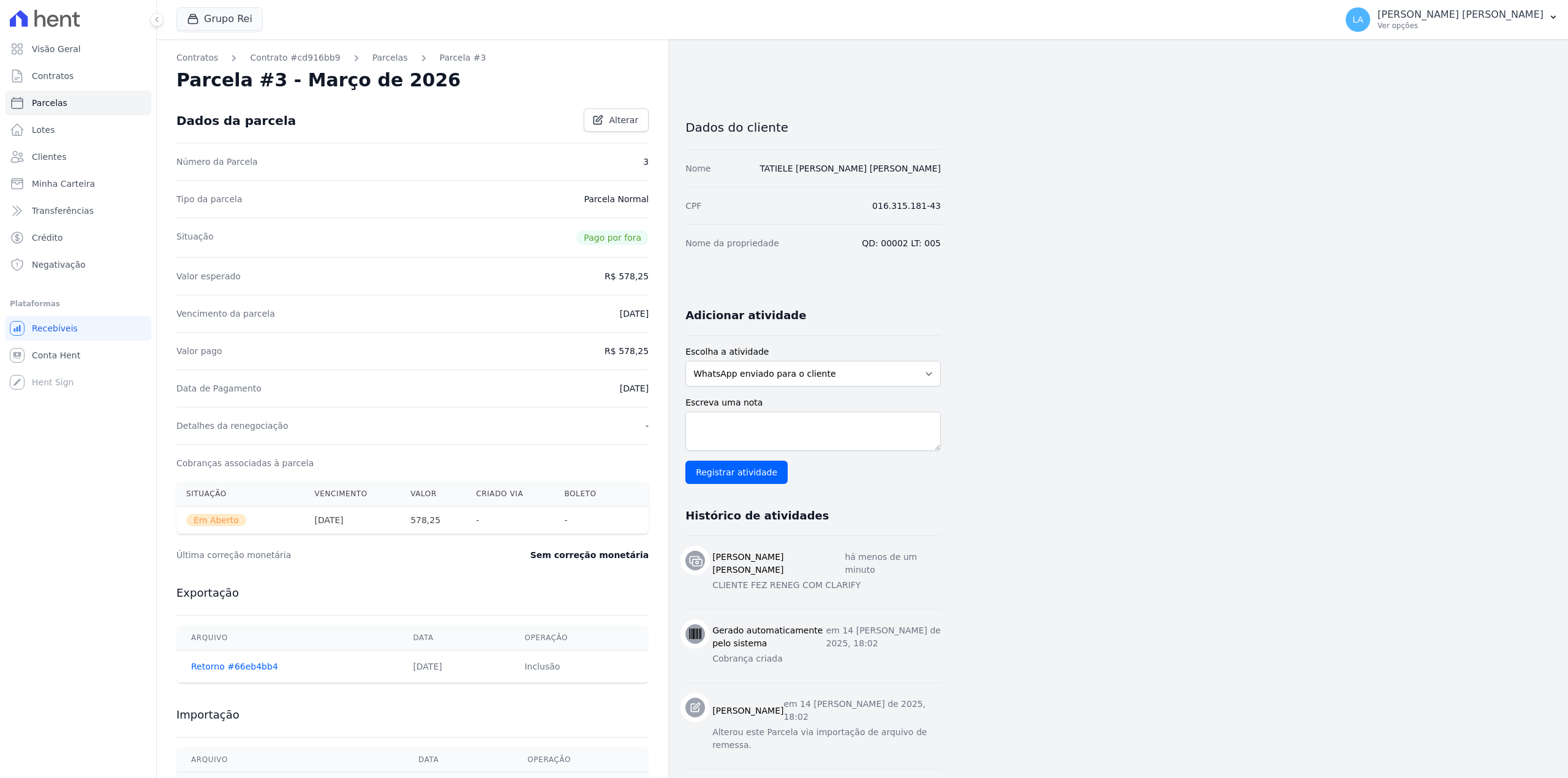
click at [359, 48] on div "Contratos Contrato #cd916bb9 Parcelas Parcela #3 Parcela #3 - Março de 2026 Dad…" at bounding box center [412, 446] width 511 height 813
click at [372, 52] on link "Parcelas" at bounding box center [390, 58] width 35 height 13
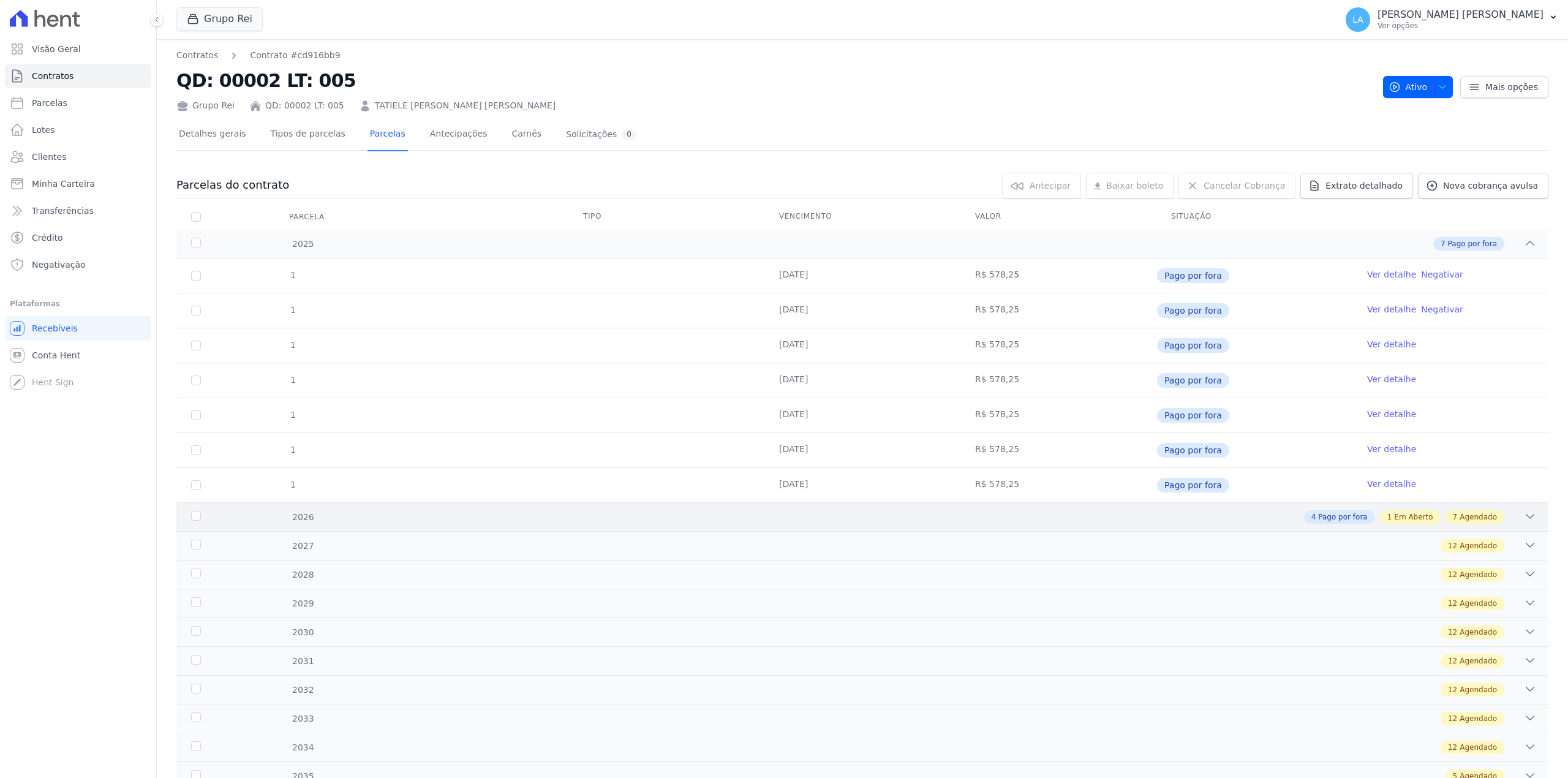
click at [1326, 527] on div "2026 4 Pago por fora 1 Em Aberto 7 Agendado" at bounding box center [862, 516] width 1372 height 29
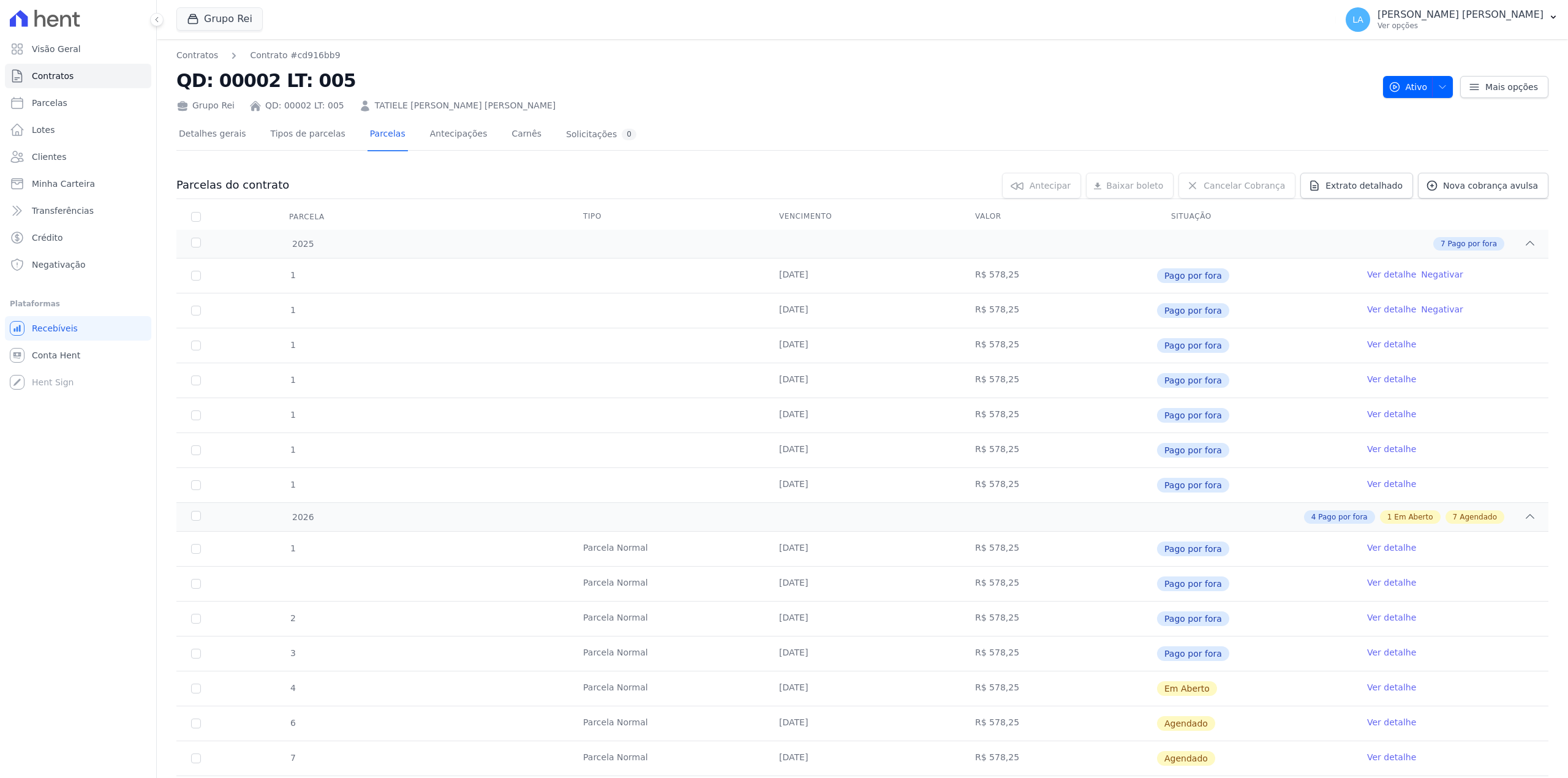
click at [1384, 686] on link "Ver detalhe" at bounding box center [1391, 687] width 49 height 13
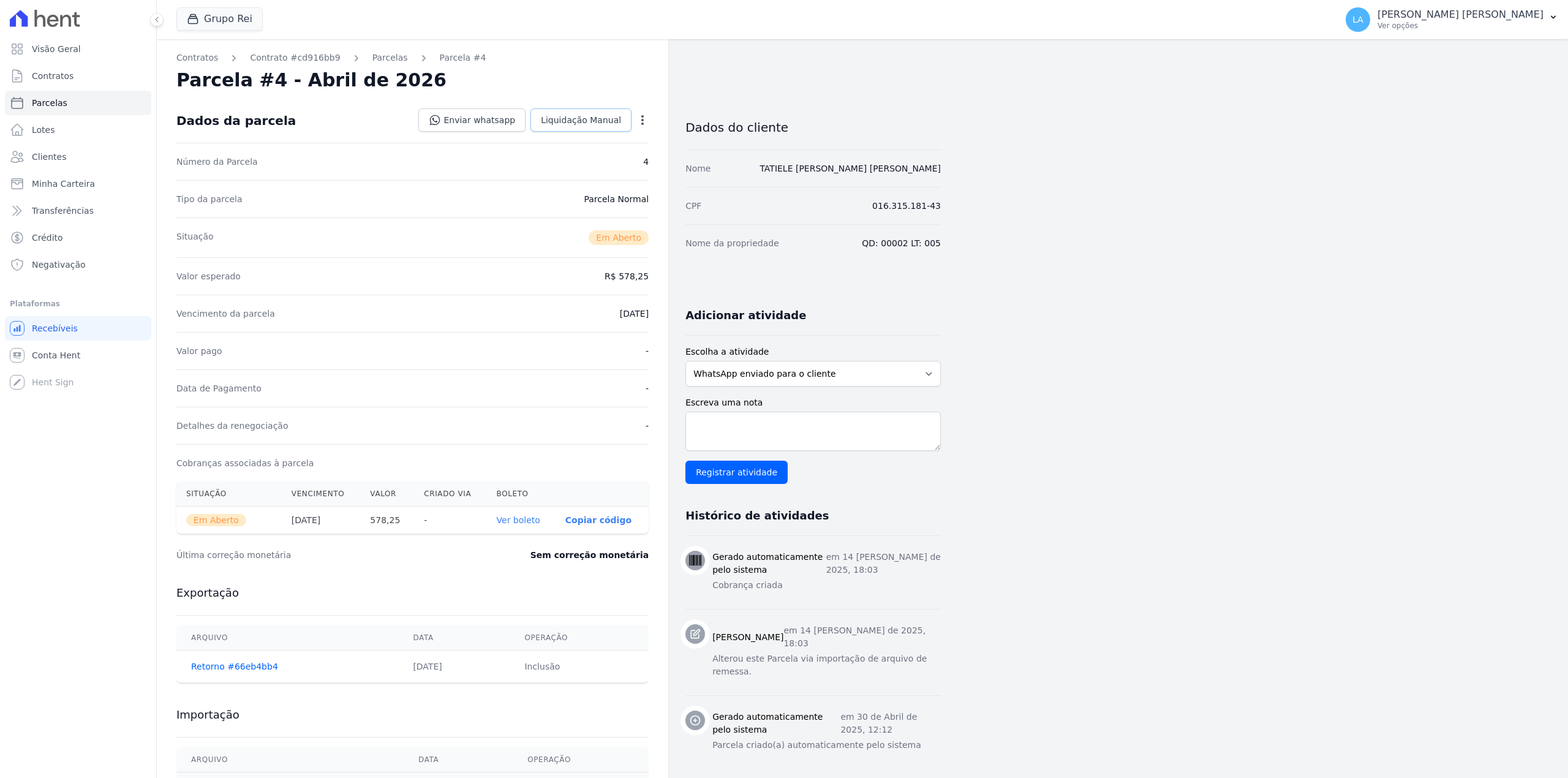
click at [573, 119] on span "Liquidação Manual" at bounding box center [581, 120] width 81 height 13
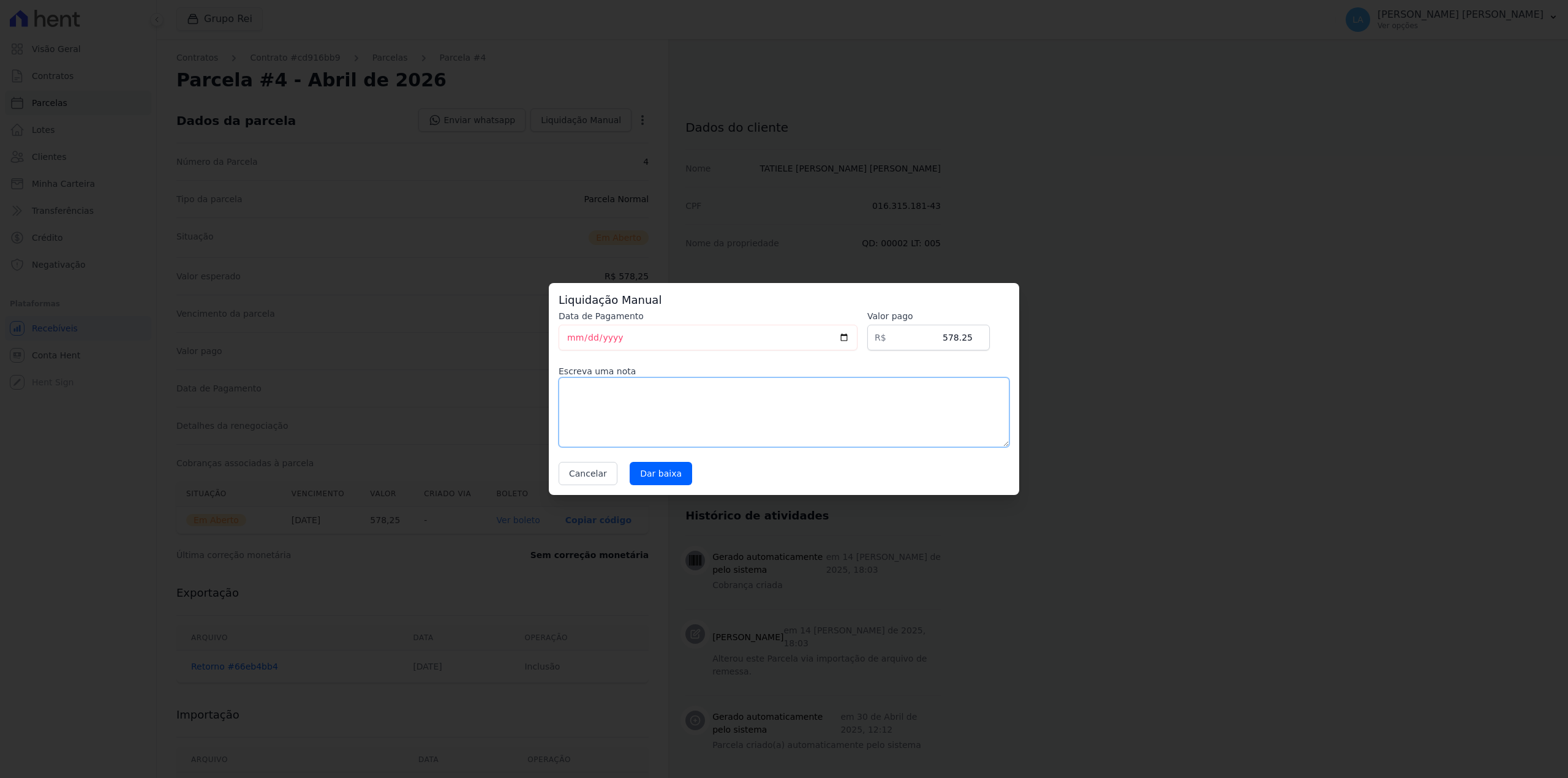
click at [732, 417] on textarea at bounding box center [784, 412] width 451 height 69
paste textarea "CLIENTE FEZ RENEG COM CLARIFY"
type textarea "CLIENTE FEZ RENEG COM CLARIFY"
click at [657, 477] on input "Dar baixa" at bounding box center [661, 473] width 63 height 23
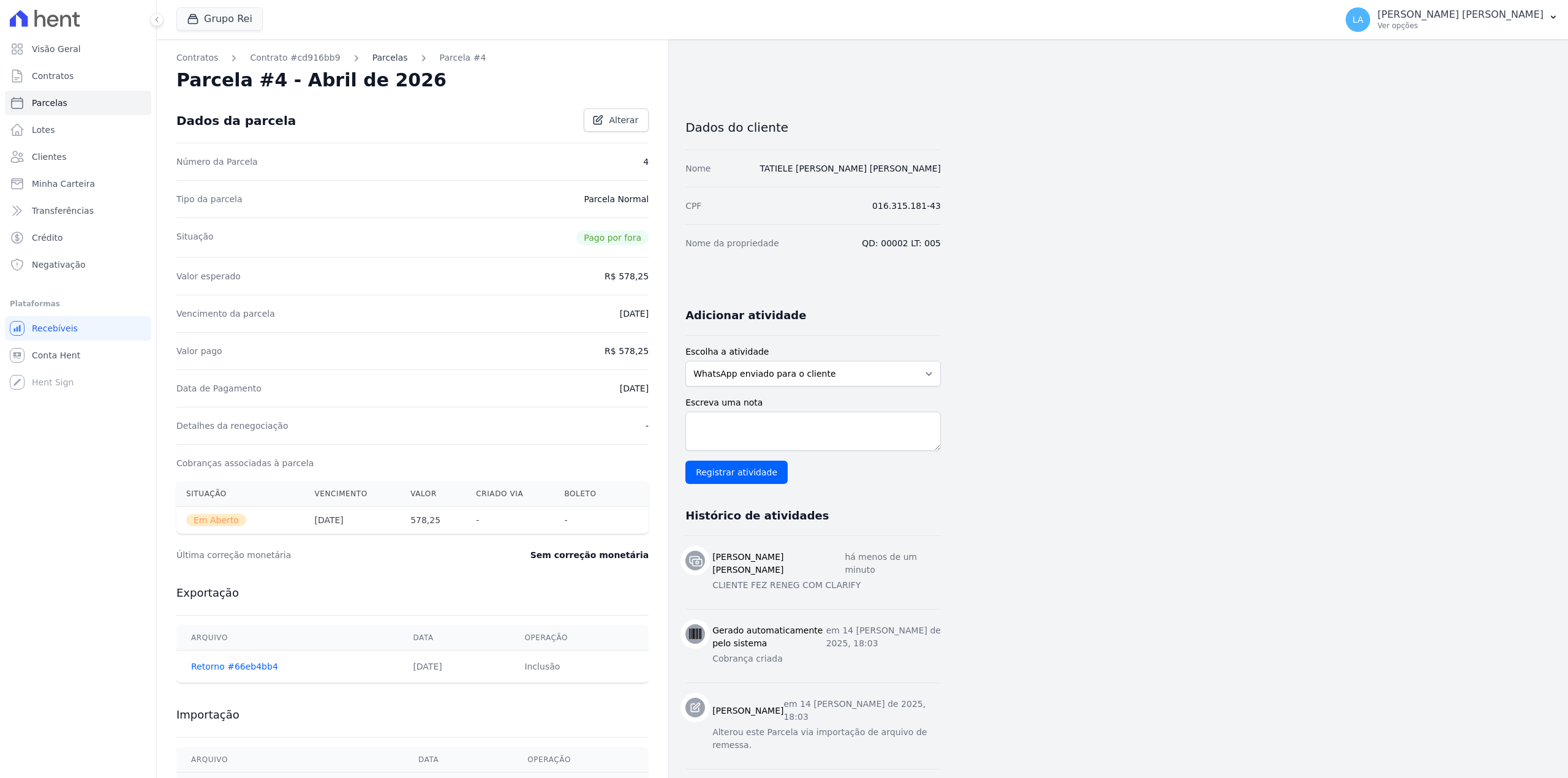
click at [372, 56] on link "Parcelas" at bounding box center [390, 58] width 35 height 13
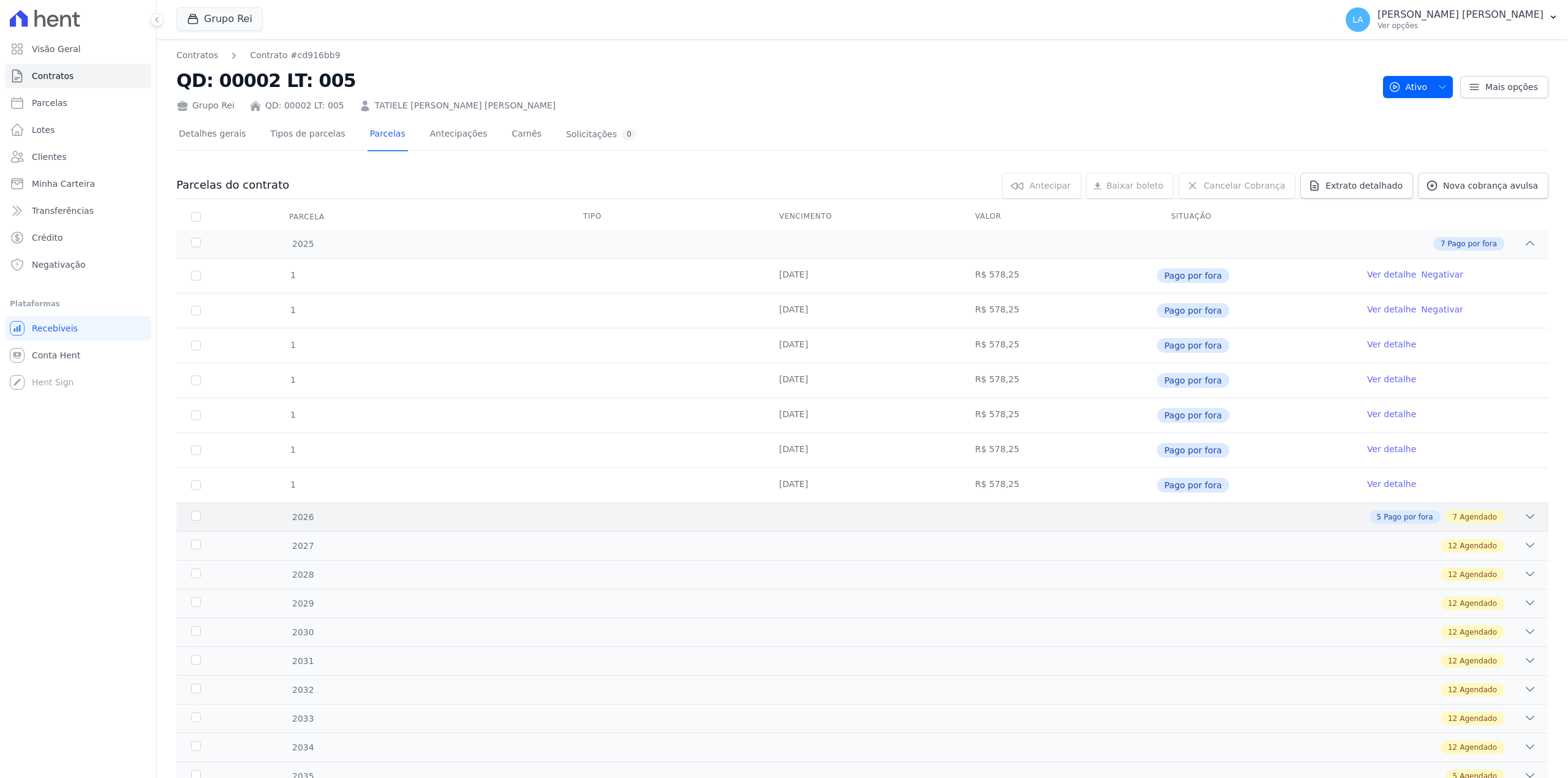
click at [1119, 521] on div "5 Pago por fora 7 Agendado" at bounding box center [930, 516] width 1212 height 13
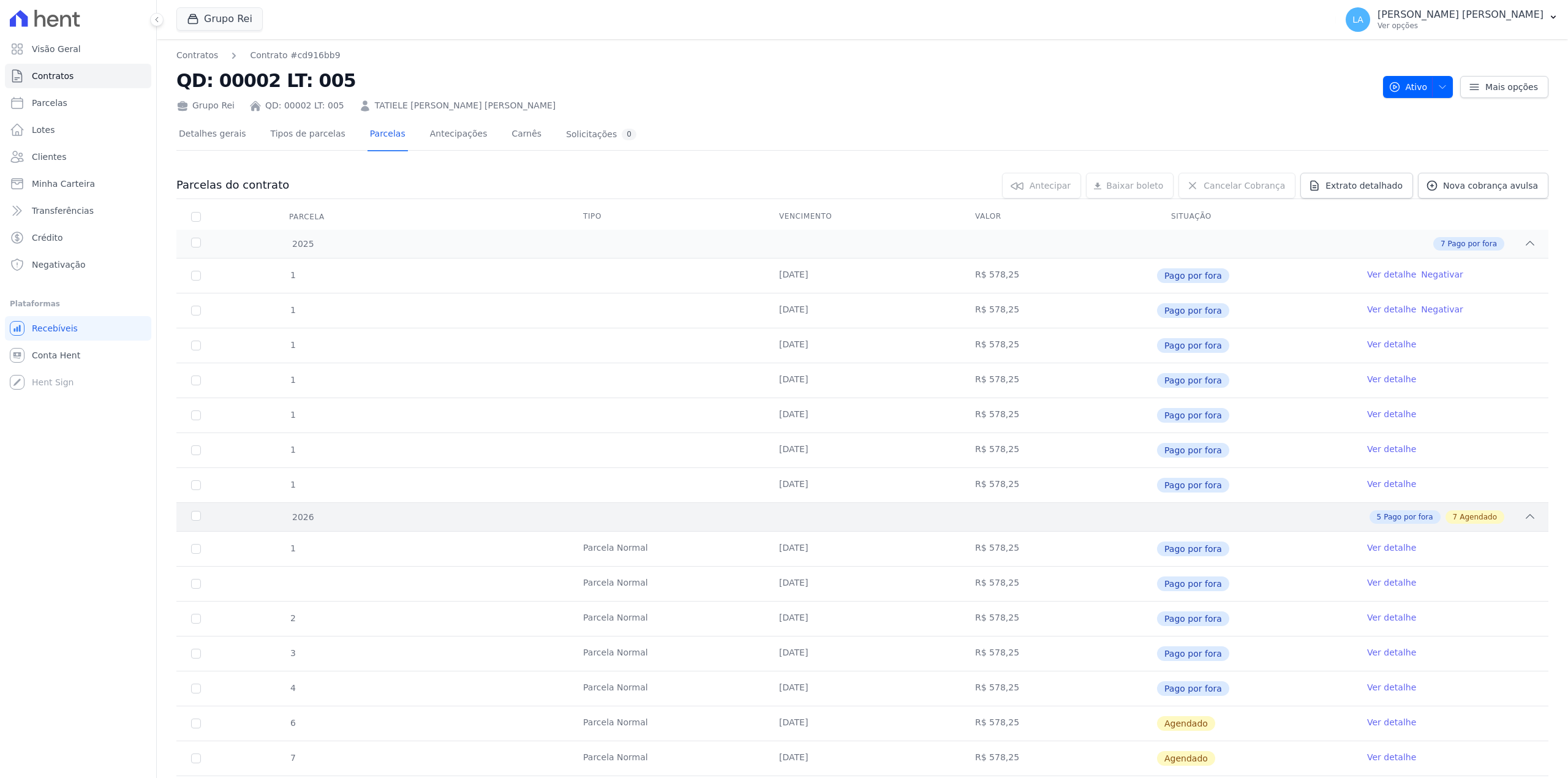
click at [1118, 519] on div "5 Pago por fora 7 Agendado" at bounding box center [930, 516] width 1212 height 13
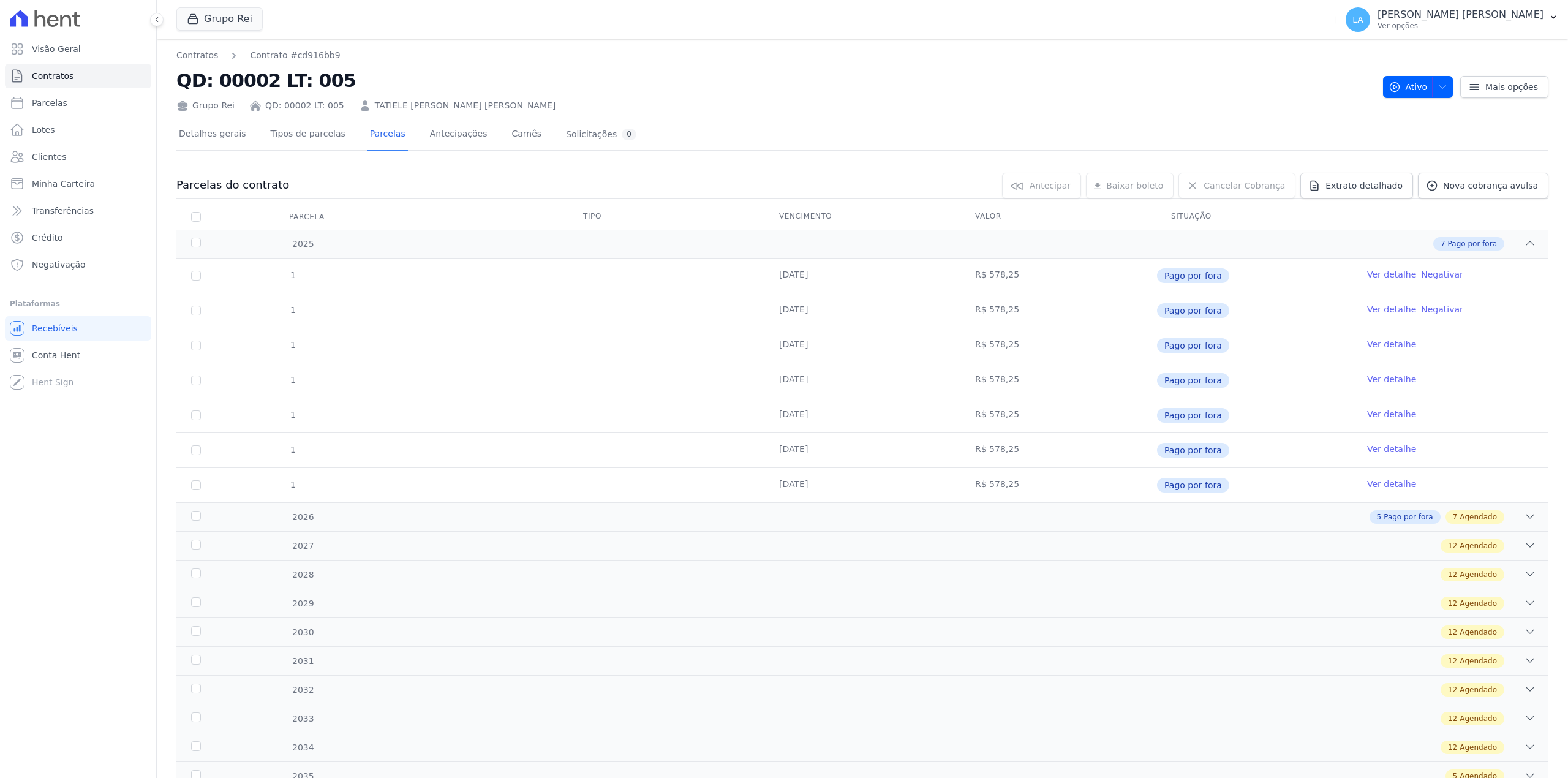
click at [560, 216] on tr "Parcela Tipo Vencimento Valor Situação" at bounding box center [862, 216] width 1372 height 26
click at [1114, 242] on div "7 Pago por fora" at bounding box center [930, 244] width 1212 height 13
